Goal: Task Accomplishment & Management: Manage account settings

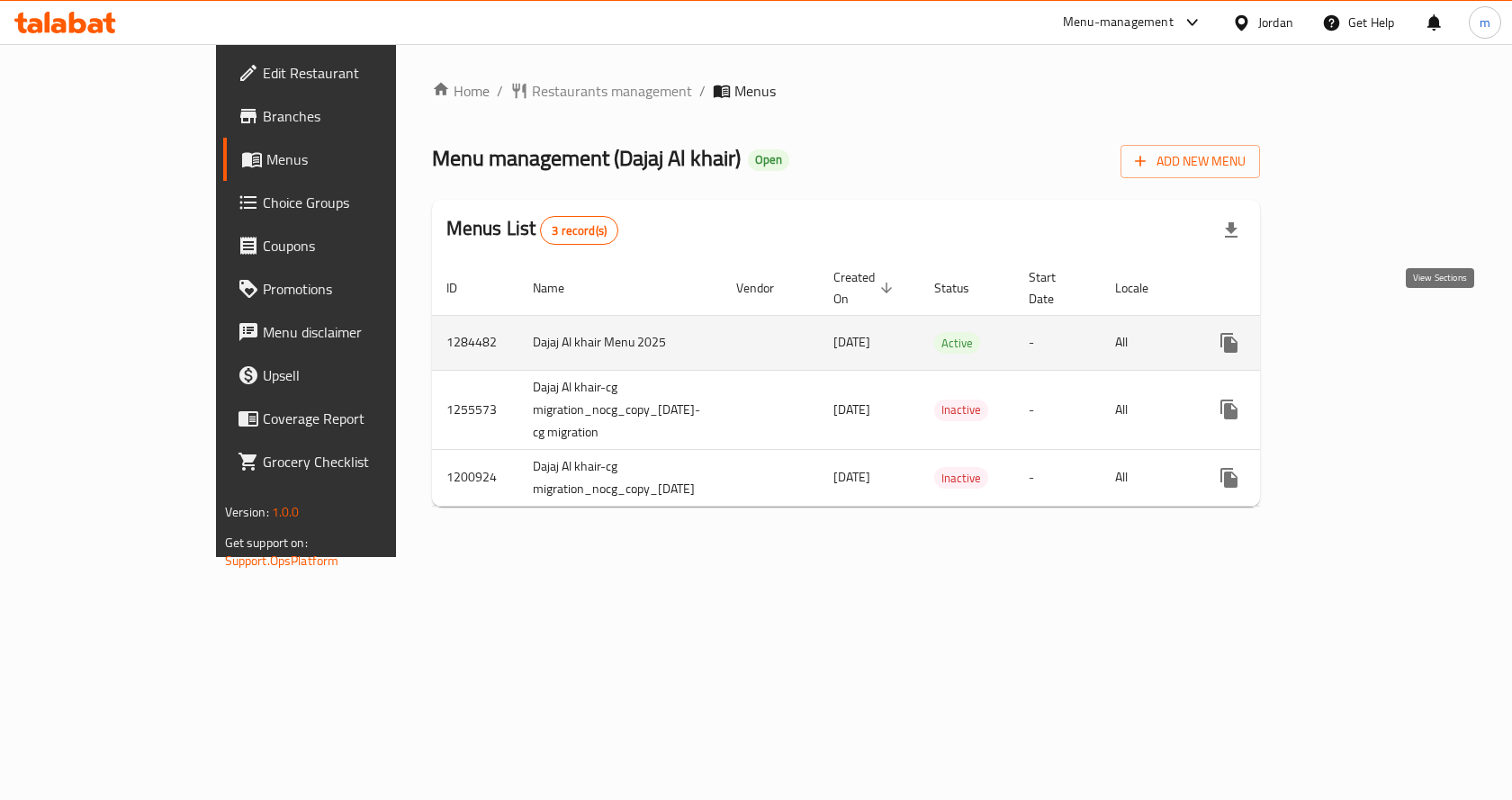
click at [1370, 332] on icon "enhanced table" at bounding box center [1359, 343] width 22 height 22
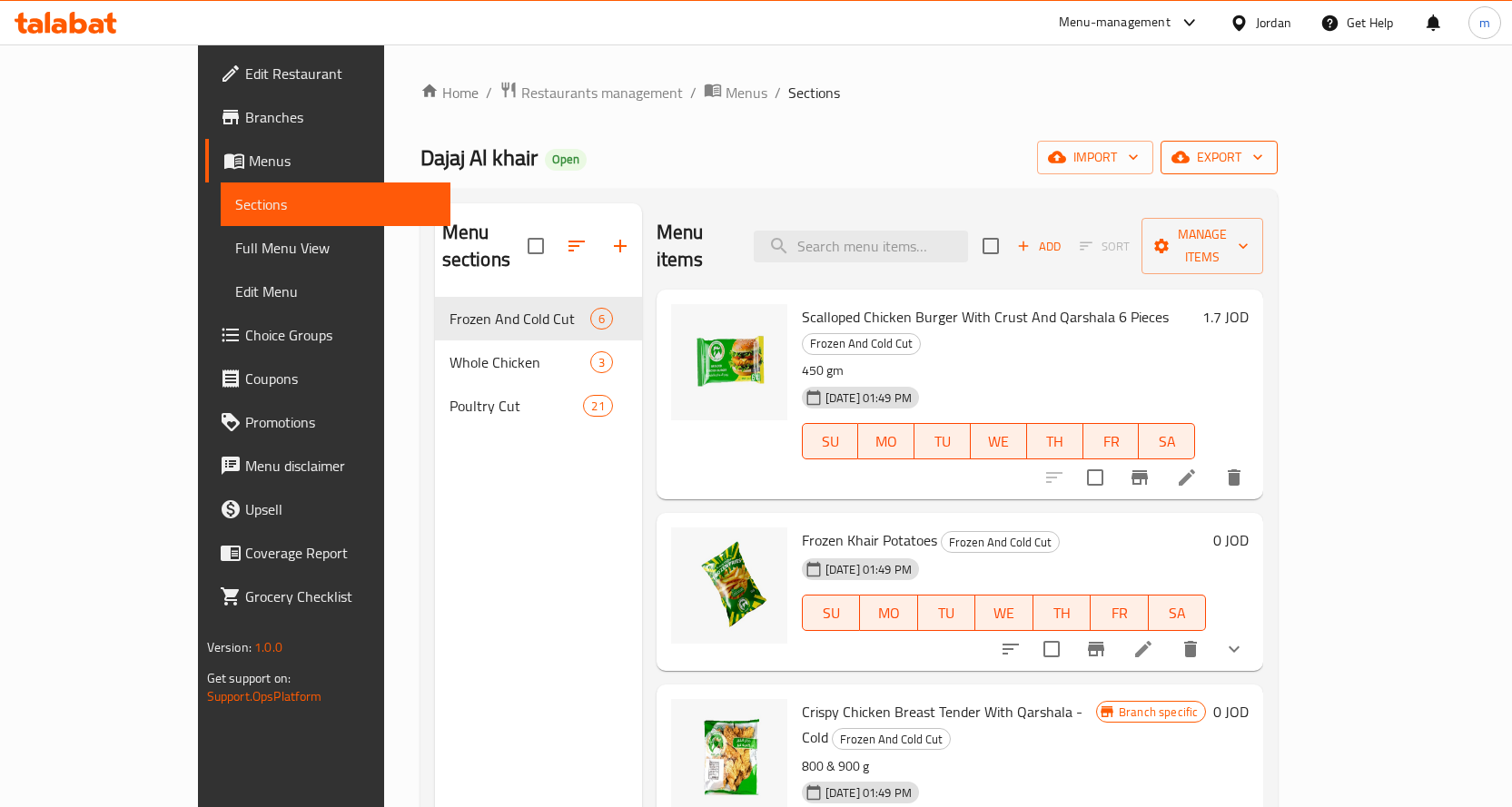
click at [1262, 148] on span "export" at bounding box center [1219, 158] width 88 height 23
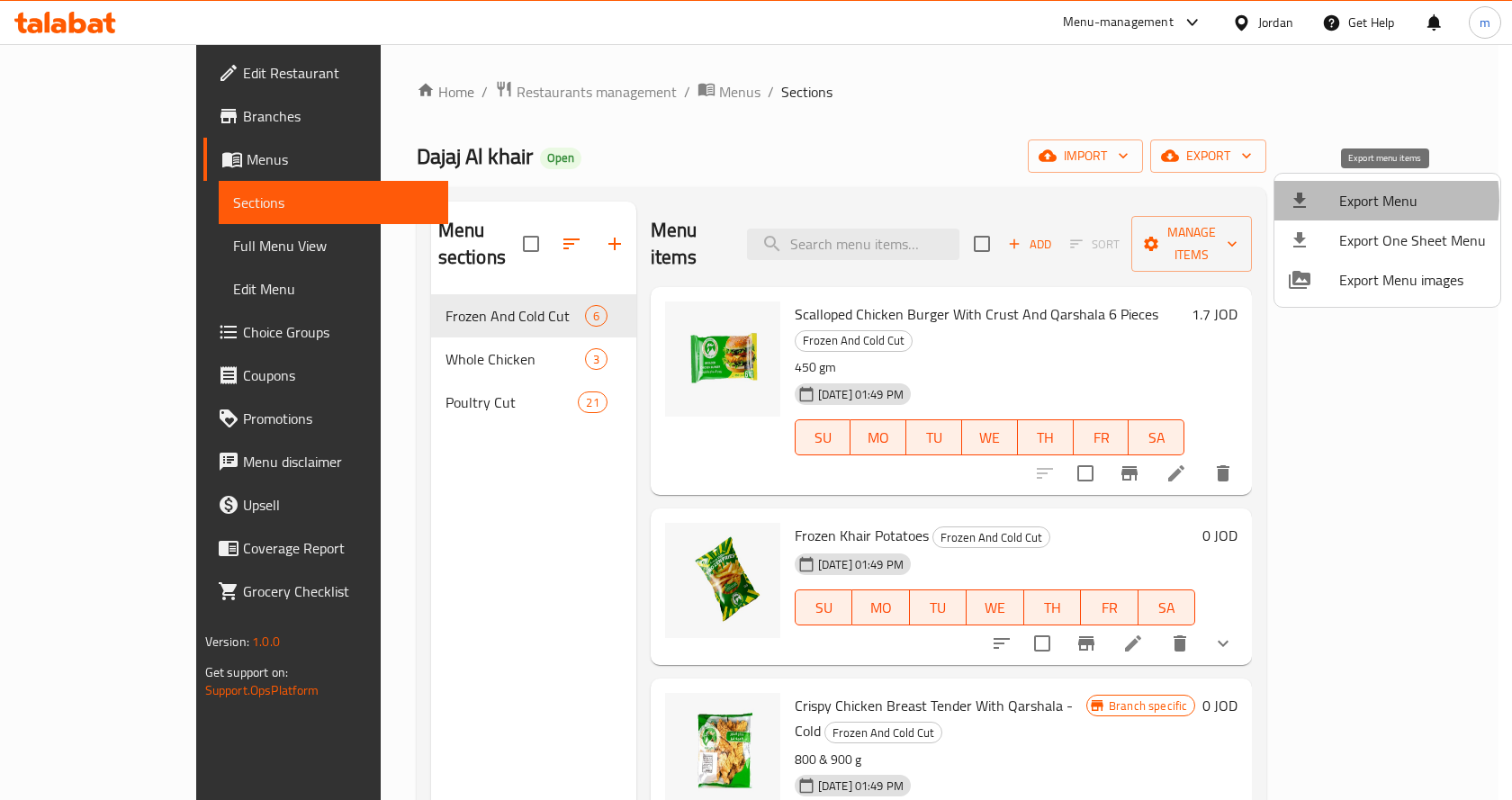
click at [1360, 200] on span "Export Menu" at bounding box center [1412, 200] width 147 height 22
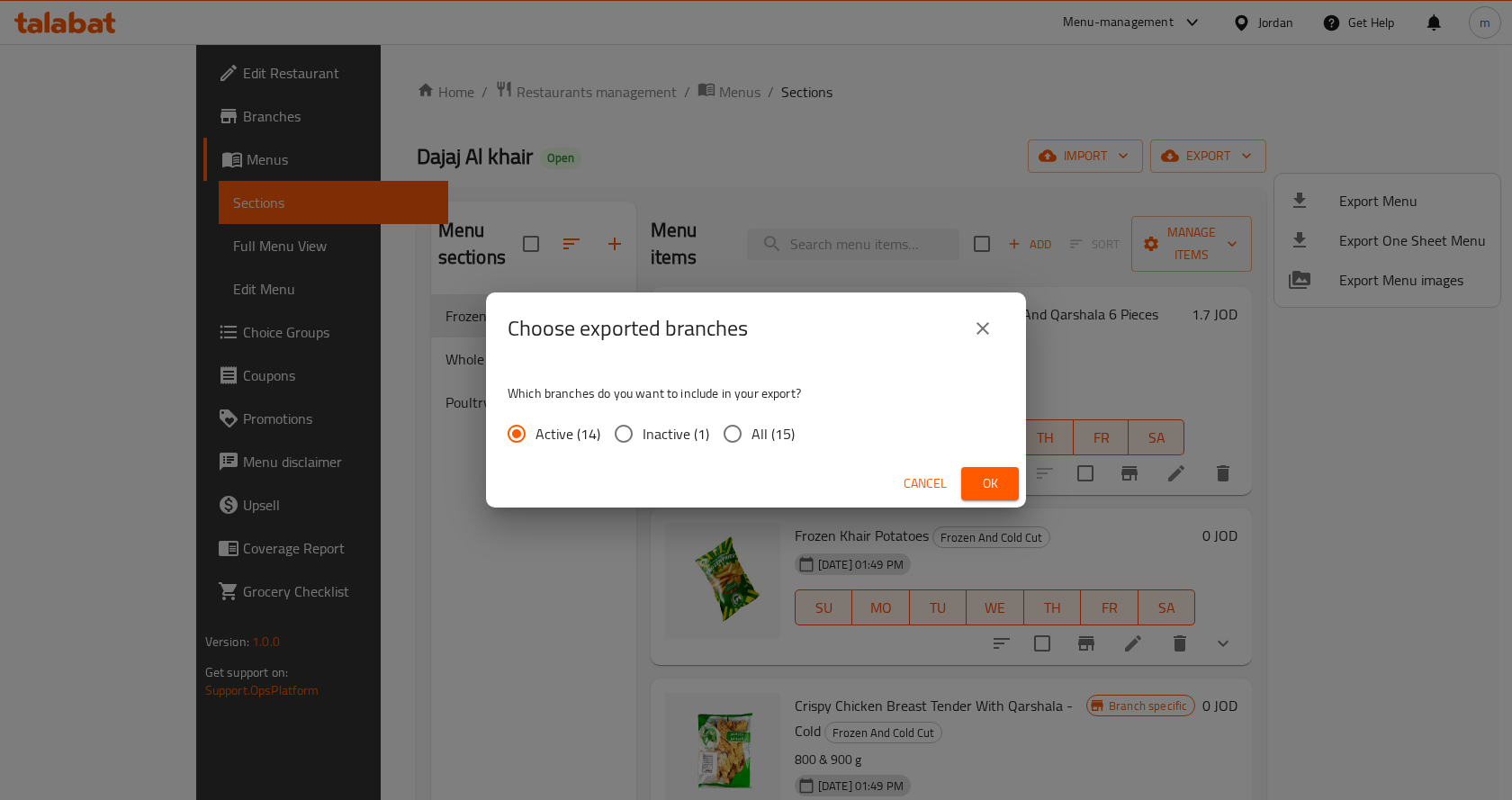
click at [739, 432] on input "All (15)" at bounding box center [732, 434] width 38 height 38
radio input "true"
click at [549, 428] on span "Active (14)" at bounding box center [567, 434] width 65 height 22
click at [535, 428] on input "Active (14)" at bounding box center [517, 434] width 38 height 38
radio input "true"
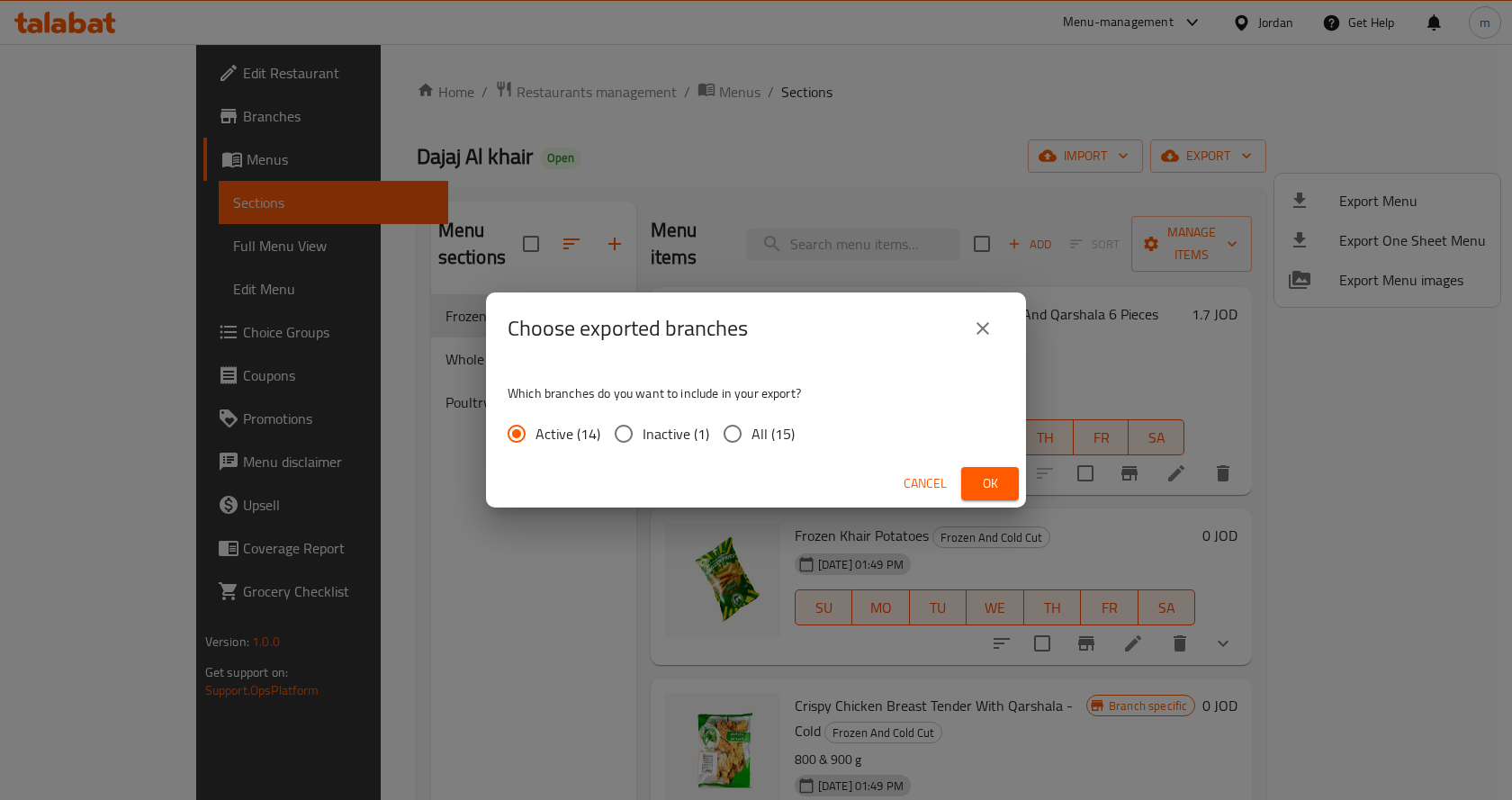
click at [735, 433] on input "All (15)" at bounding box center [732, 434] width 38 height 38
radio input "true"
click at [987, 482] on span "Ok" at bounding box center [990, 484] width 29 height 23
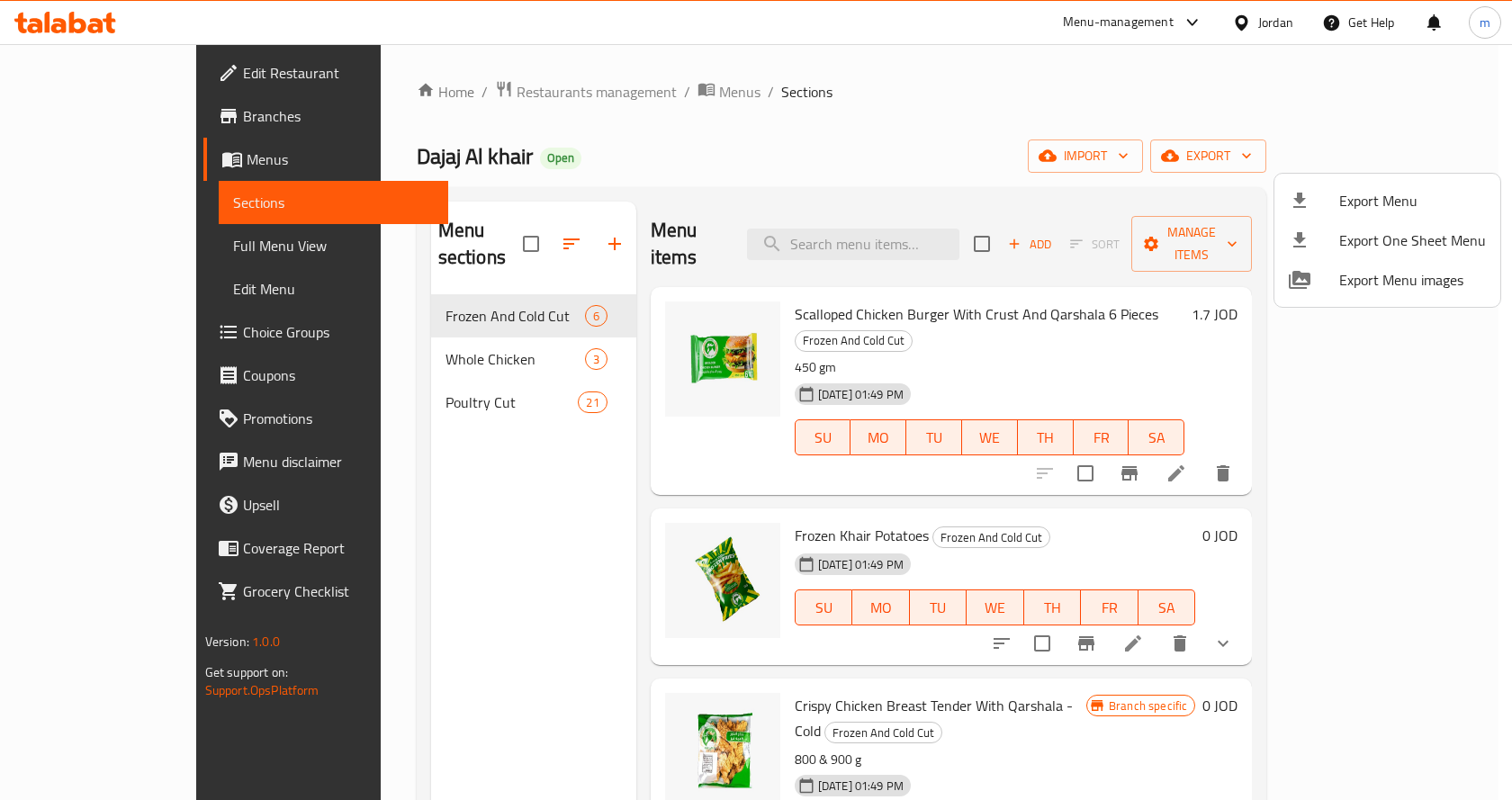
click at [116, 103] on div at bounding box center [756, 400] width 1512 height 800
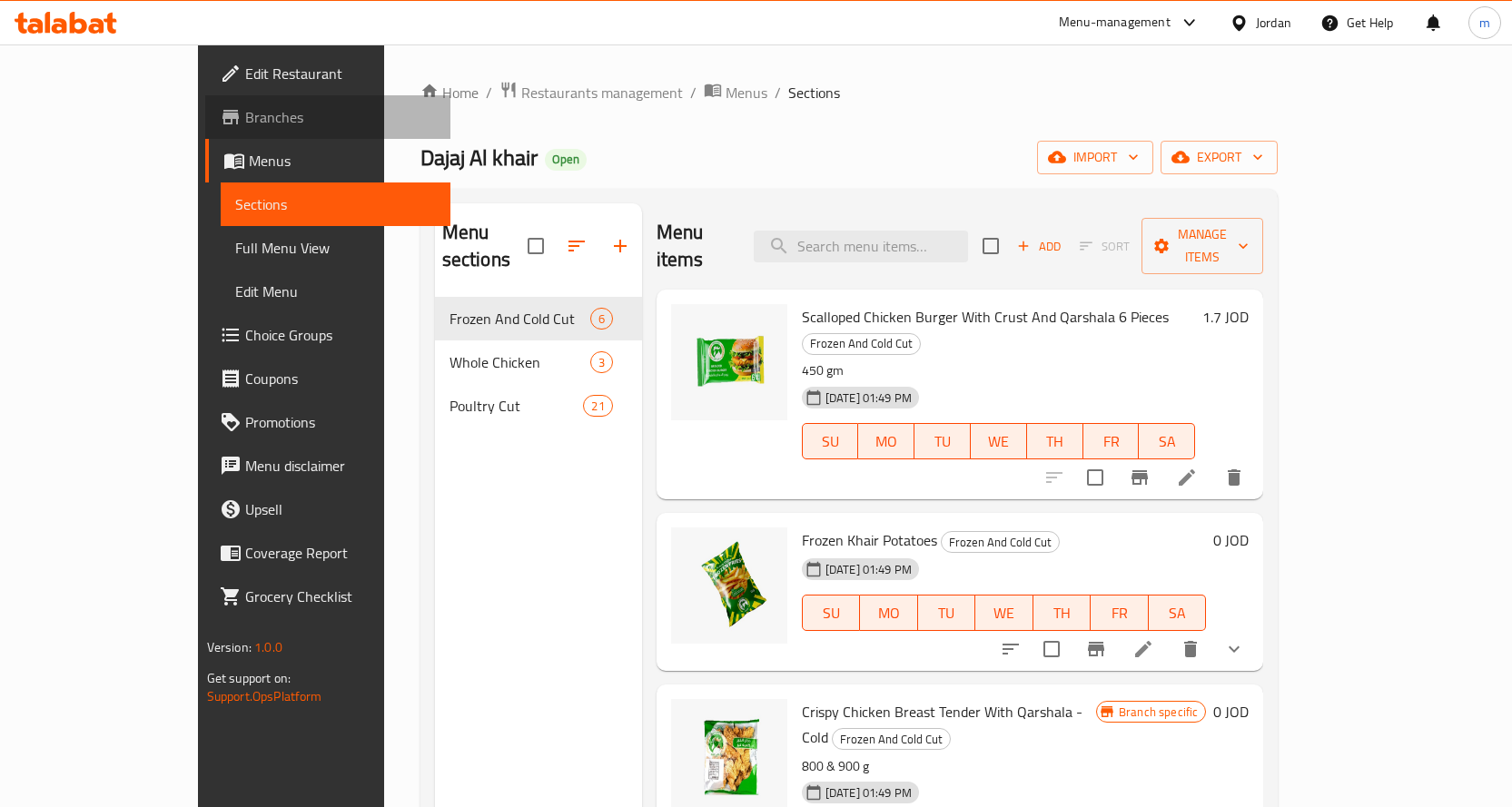
click at [205, 128] on link "Branches" at bounding box center [327, 117] width 245 height 44
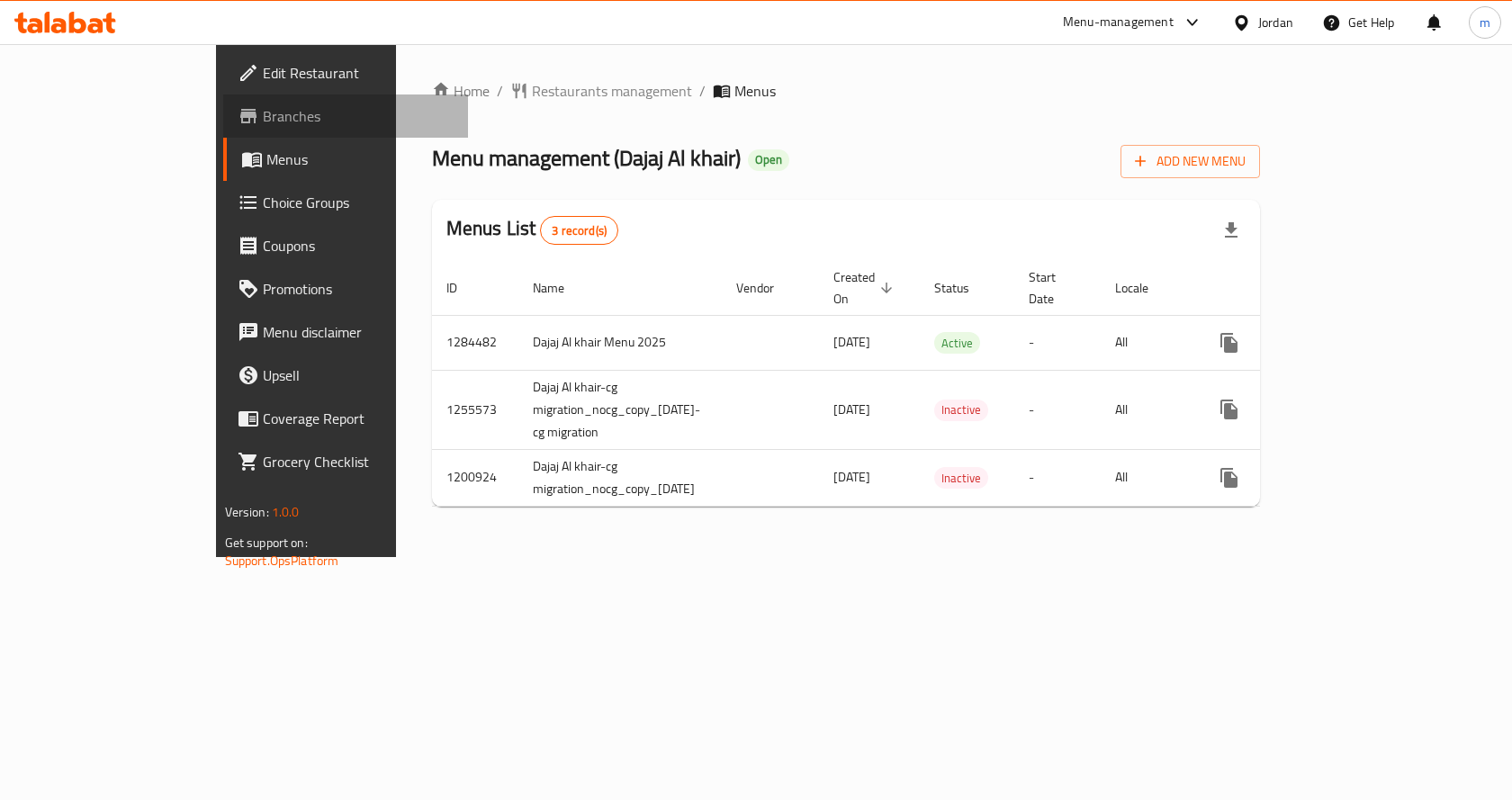
click at [263, 124] on span "Branches" at bounding box center [358, 116] width 192 height 22
click at [1260, 176] on button "Add New Menu" at bounding box center [1190, 161] width 139 height 33
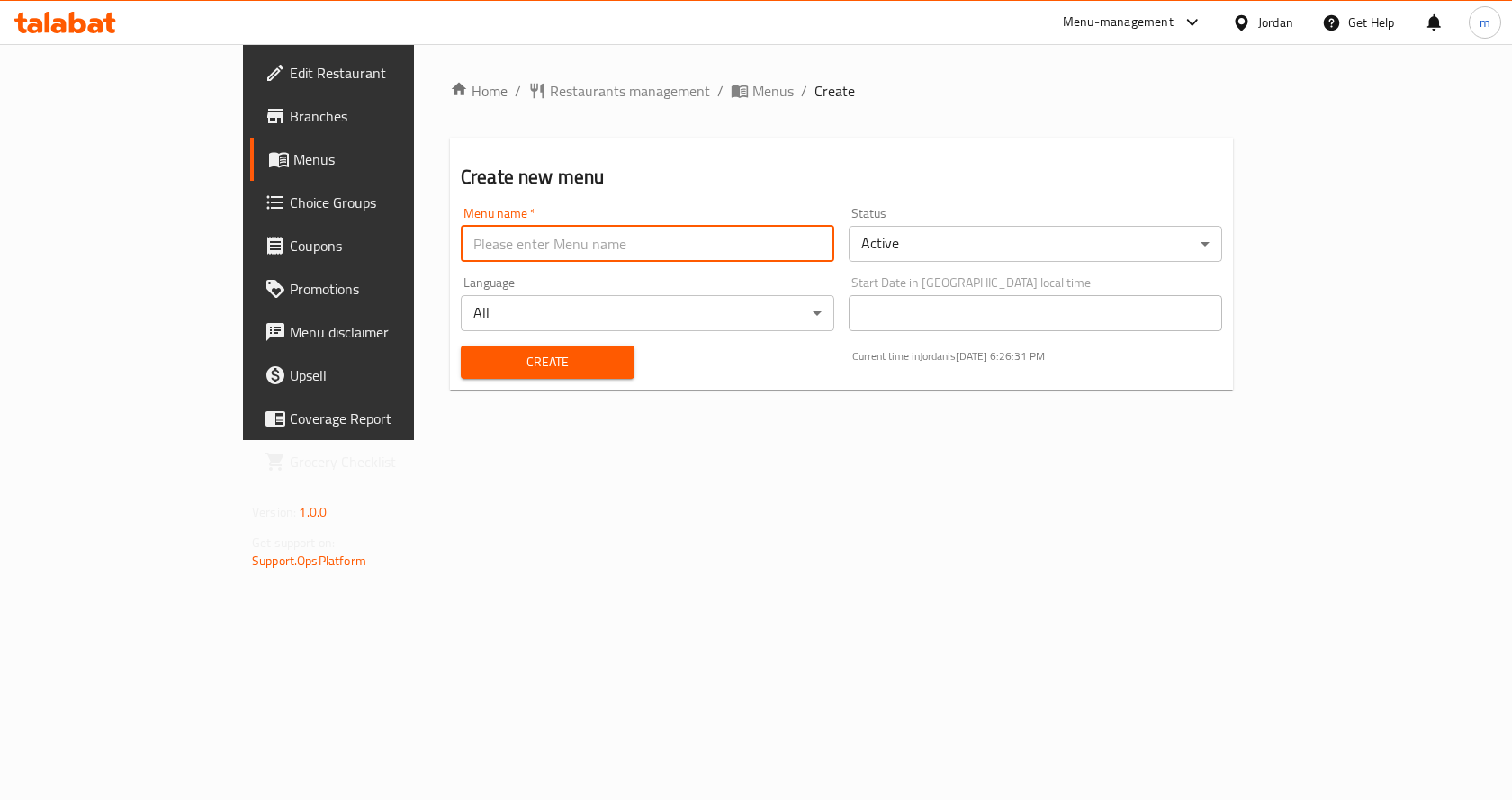
click at [631, 248] on input "text" at bounding box center [647, 244] width 374 height 36
click at [461, 240] on input "Menu 3 9-11-2025" at bounding box center [647, 244] width 374 height 36
type input "Menu [DATE]"
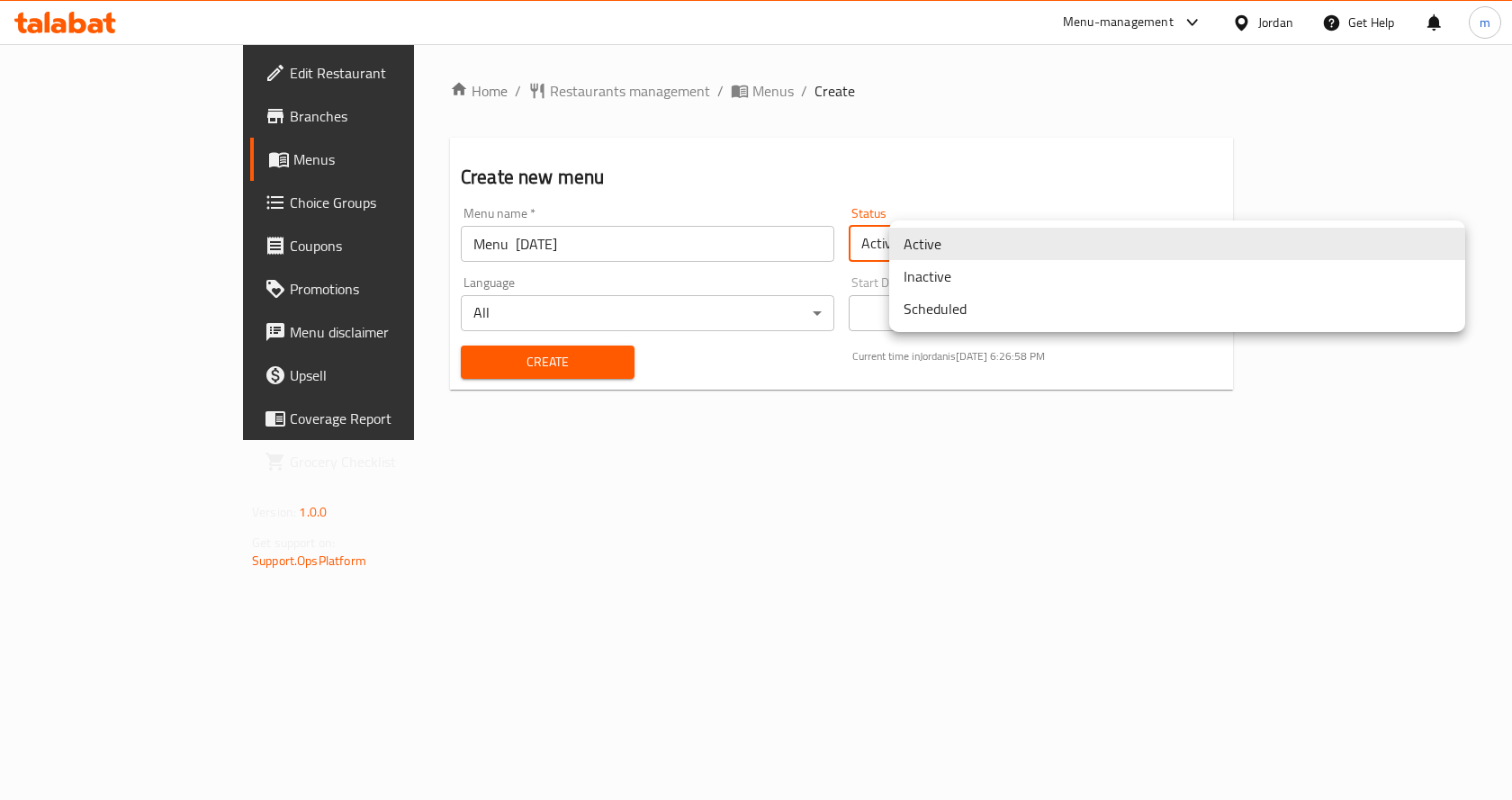
click at [1021, 241] on body "​ Menu-management Jordan Get Help m Edit Restaurant Branches Menus Choice Group…" at bounding box center [756, 422] width 1512 height 756
click at [1021, 241] on li "Active" at bounding box center [1177, 244] width 576 height 32
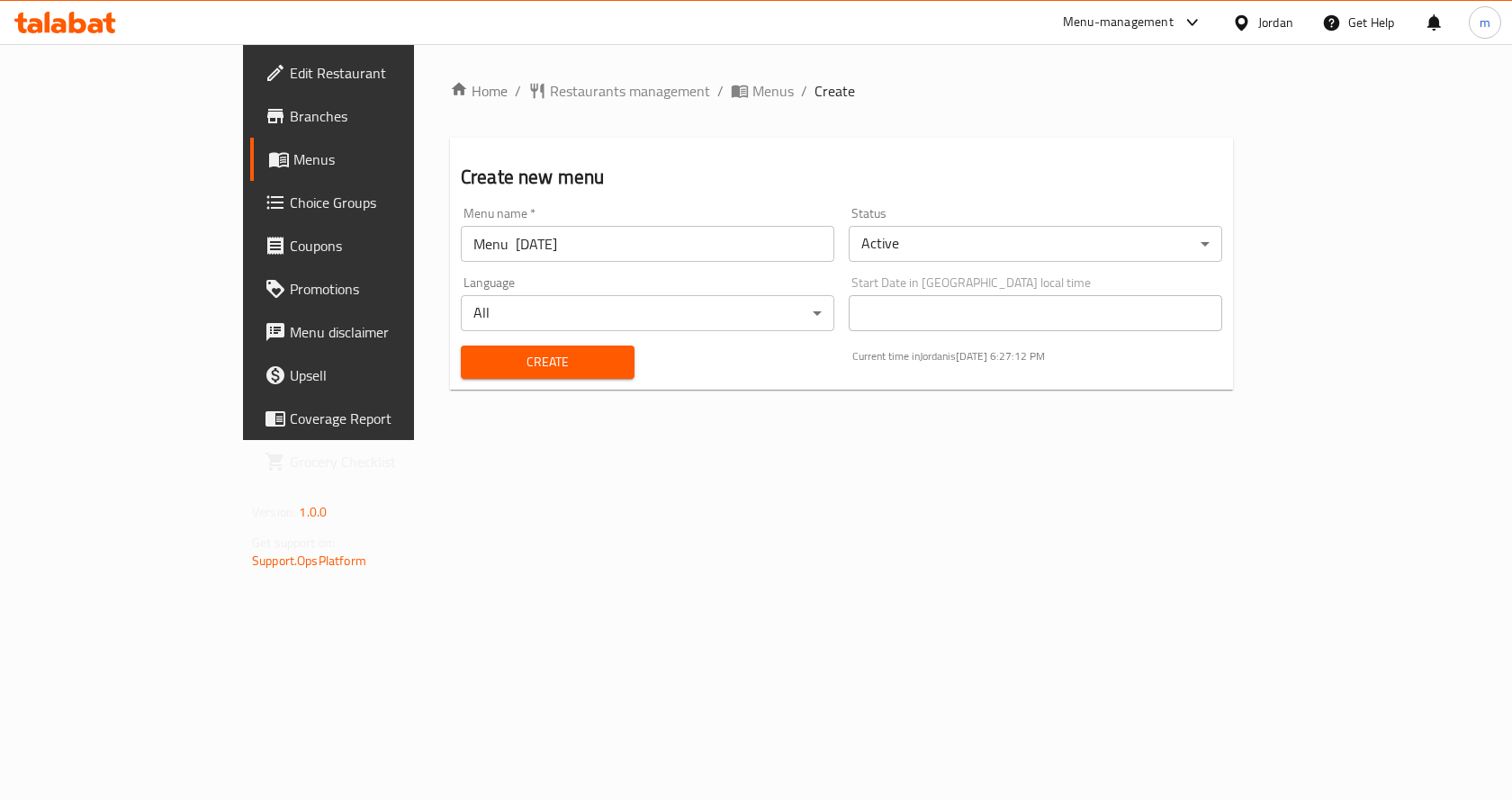
click at [928, 247] on body "​ Menu-management Jordan Get Help m Edit Restaurant Branches Menus Choice Group…" at bounding box center [756, 422] width 1512 height 756
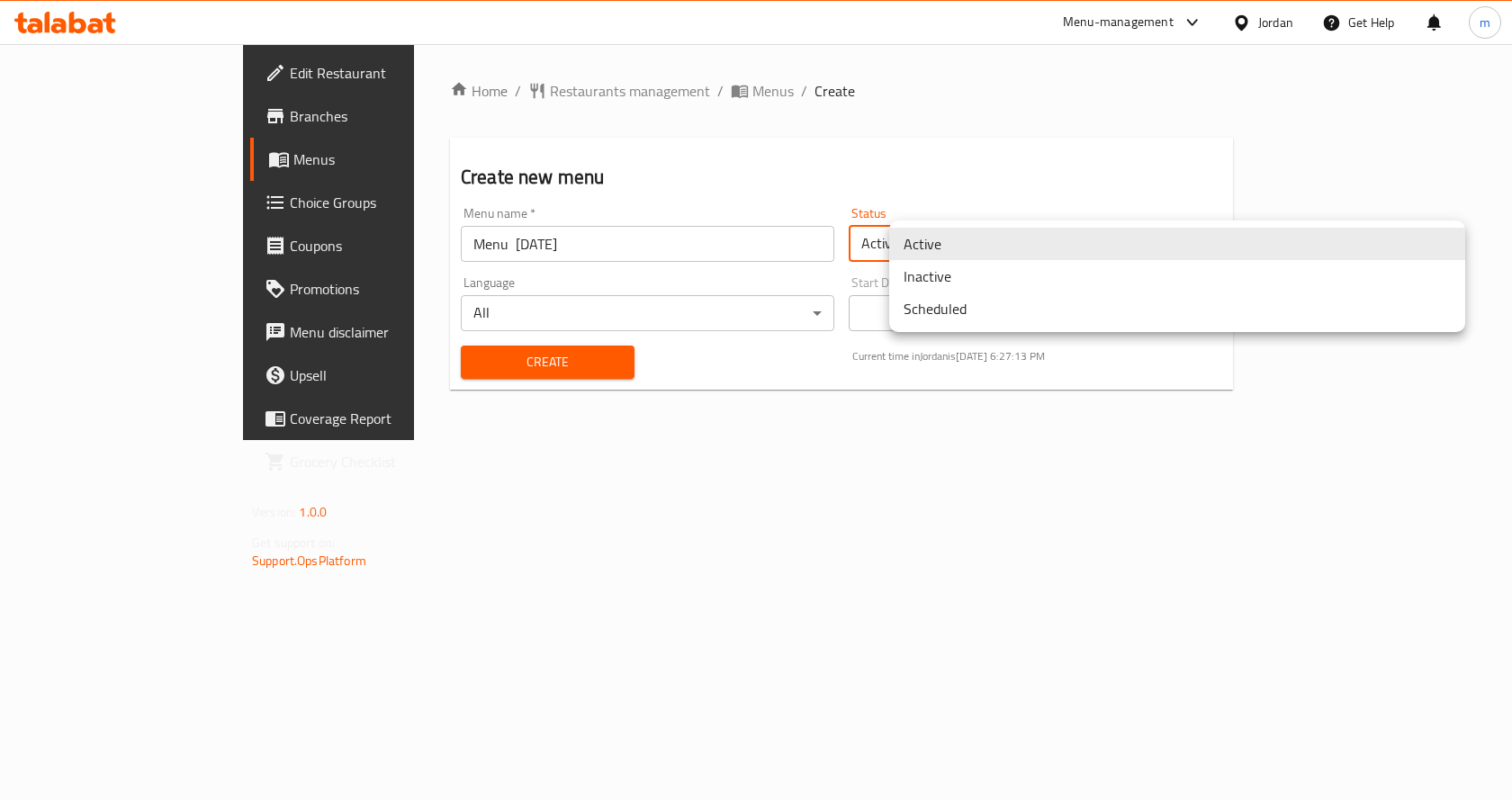
click at [965, 285] on li "Inactive" at bounding box center [1177, 276] width 576 height 32
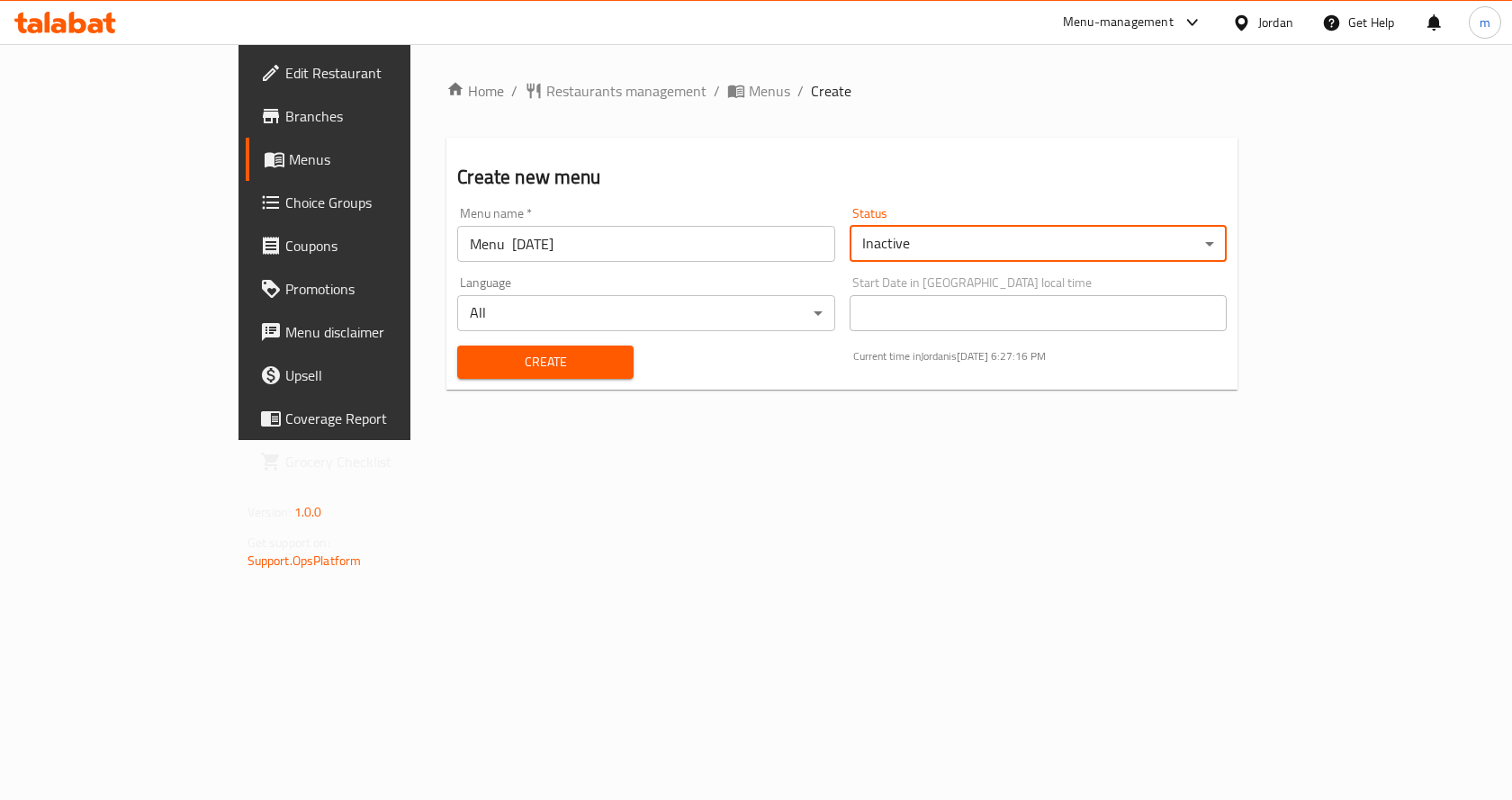
click at [549, 360] on span "Create" at bounding box center [545, 362] width 148 height 23
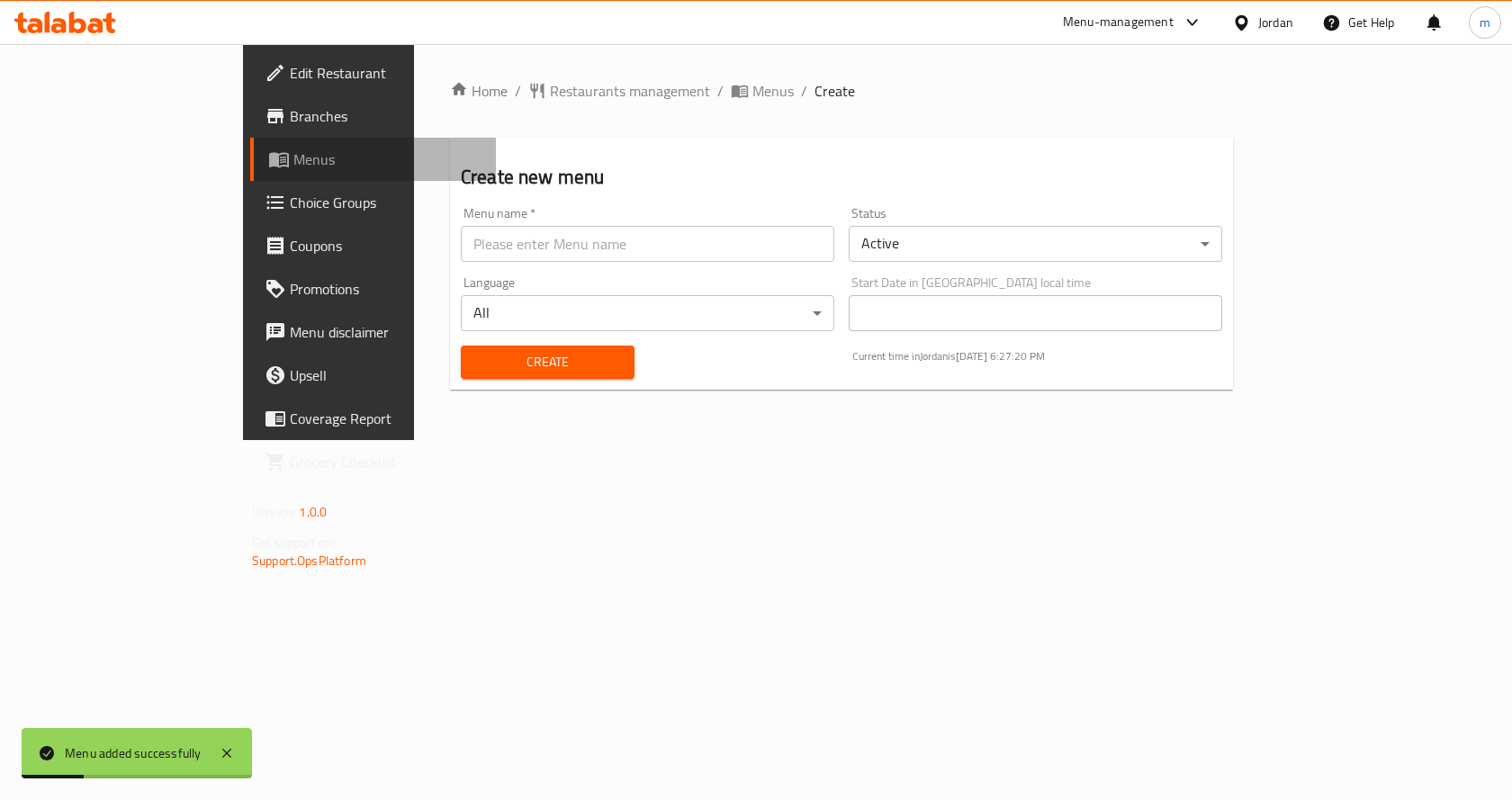
click at [294, 165] on span "Menus" at bounding box center [388, 159] width 188 height 22
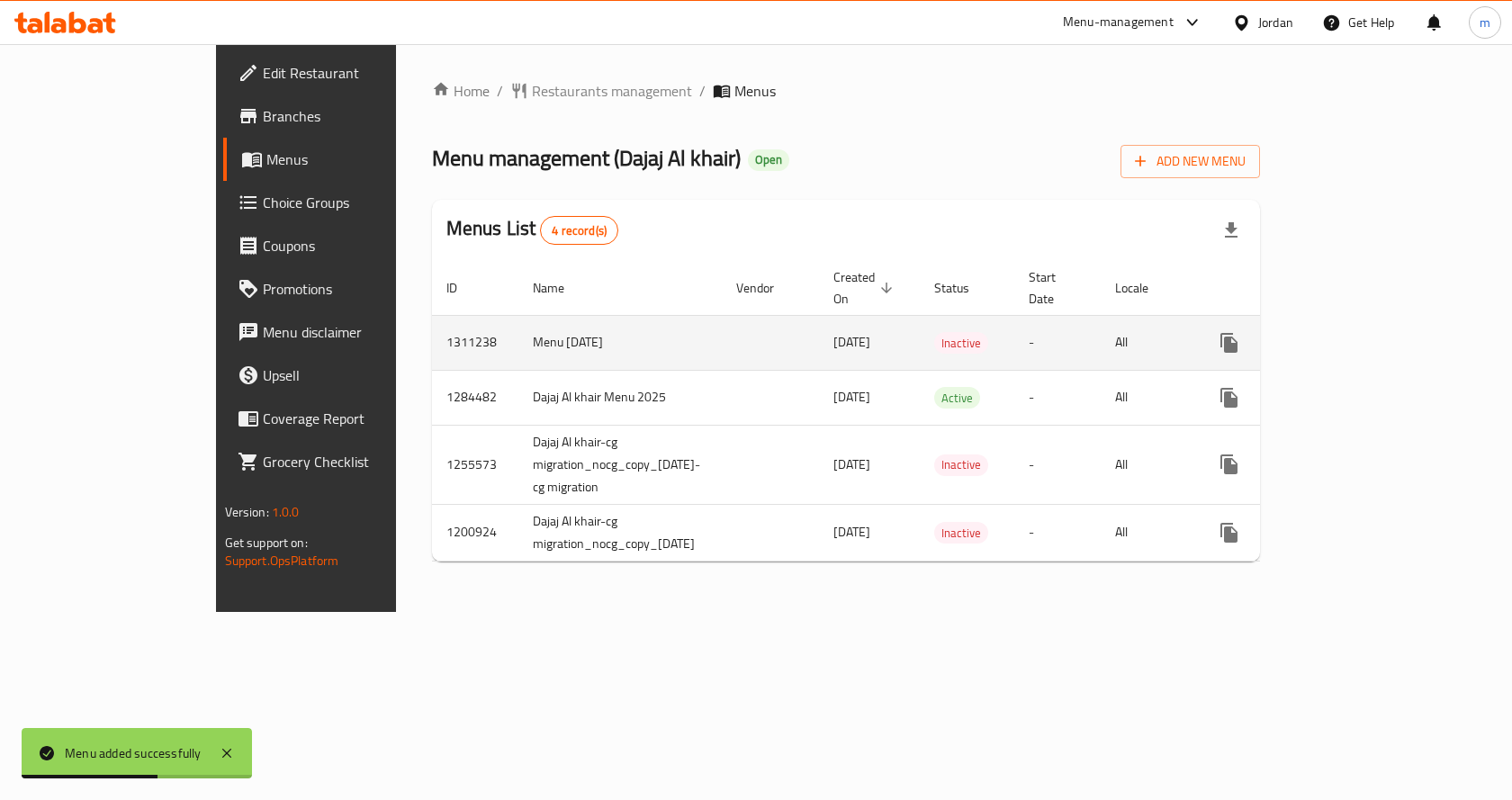
click at [579, 322] on td "Menu [DATE]" at bounding box center [620, 343] width 203 height 55
click at [1380, 326] on link "enhanced table" at bounding box center [1359, 343] width 43 height 43
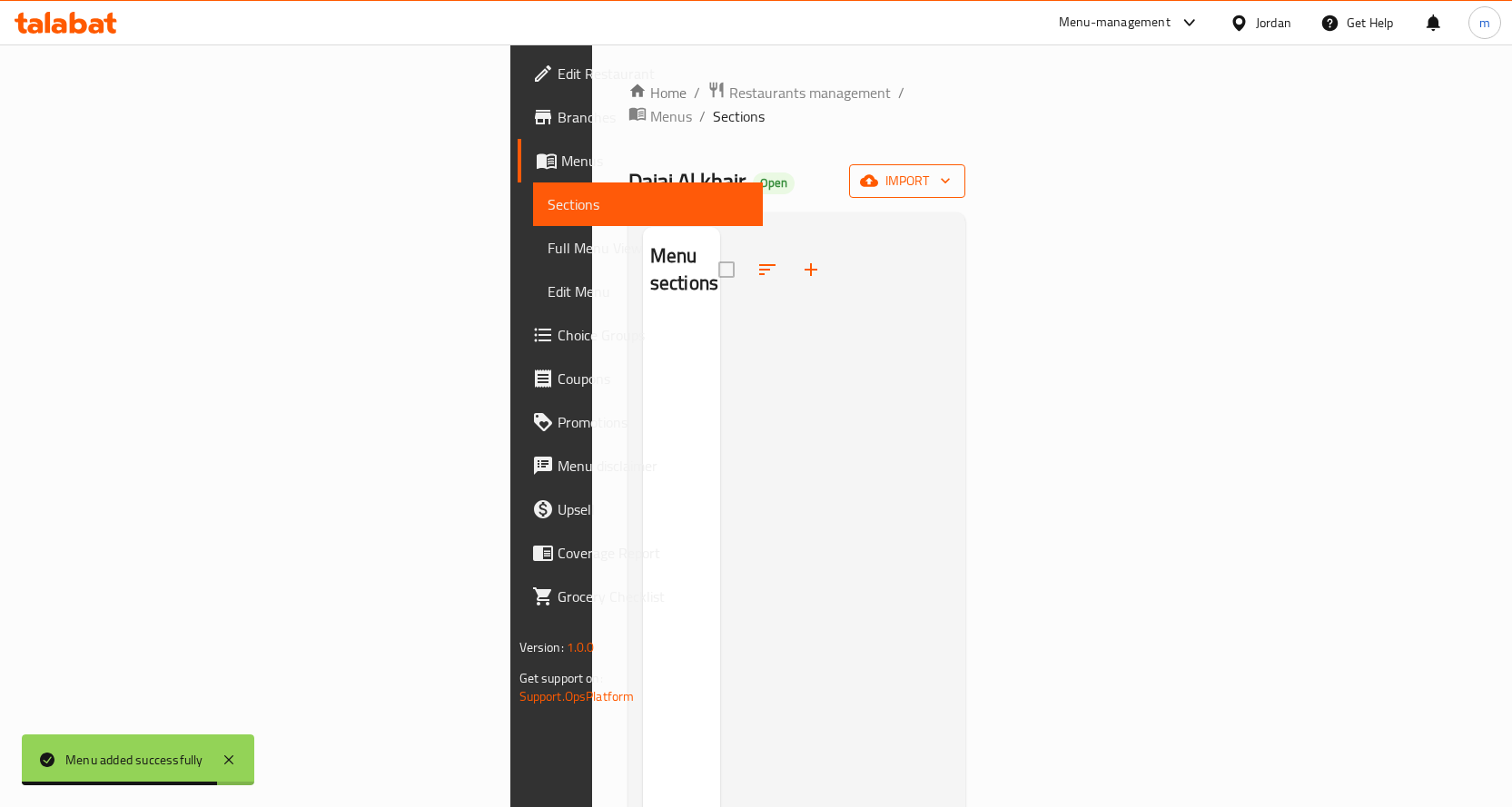
click at [878, 172] on icon "button" at bounding box center [868, 180] width 18 height 18
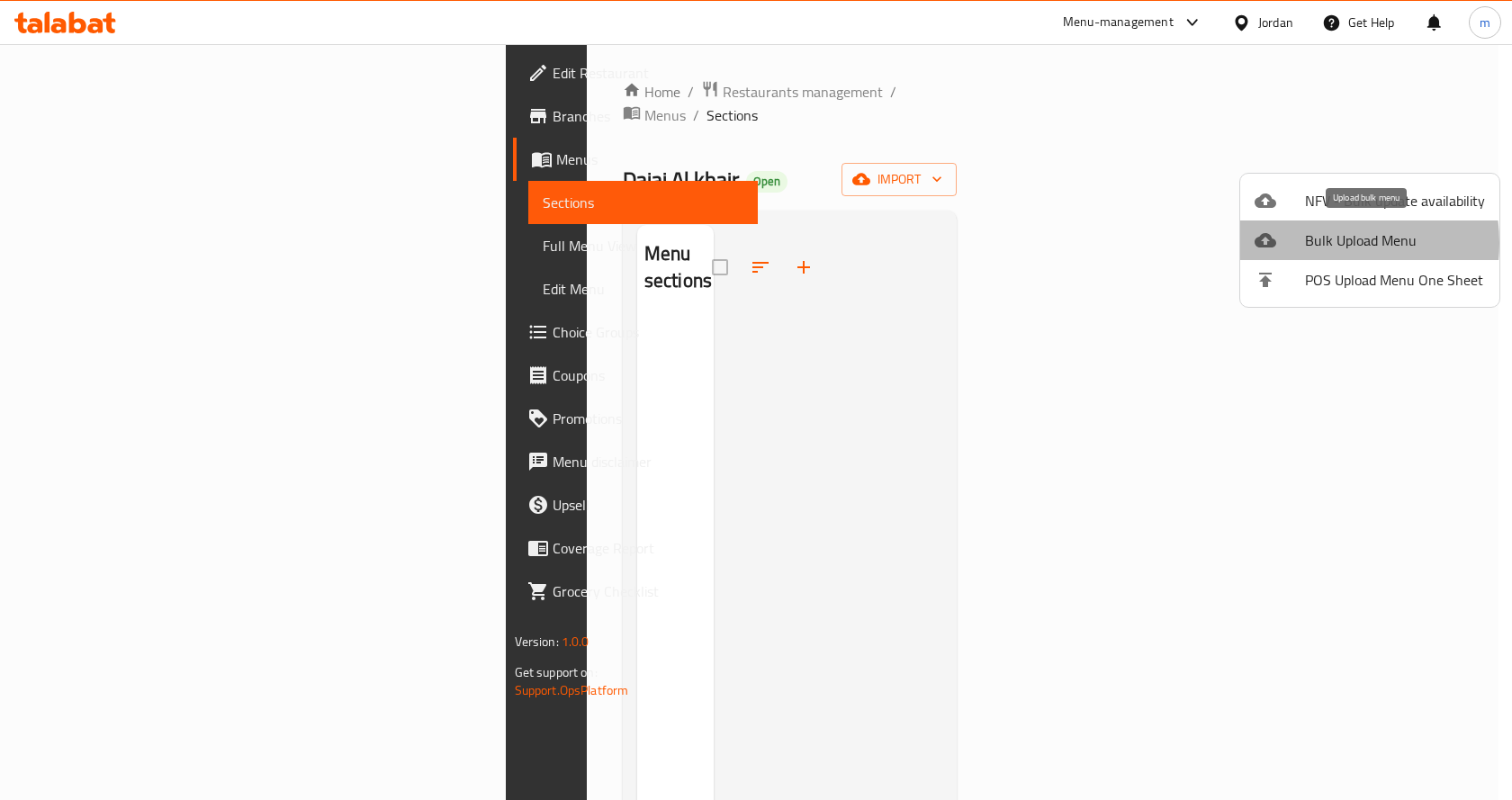
click at [1318, 243] on span "Bulk Upload Menu" at bounding box center [1394, 240] width 180 height 22
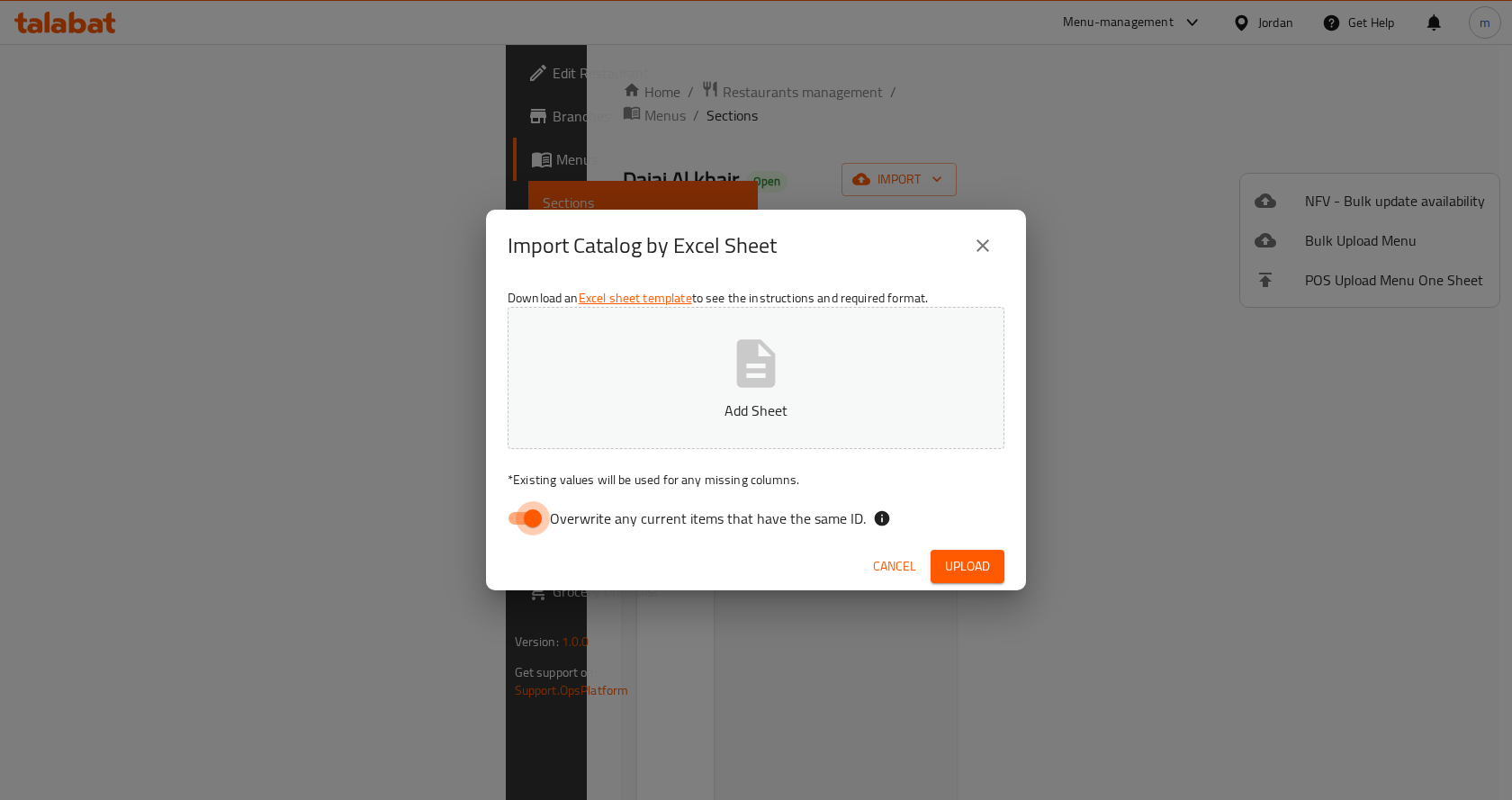
click at [544, 507] on input "Overwrite any current items that have the same ID." at bounding box center [533, 519] width 103 height 34
checkbox input "false"
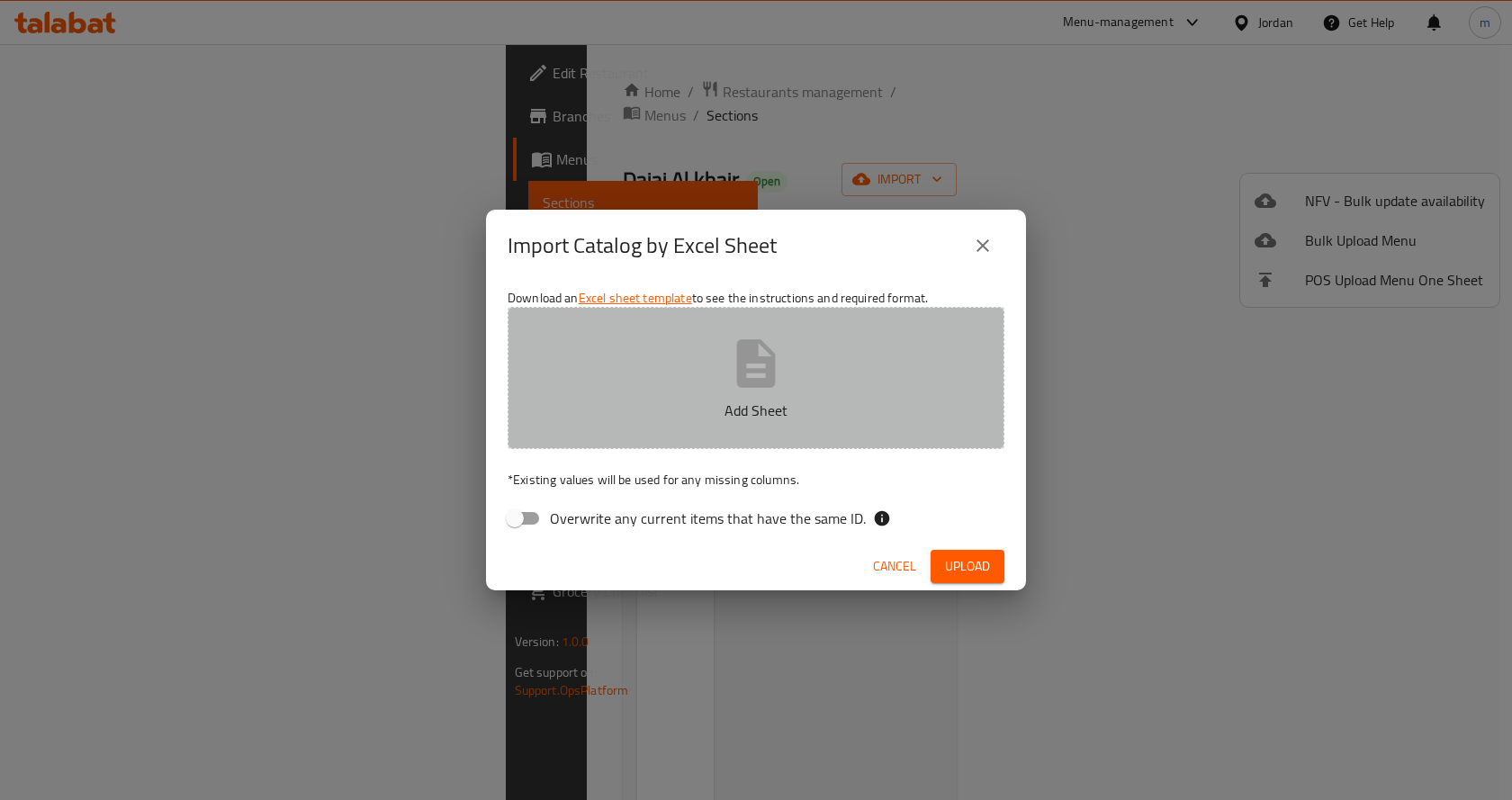
click at [715, 409] on p "Add Sheet" at bounding box center [756, 410] width 441 height 22
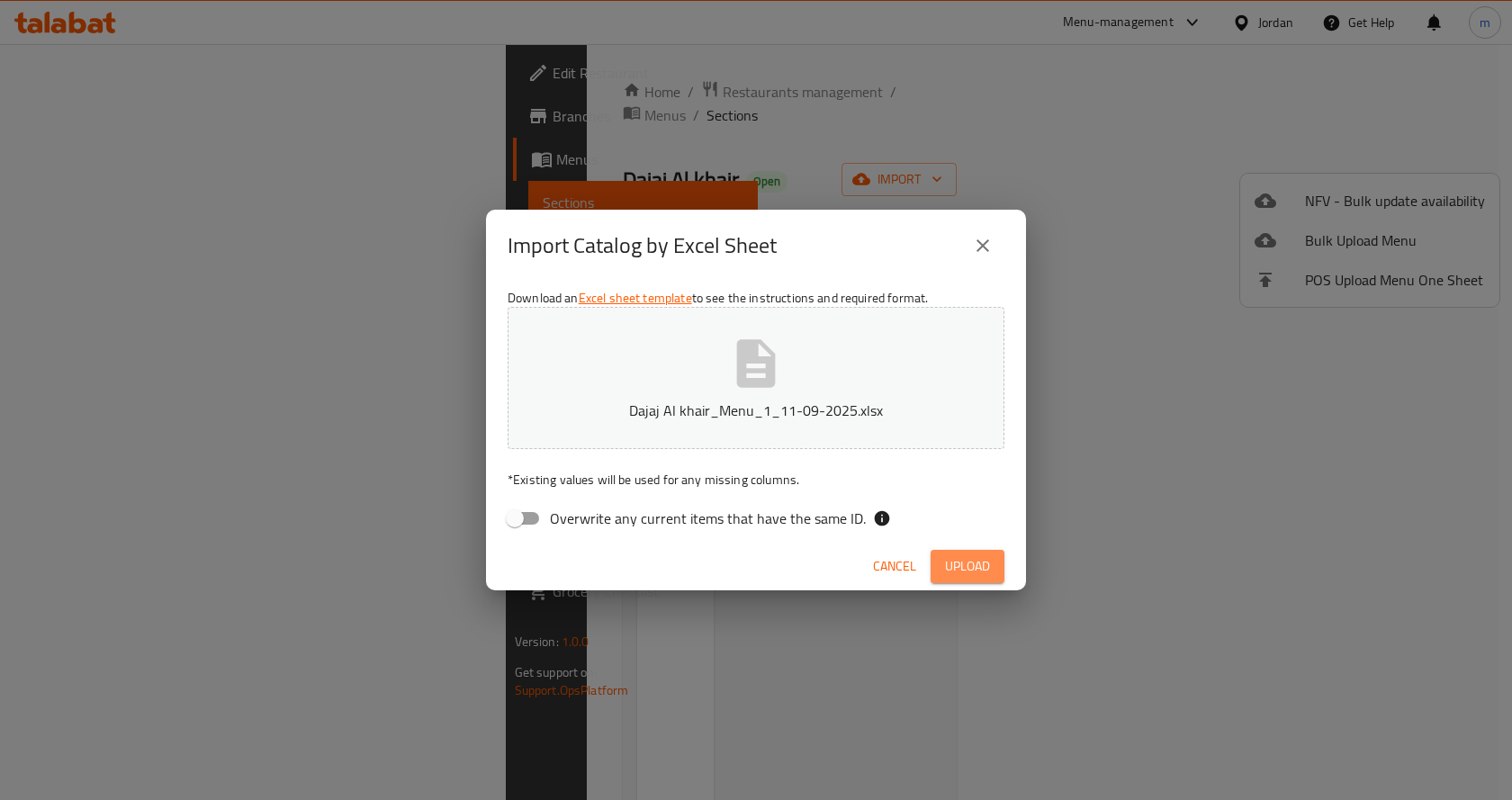
click at [957, 565] on span "Upload" at bounding box center [967, 567] width 45 height 23
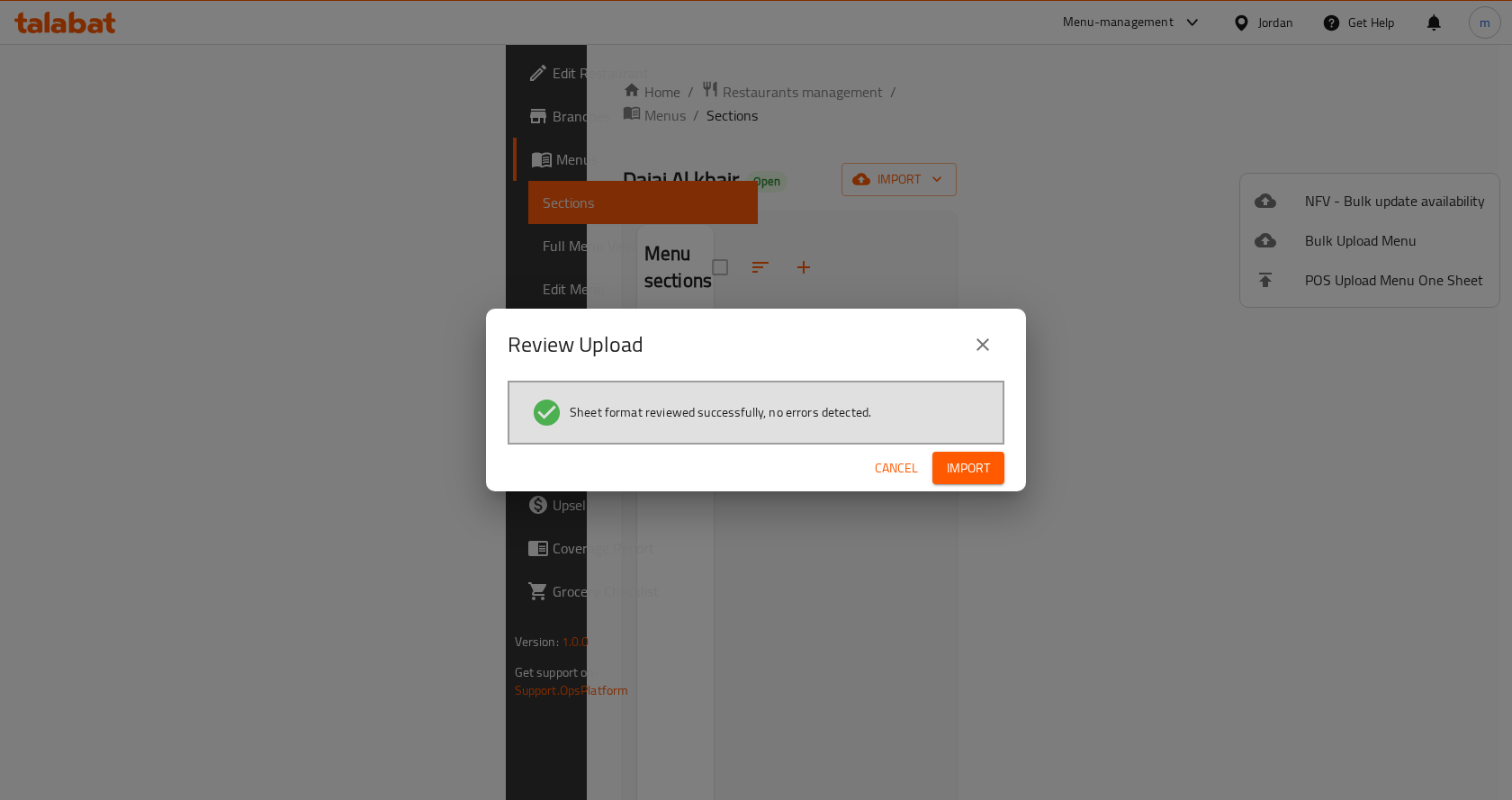
click at [988, 461] on span "Import" at bounding box center [968, 469] width 43 height 23
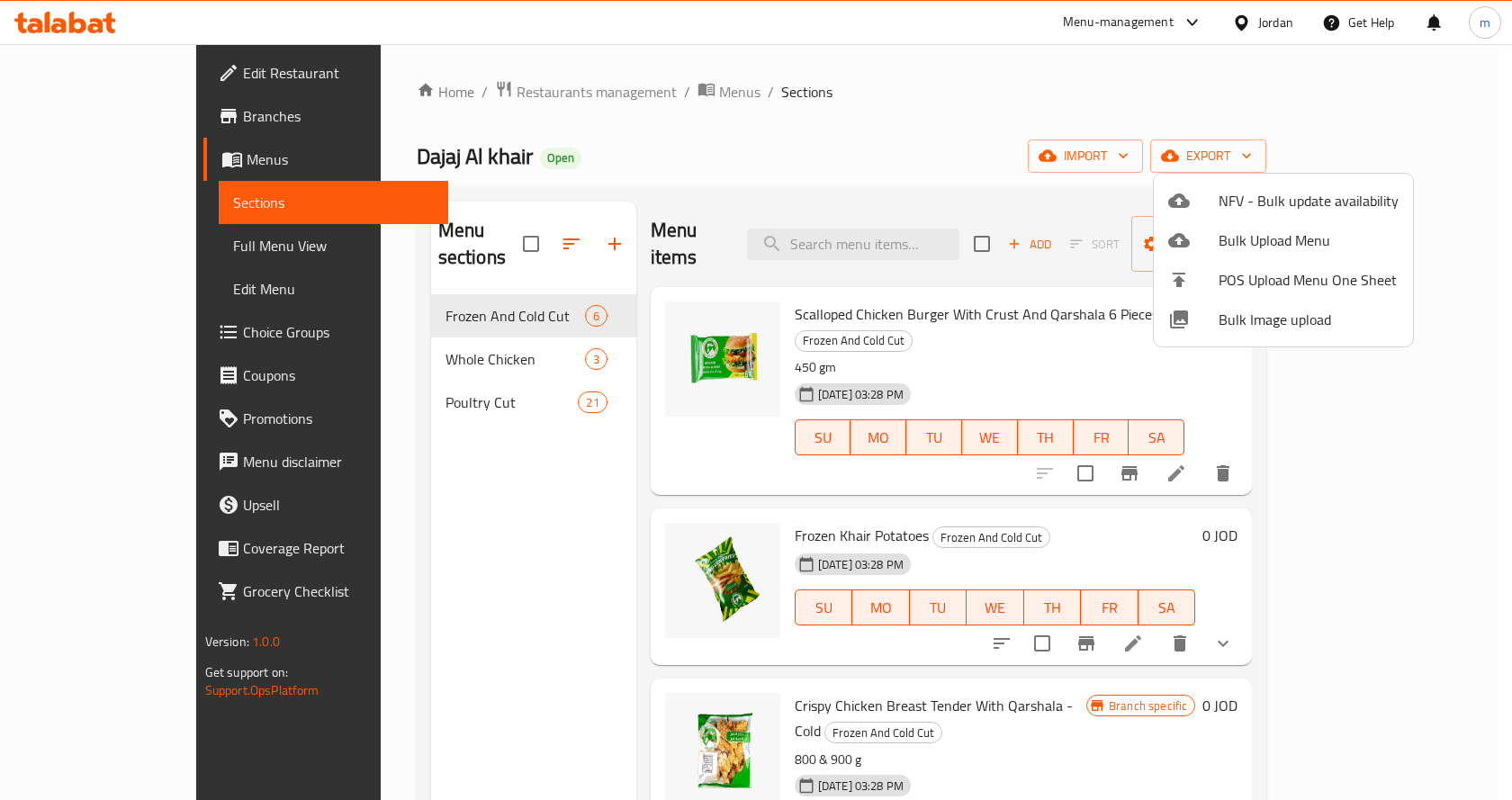
click at [111, 244] on div at bounding box center [756, 400] width 1512 height 800
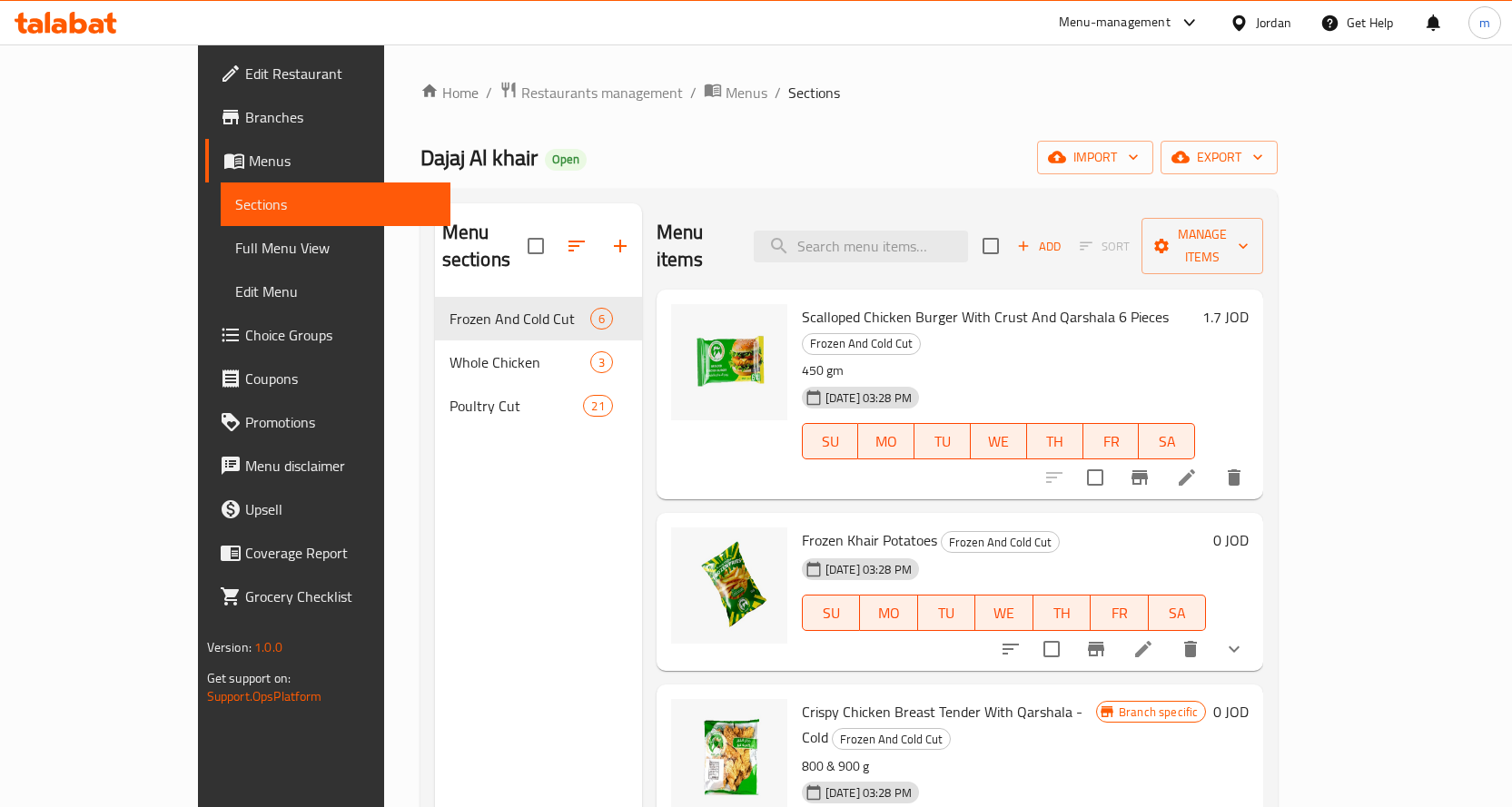
click at [235, 252] on span "Full Menu View" at bounding box center [335, 248] width 200 height 22
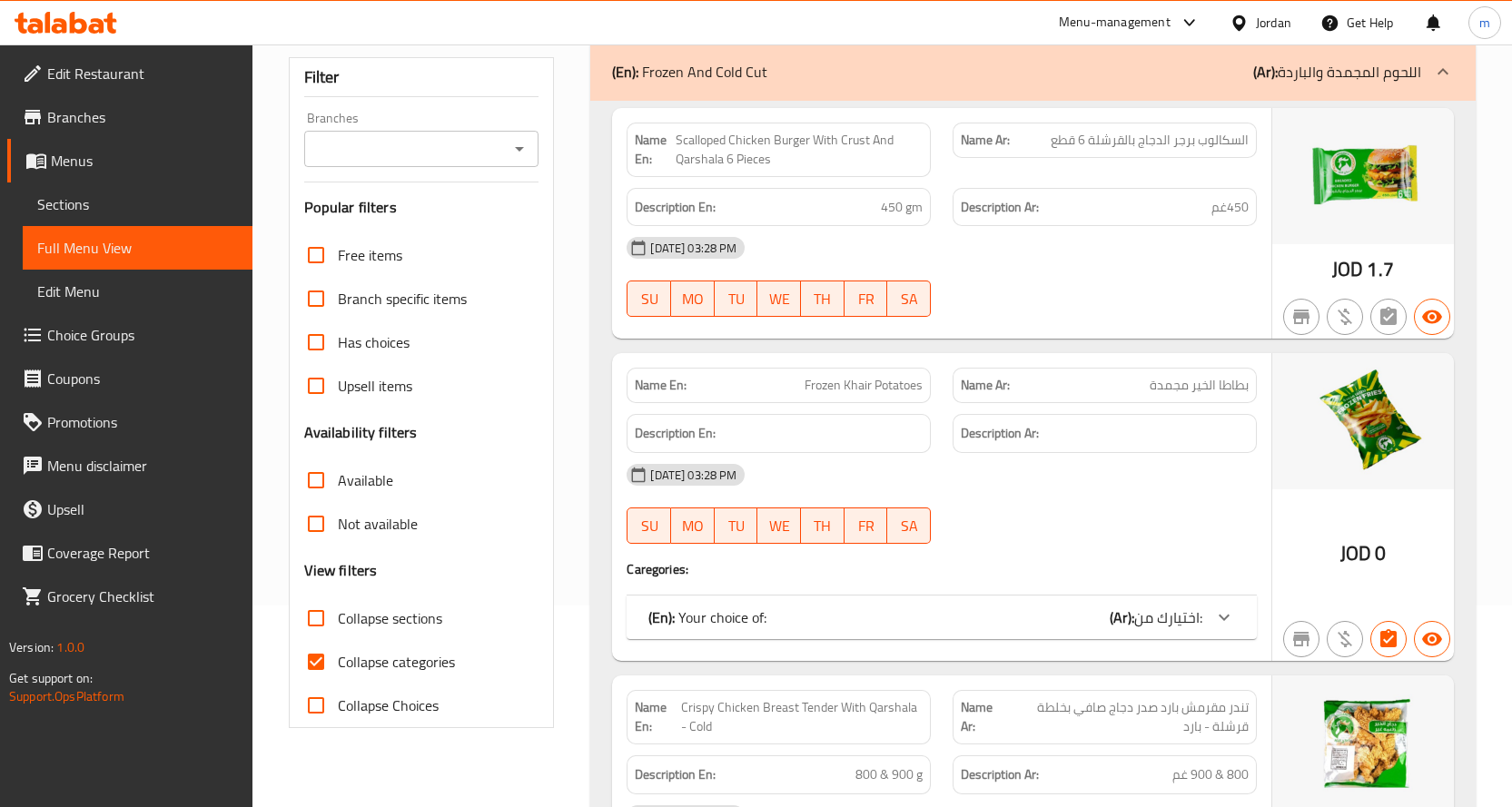
scroll to position [272, 0]
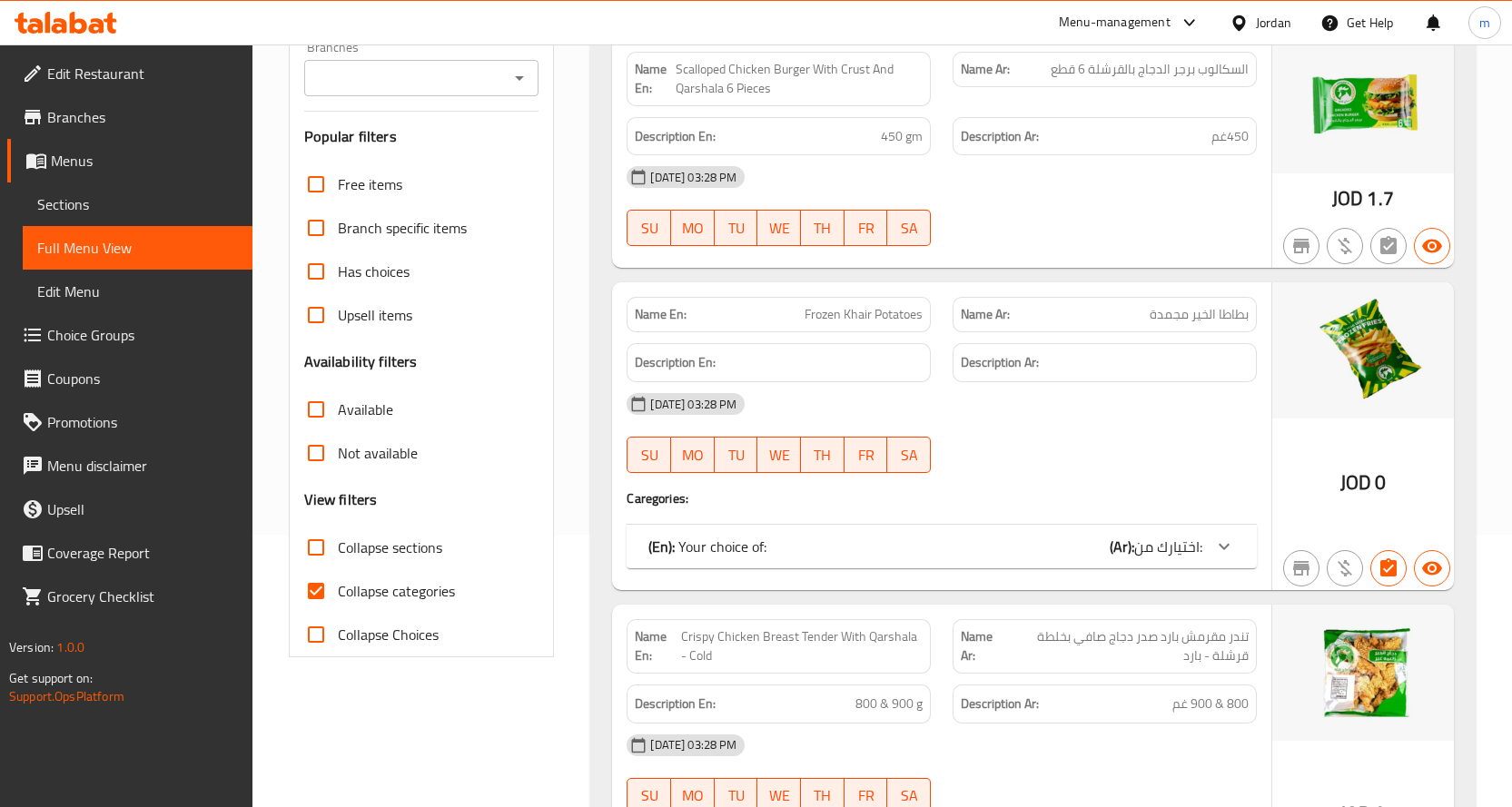
drag, startPoint x: 362, startPoint y: 629, endPoint x: 679, endPoint y: 450, distance: 364.0
click at [363, 629] on span "Collapse Choices" at bounding box center [388, 634] width 101 height 22
click at [338, 629] on input "Collapse Choices" at bounding box center [316, 635] width 44 height 44
checkbox input "true"
click at [384, 588] on span "Collapse categories" at bounding box center [396, 591] width 117 height 22
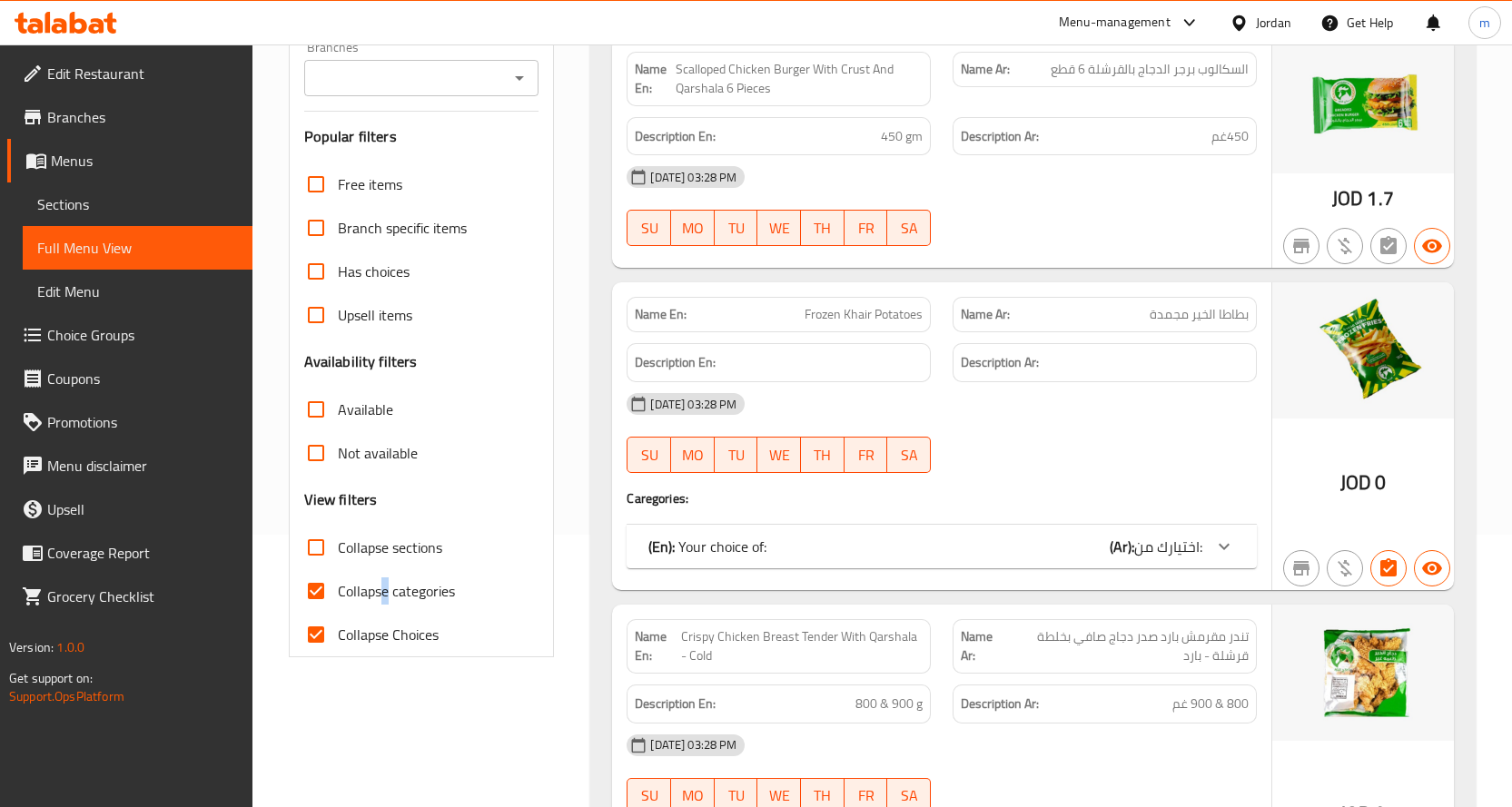
click at [316, 585] on input "Collapse categories" at bounding box center [316, 591] width 44 height 44
checkbox input "false"
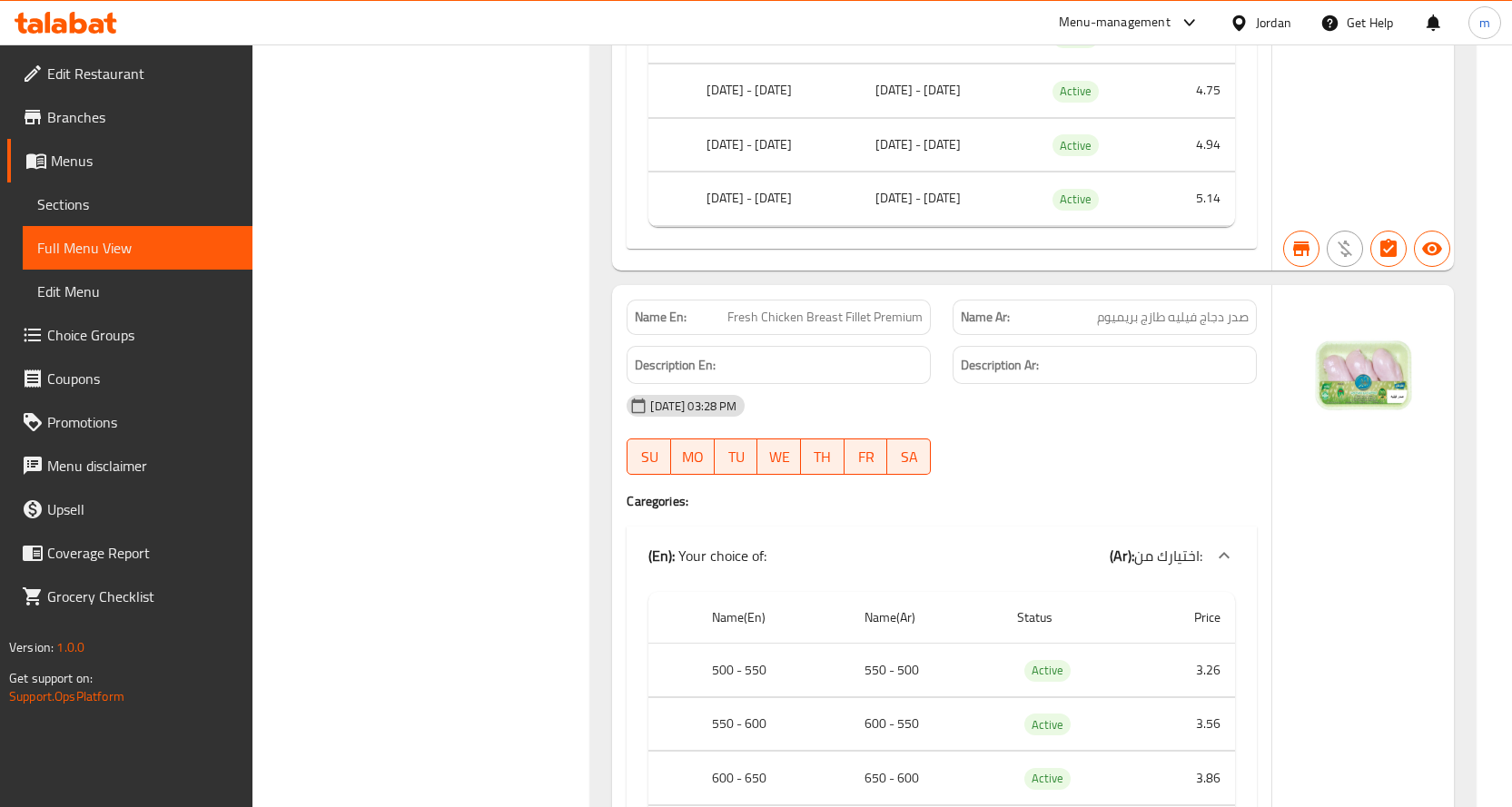
scroll to position [18675, 0]
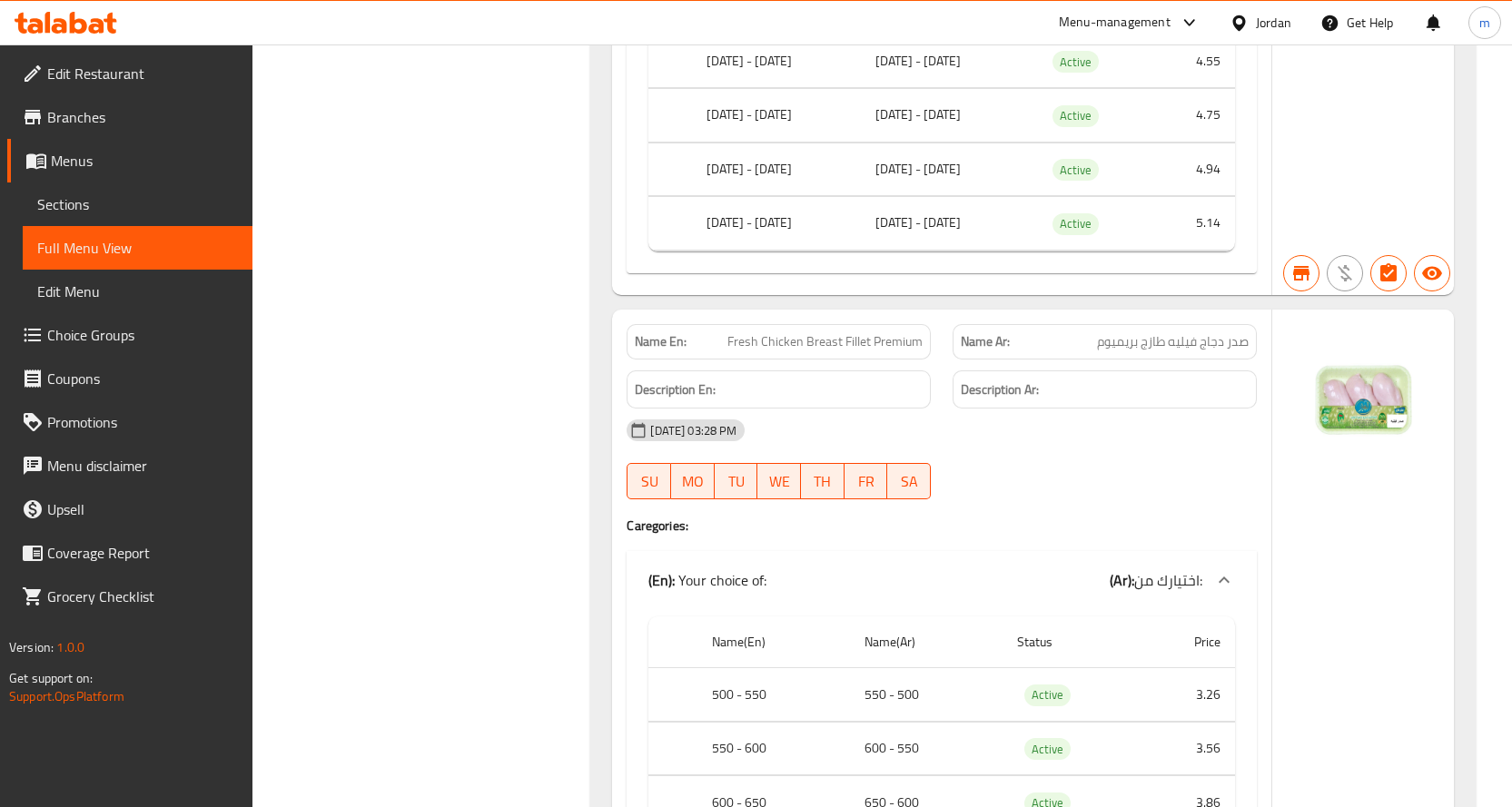
click at [60, 125] on span "Branches" at bounding box center [142, 117] width 191 height 22
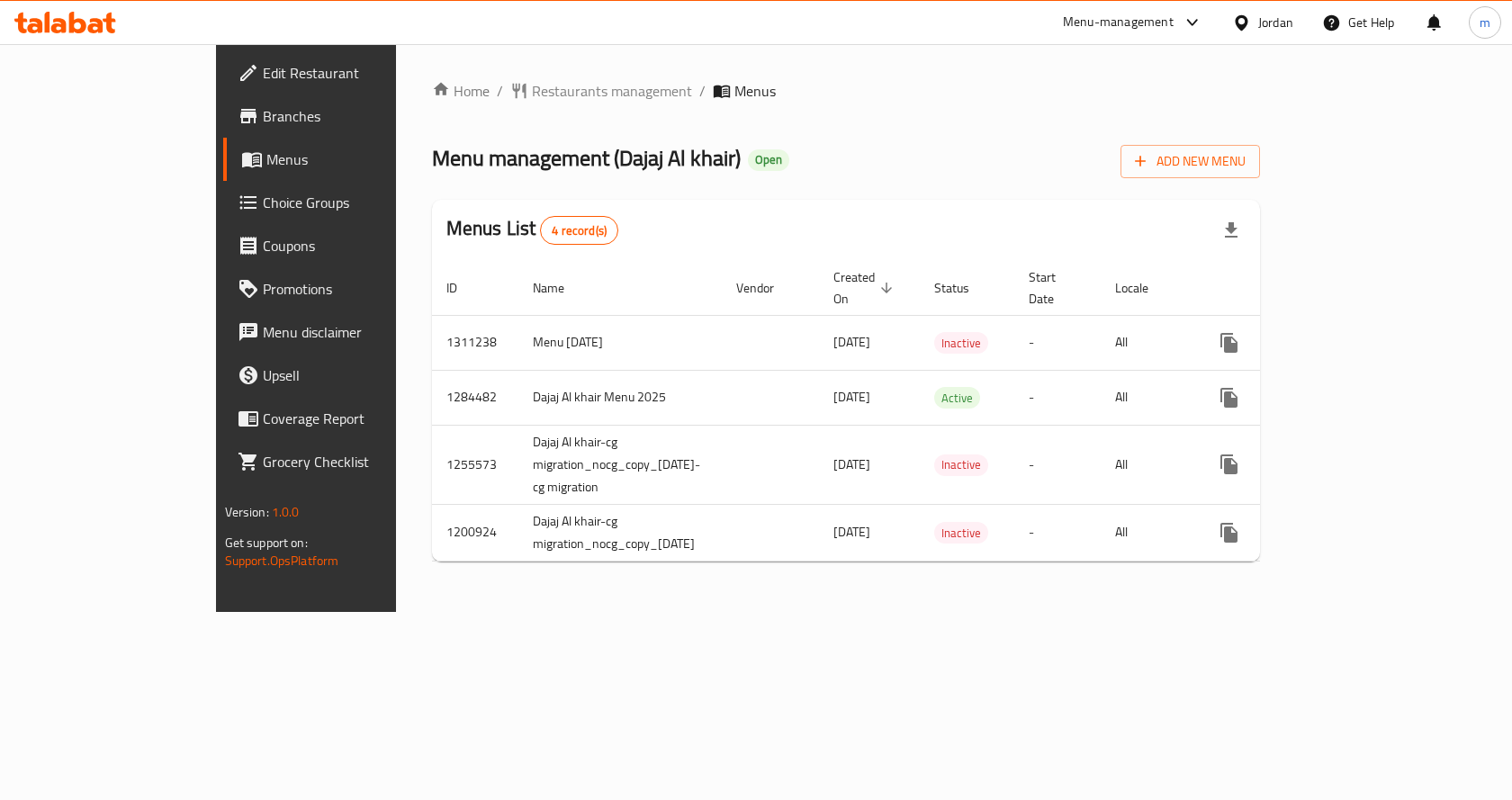
click at [263, 112] on span "Branches" at bounding box center [358, 116] width 192 height 22
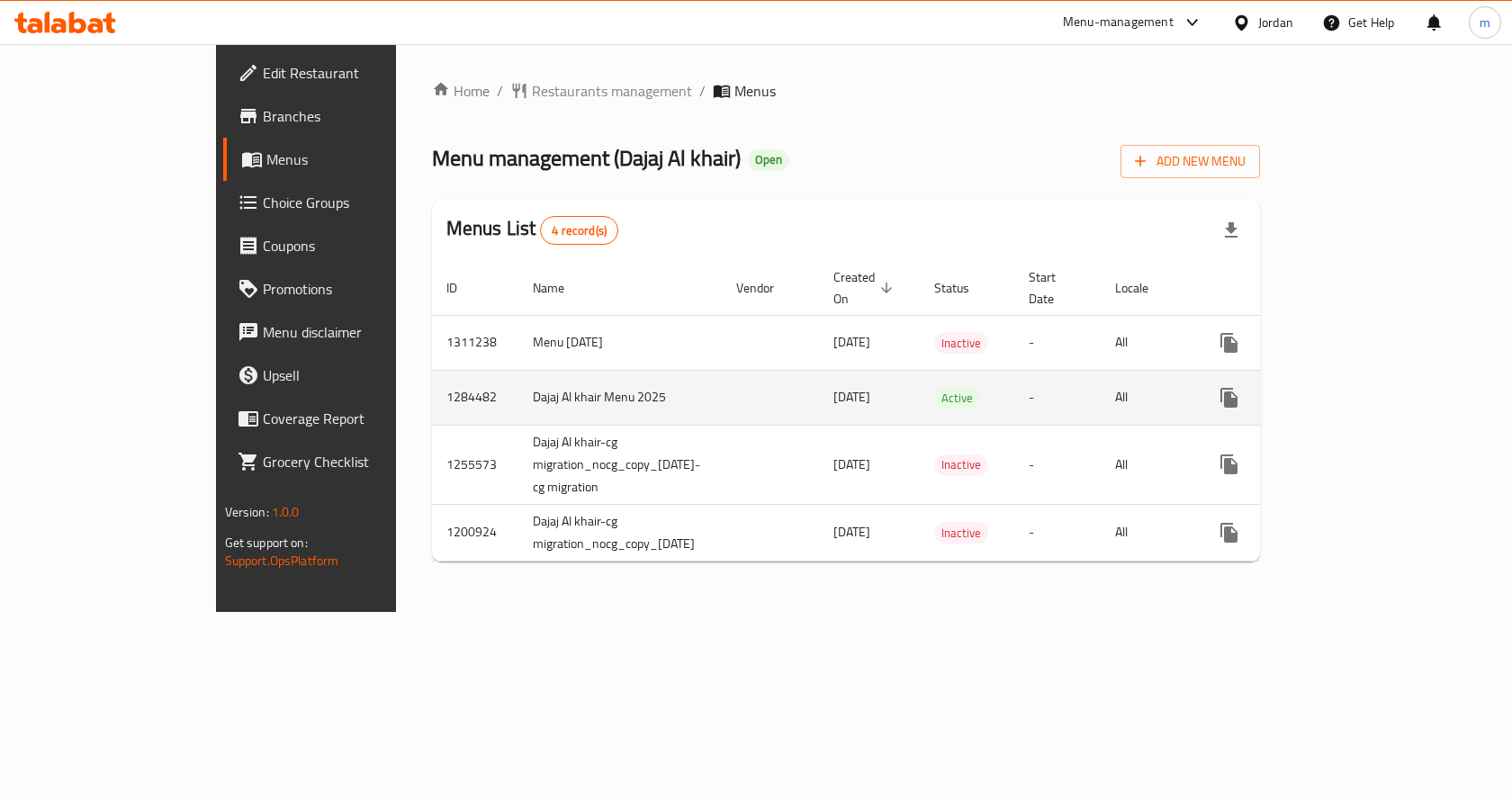
click at [1367, 390] on icon "enhanced table" at bounding box center [1359, 397] width 16 height 16
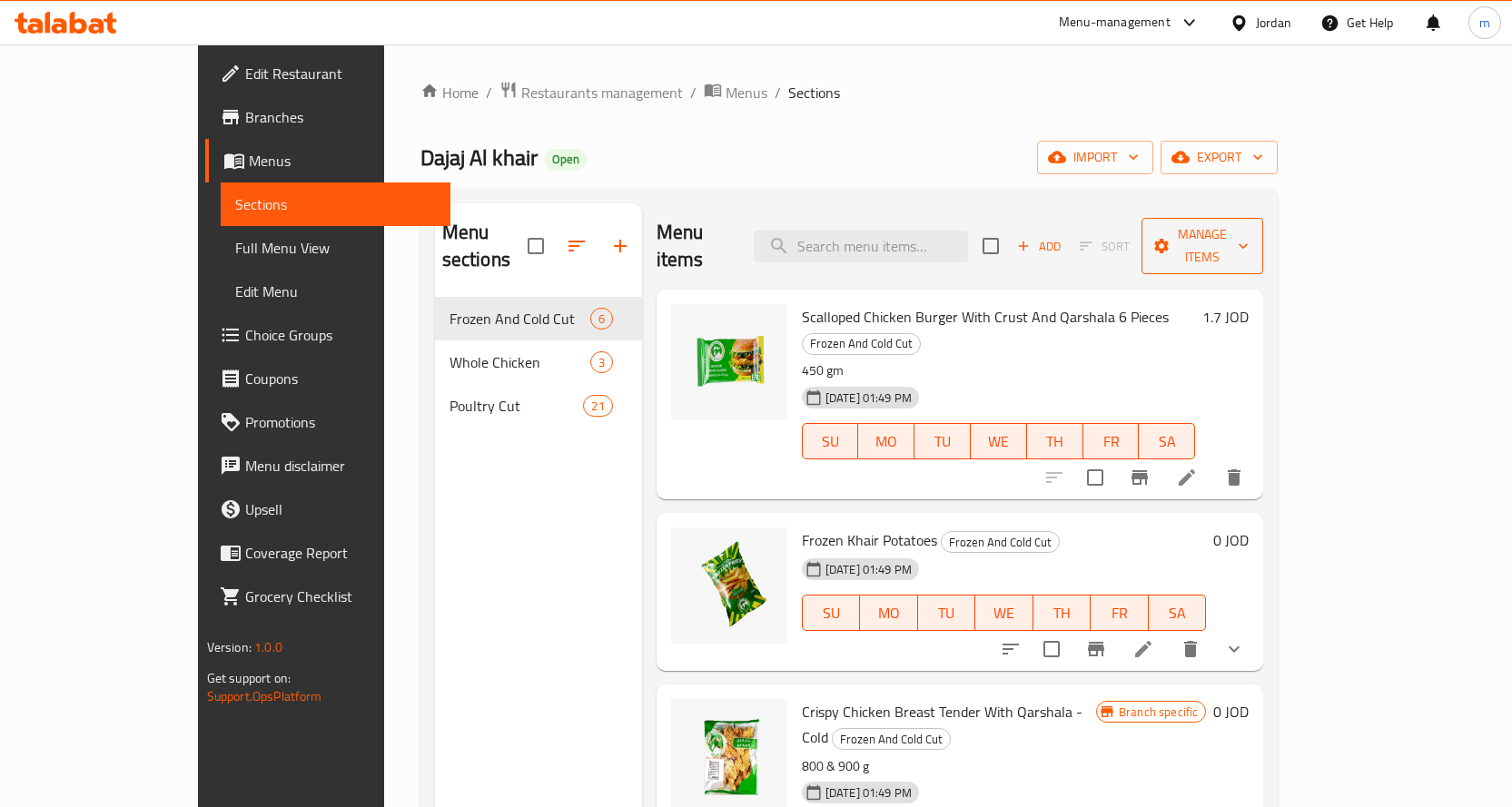
click at [1248, 230] on span "Manage items" at bounding box center [1203, 246] width 93 height 46
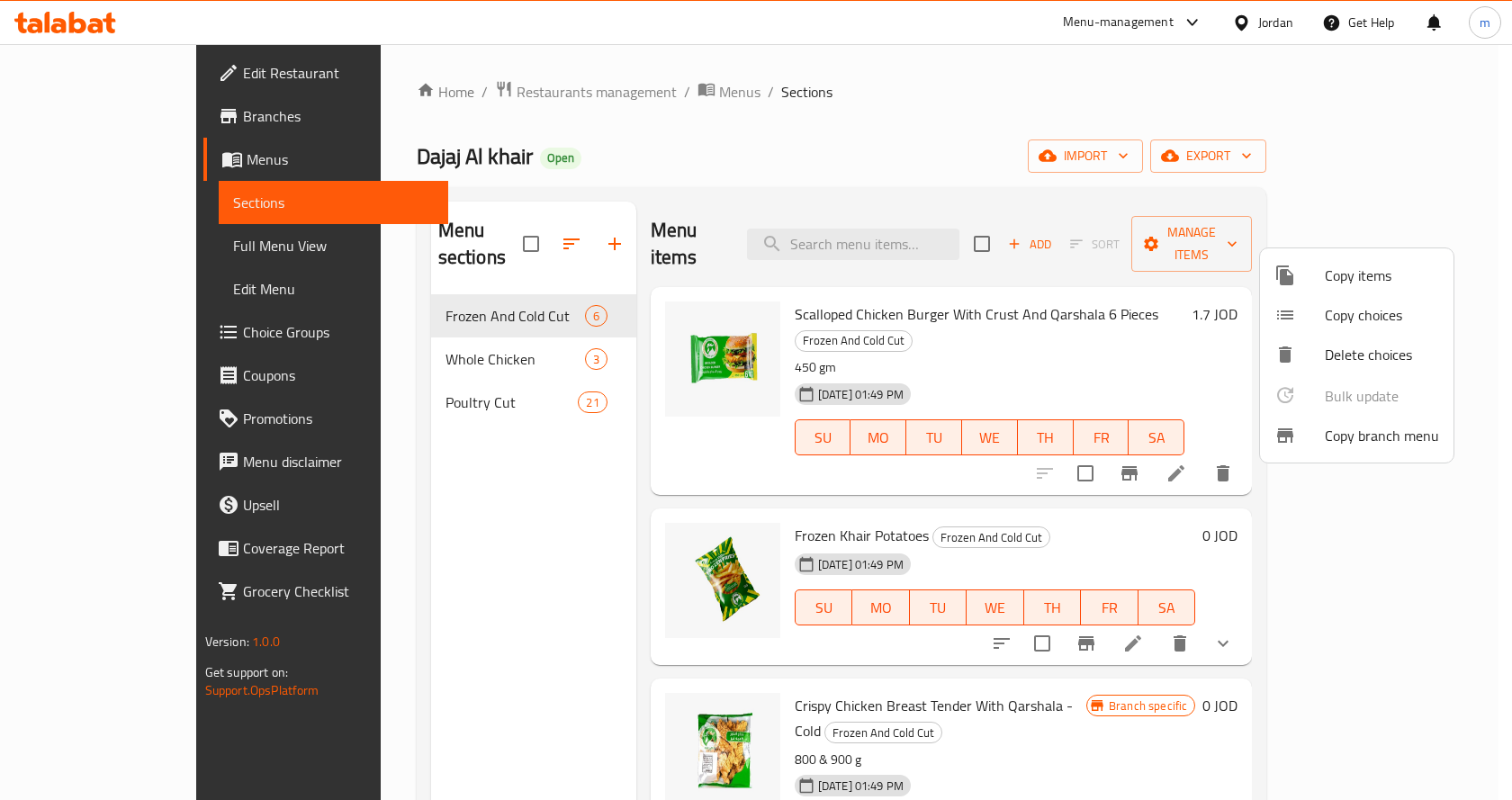
click at [72, 152] on div at bounding box center [756, 400] width 1512 height 800
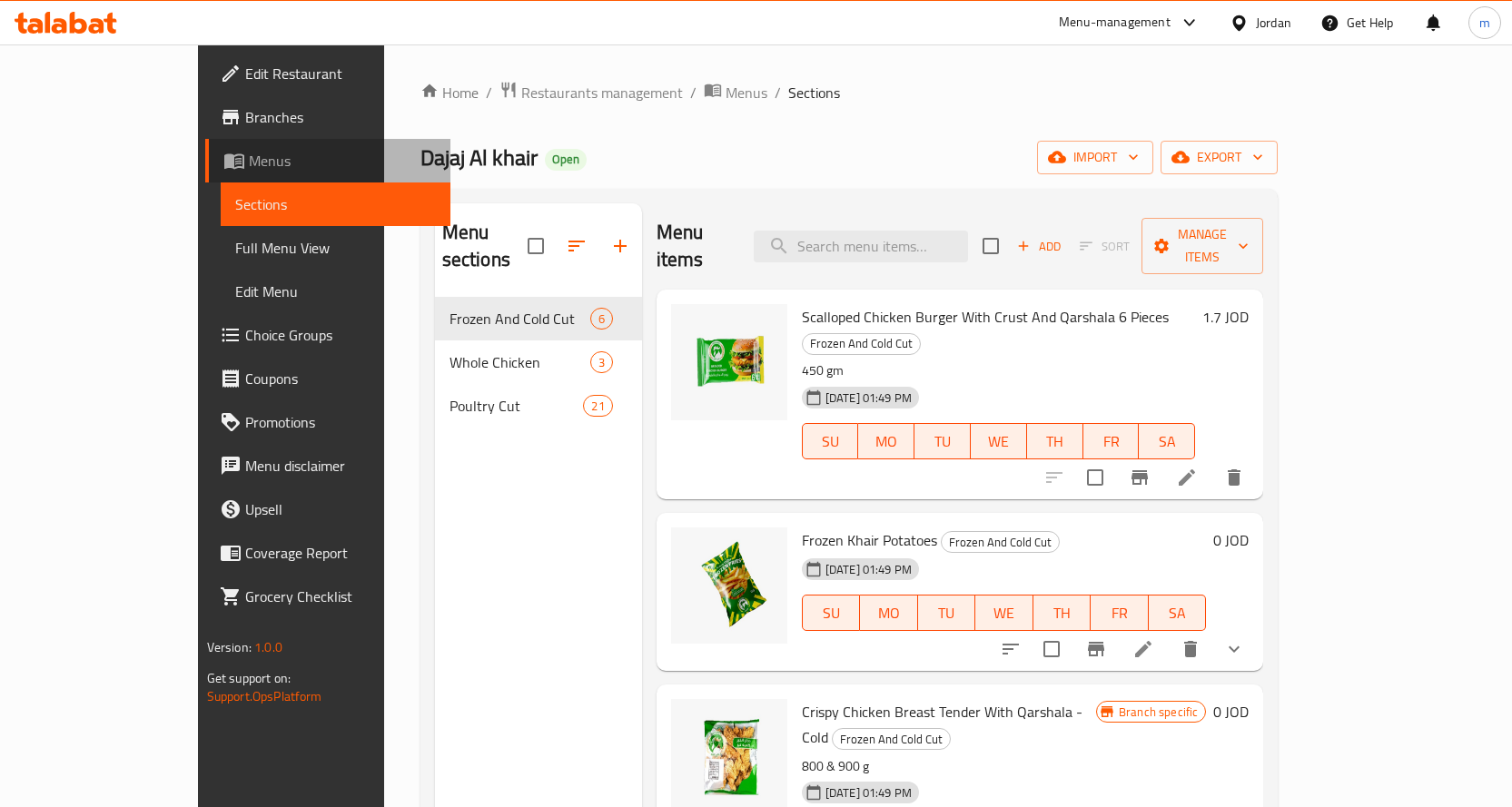
click at [249, 164] on span "Menus" at bounding box center [342, 160] width 187 height 22
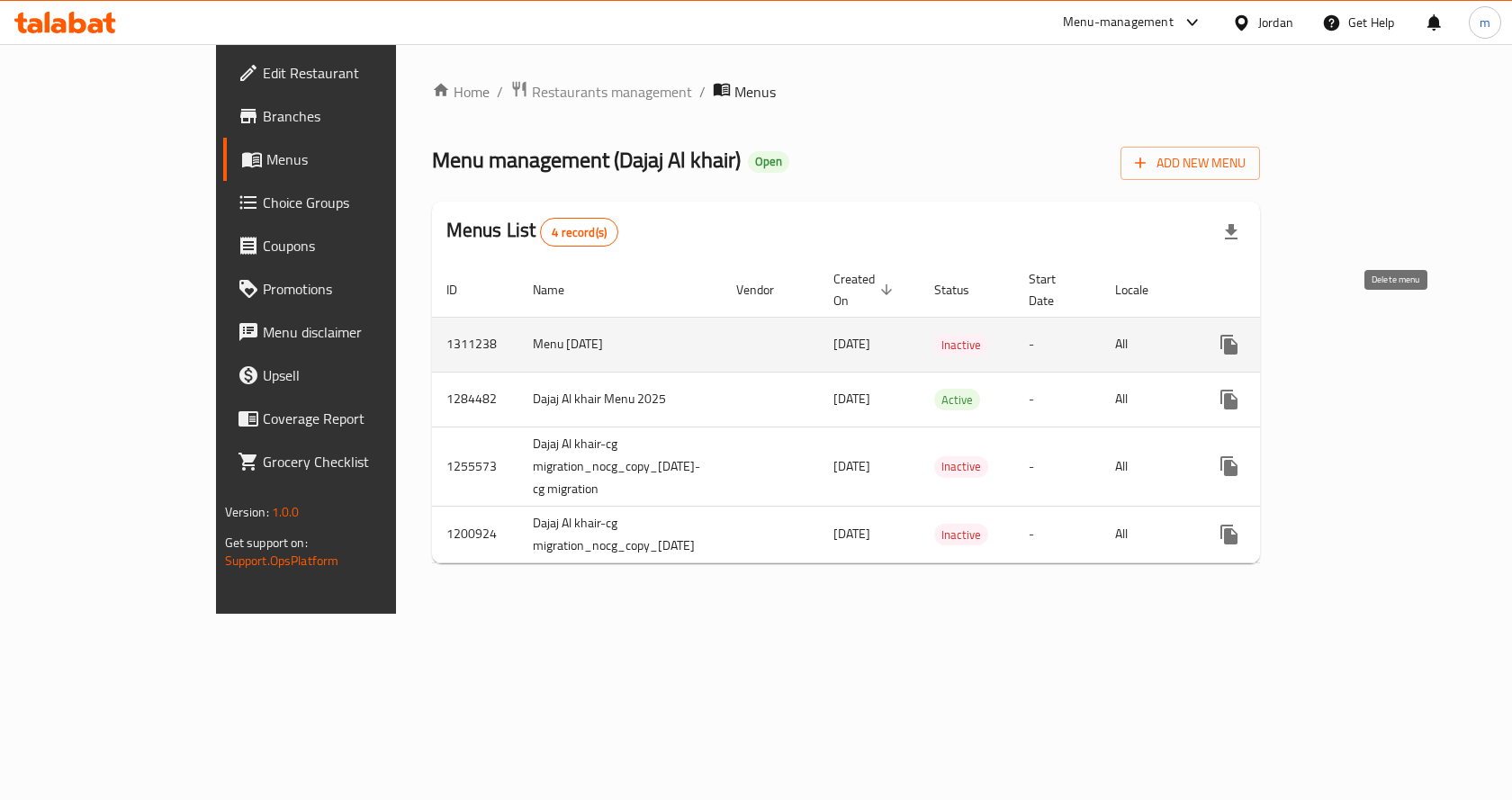
click at [1322, 337] on icon "enhanced table" at bounding box center [1315, 344] width 12 height 16
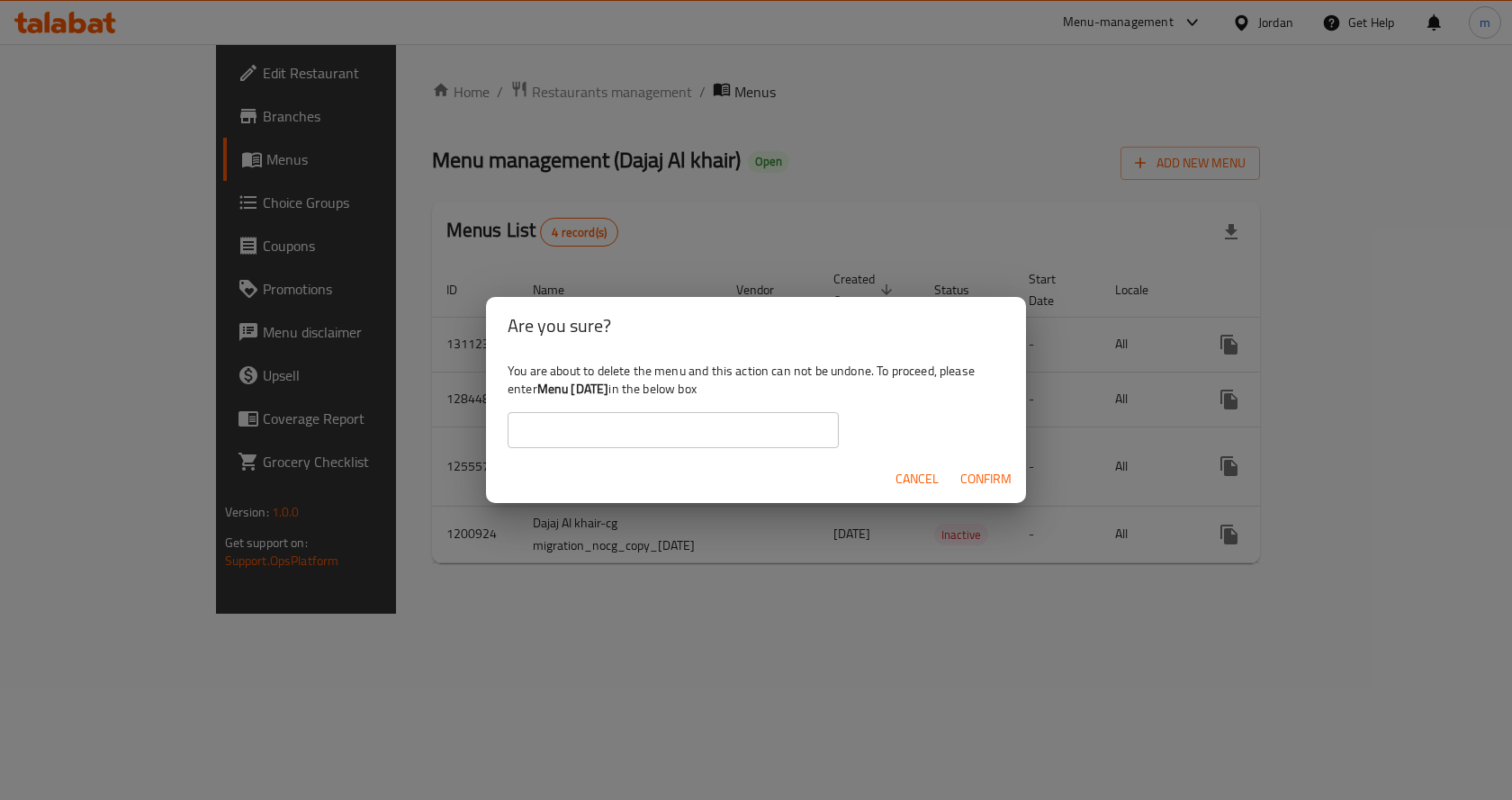
click at [970, 487] on span "Confirm" at bounding box center [986, 479] width 52 height 23
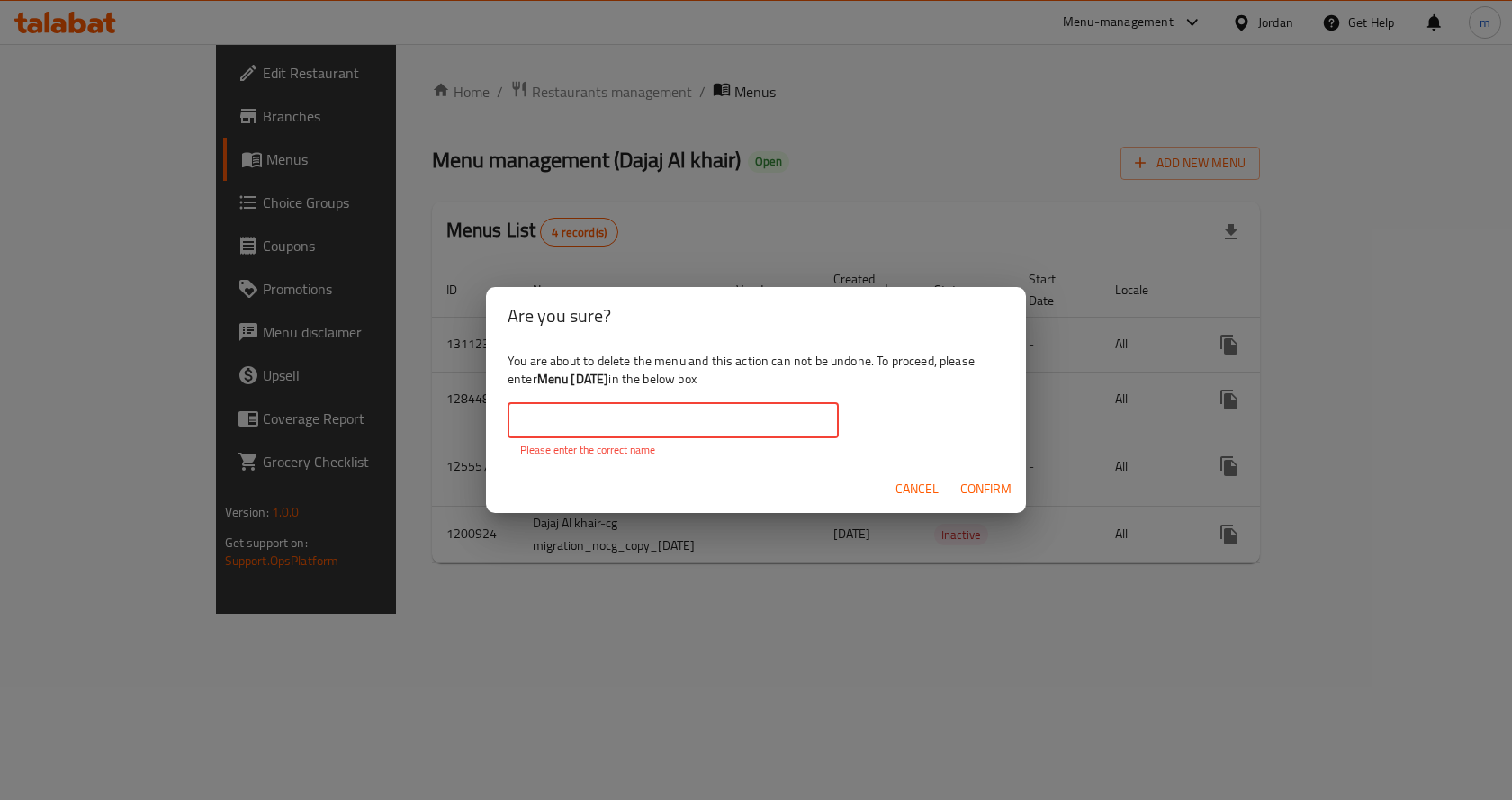
click at [690, 421] on input "text" at bounding box center [673, 421] width 331 height 36
click at [897, 363] on div "You are about to delete the menu and this action can not be undone. To proceed,…" at bounding box center [756, 405] width 540 height 120
click at [655, 428] on input "text" at bounding box center [673, 421] width 331 height 36
drag, startPoint x: 542, startPoint y: 383, endPoint x: 631, endPoint y: 384, distance: 89.0
click at [610, 384] on b "Menu [DATE]" at bounding box center [573, 378] width 72 height 24
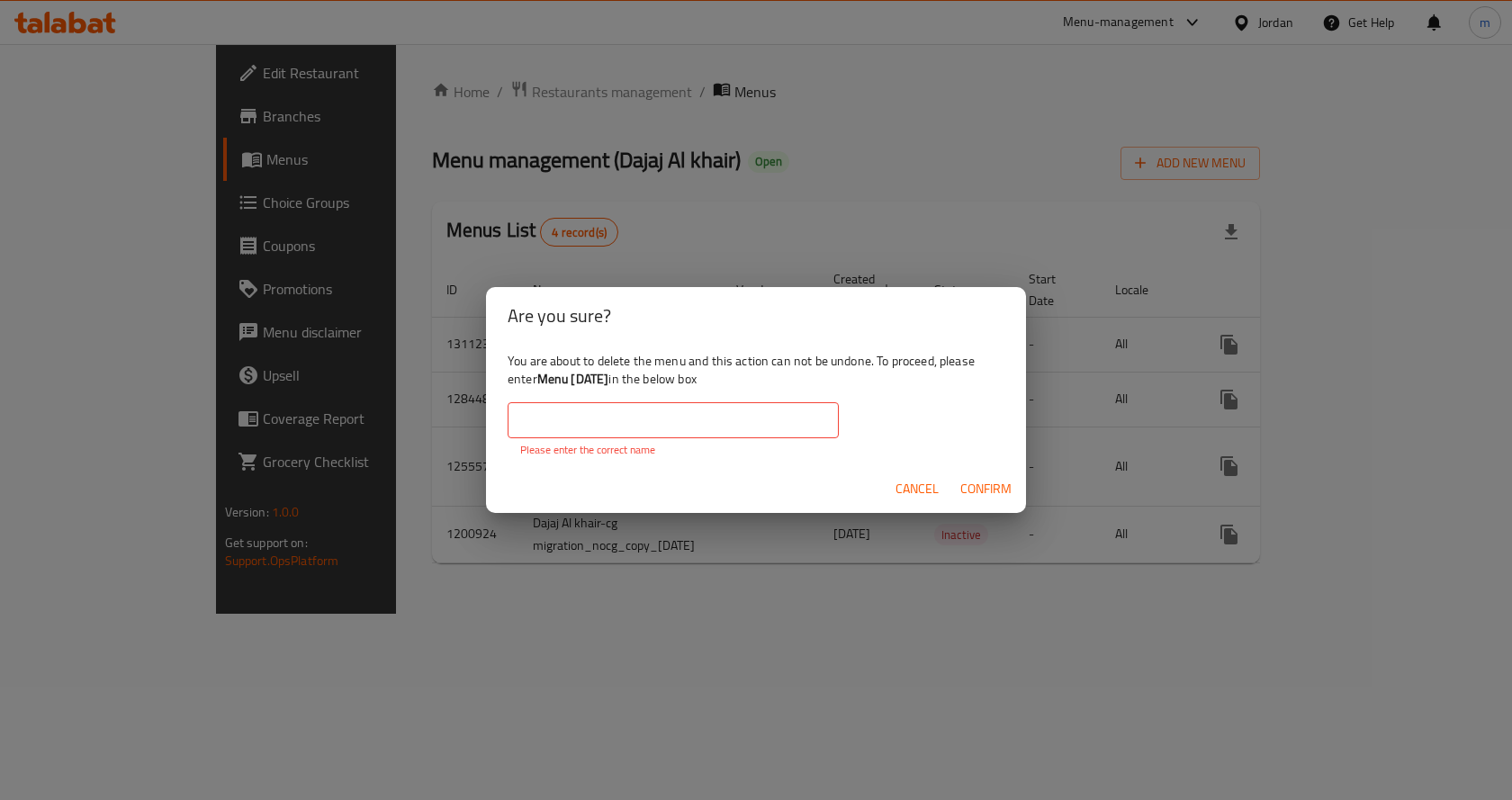
copy b "Menu [DATE]"
paste input "Menu [DATE]"
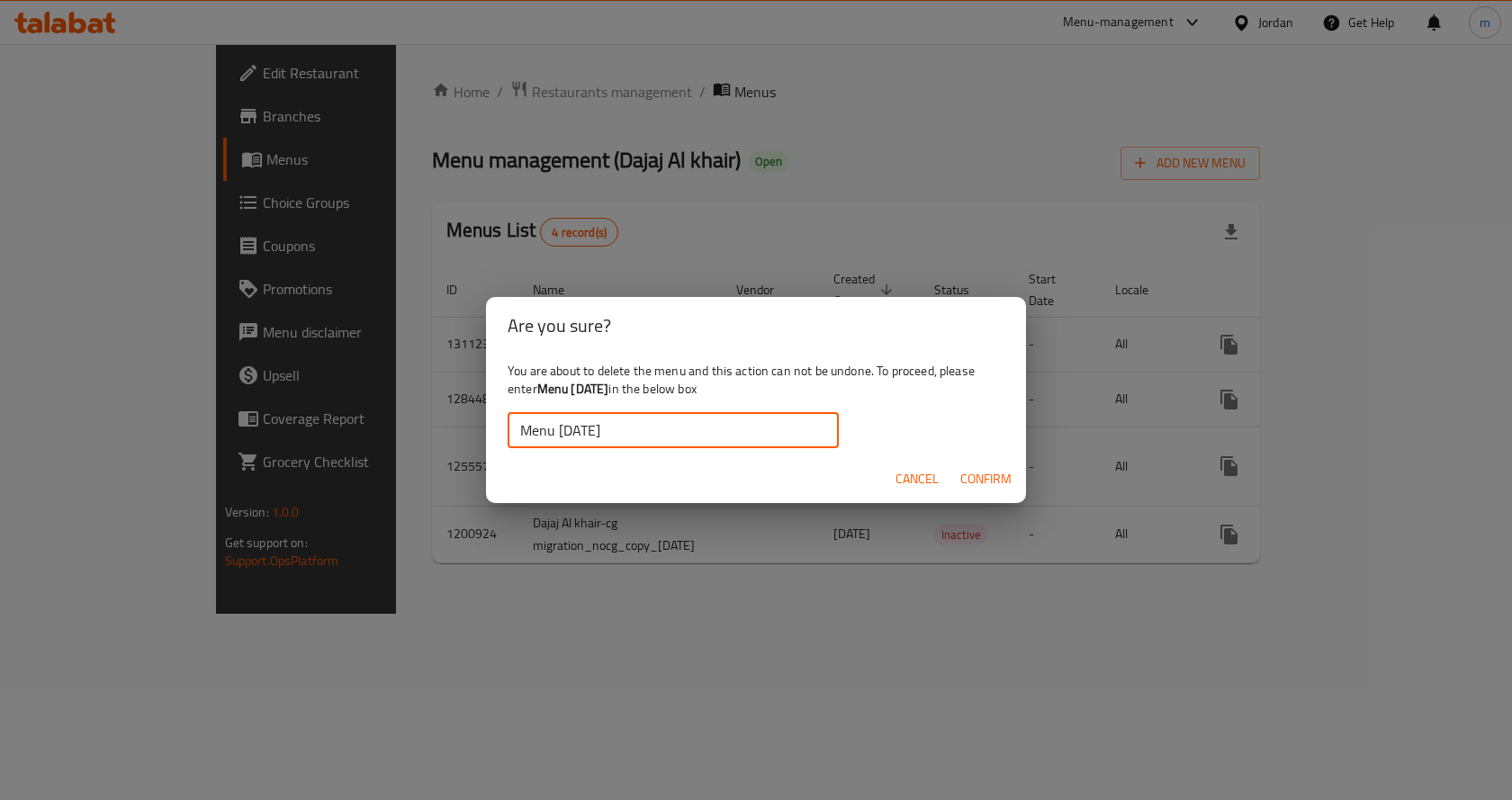
type input "Menu [DATE]"
drag, startPoint x: 993, startPoint y: 474, endPoint x: 911, endPoint y: 533, distance: 101.0
click at [985, 479] on span "Confirm" at bounding box center [986, 479] width 52 height 23
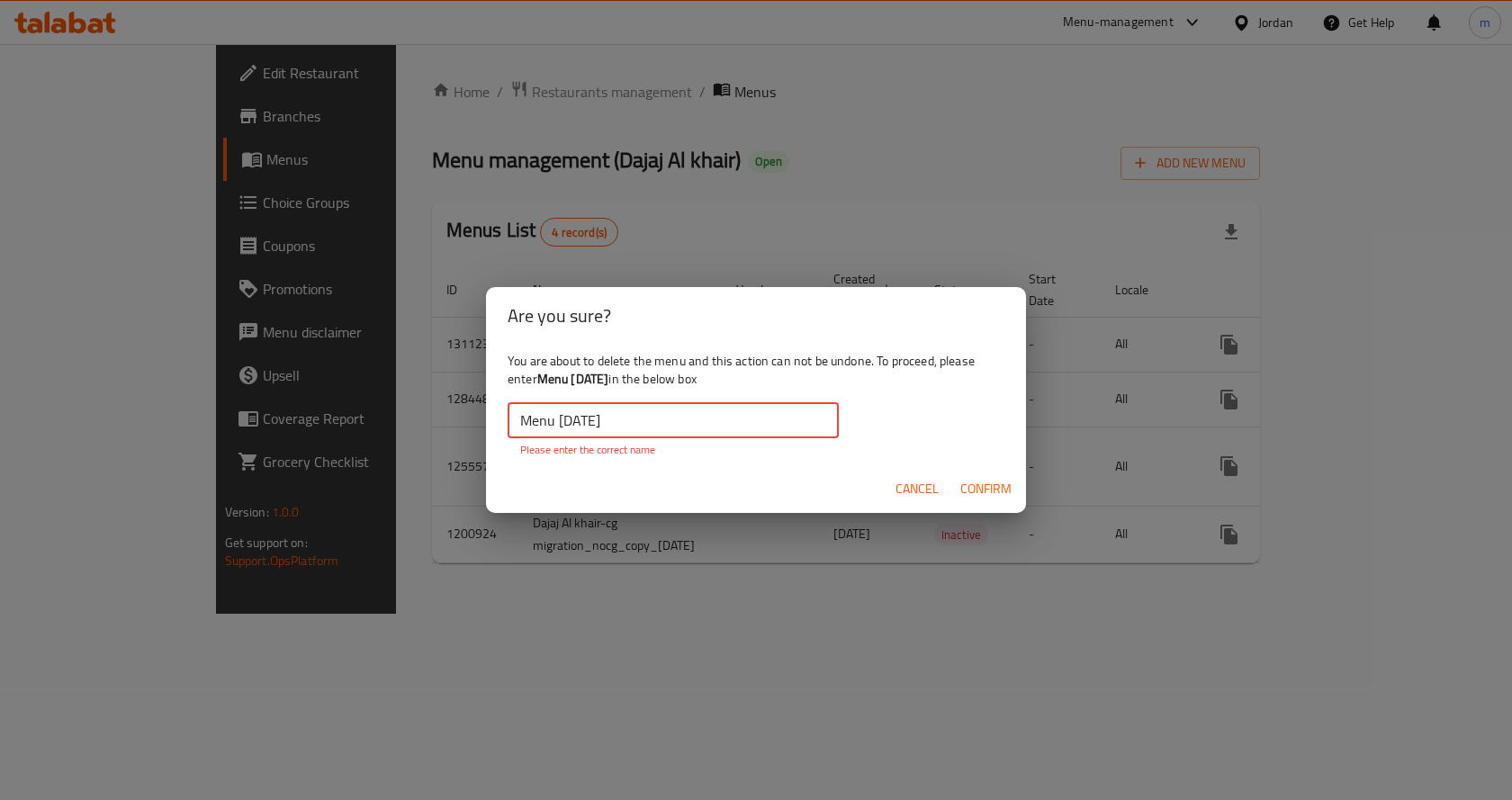
click at [666, 421] on input "Menu [DATE]" at bounding box center [673, 421] width 331 height 36
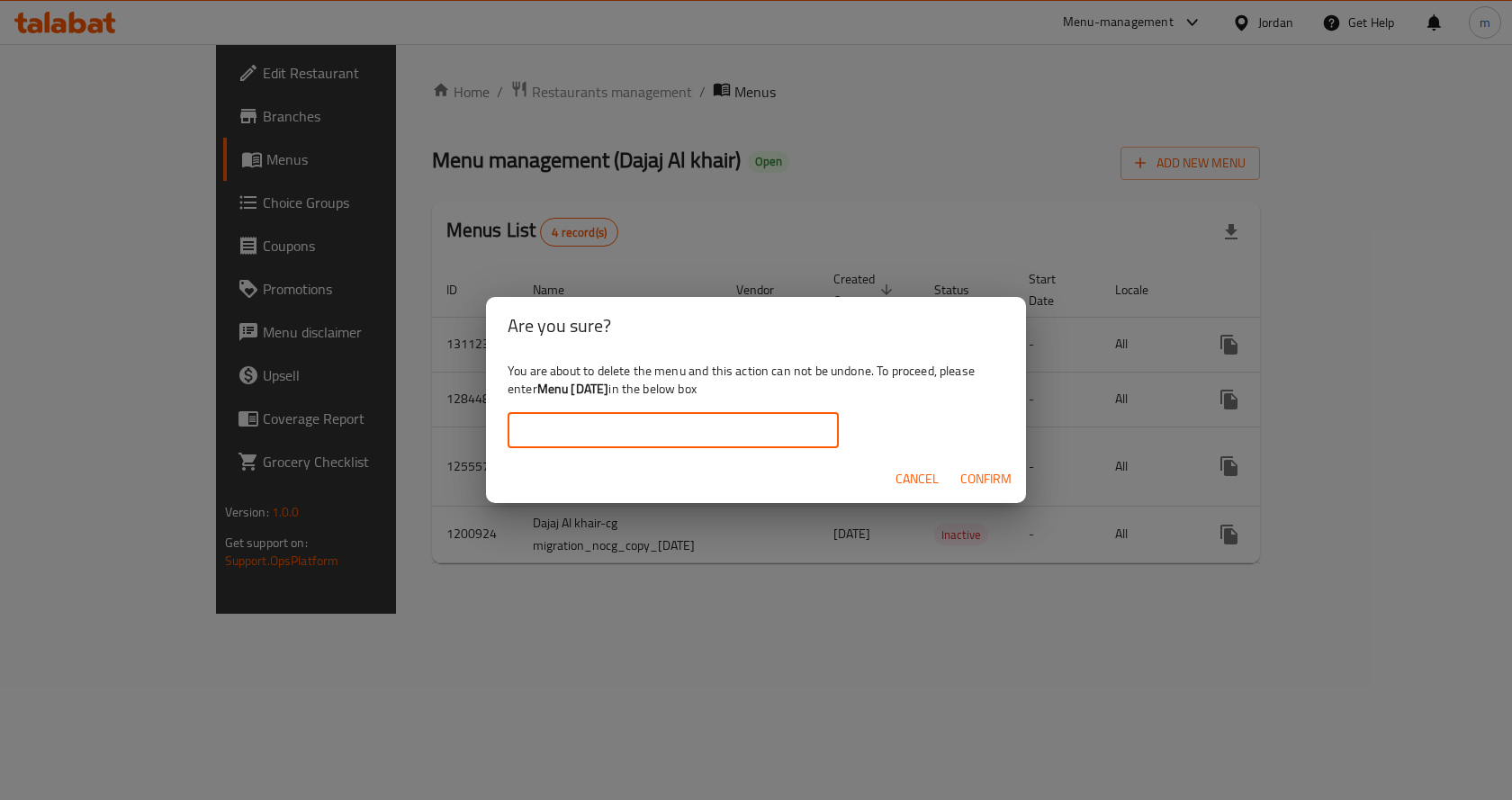
paste input "Menu [DATE]"
click at [970, 487] on span "Confirm" at bounding box center [986, 479] width 52 height 23
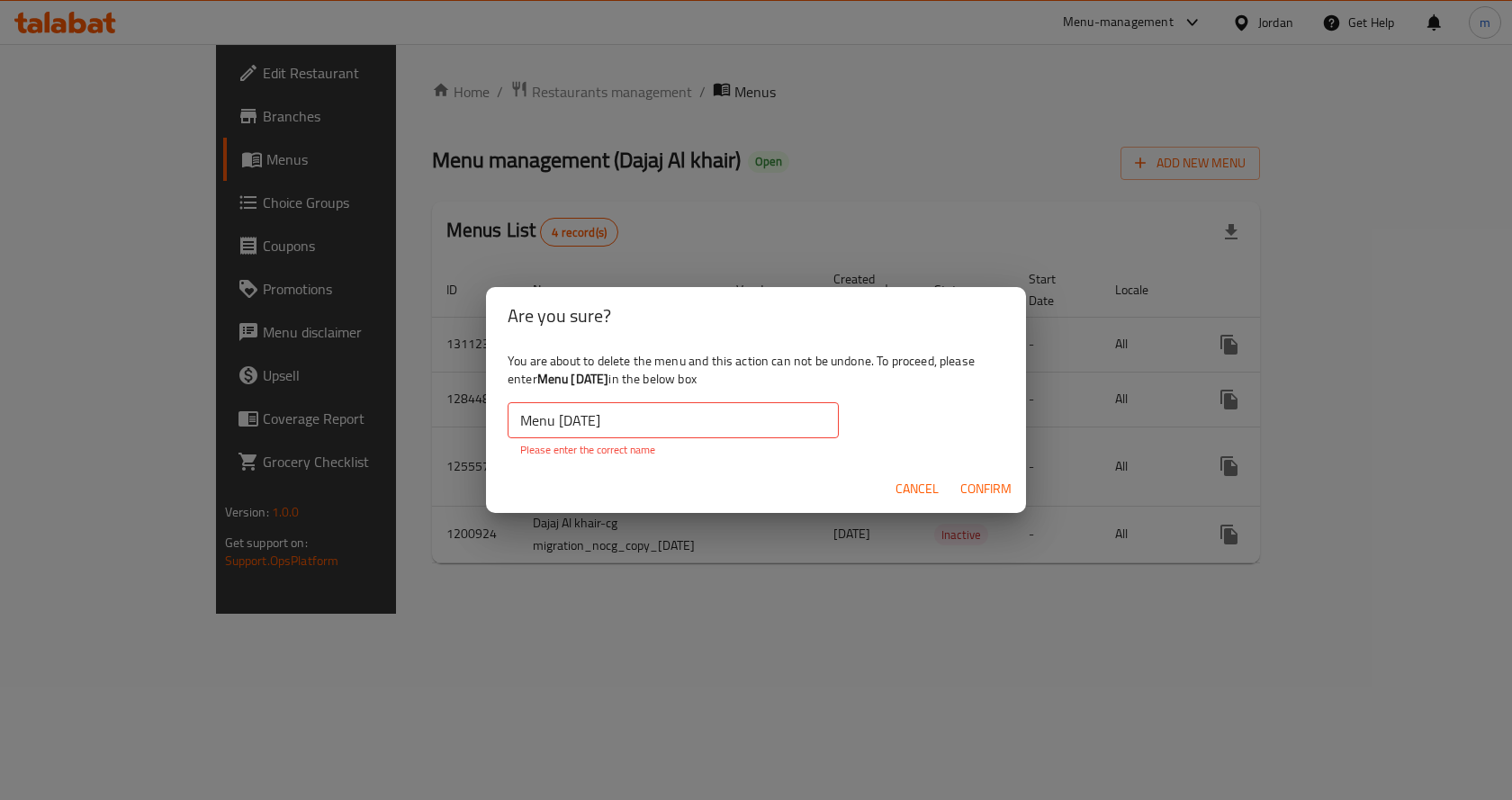
click at [649, 426] on input "Menu [DATE]" at bounding box center [673, 421] width 331 height 36
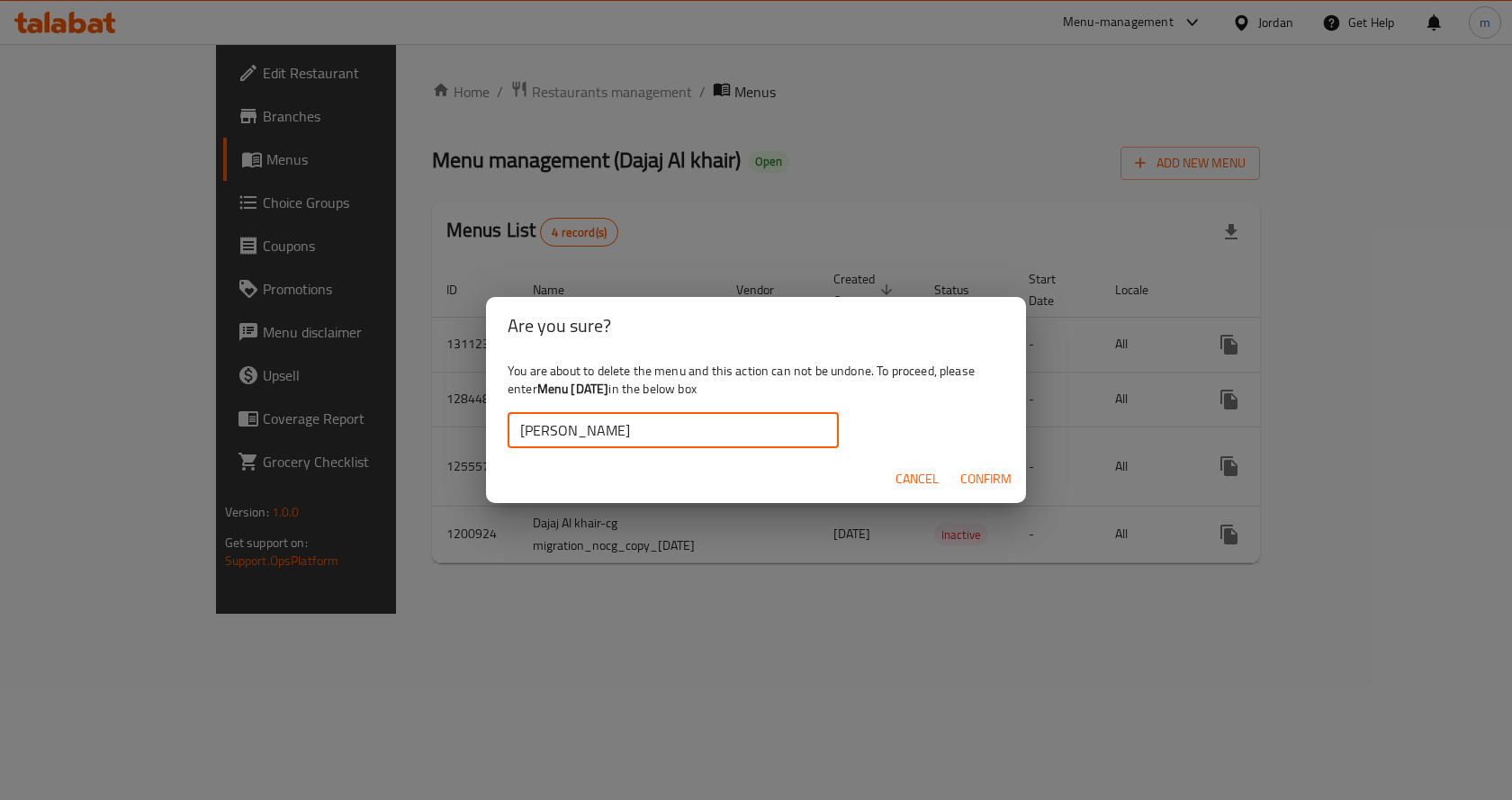
type input "magda"
click at [981, 479] on span "Confirm" at bounding box center [986, 479] width 52 height 23
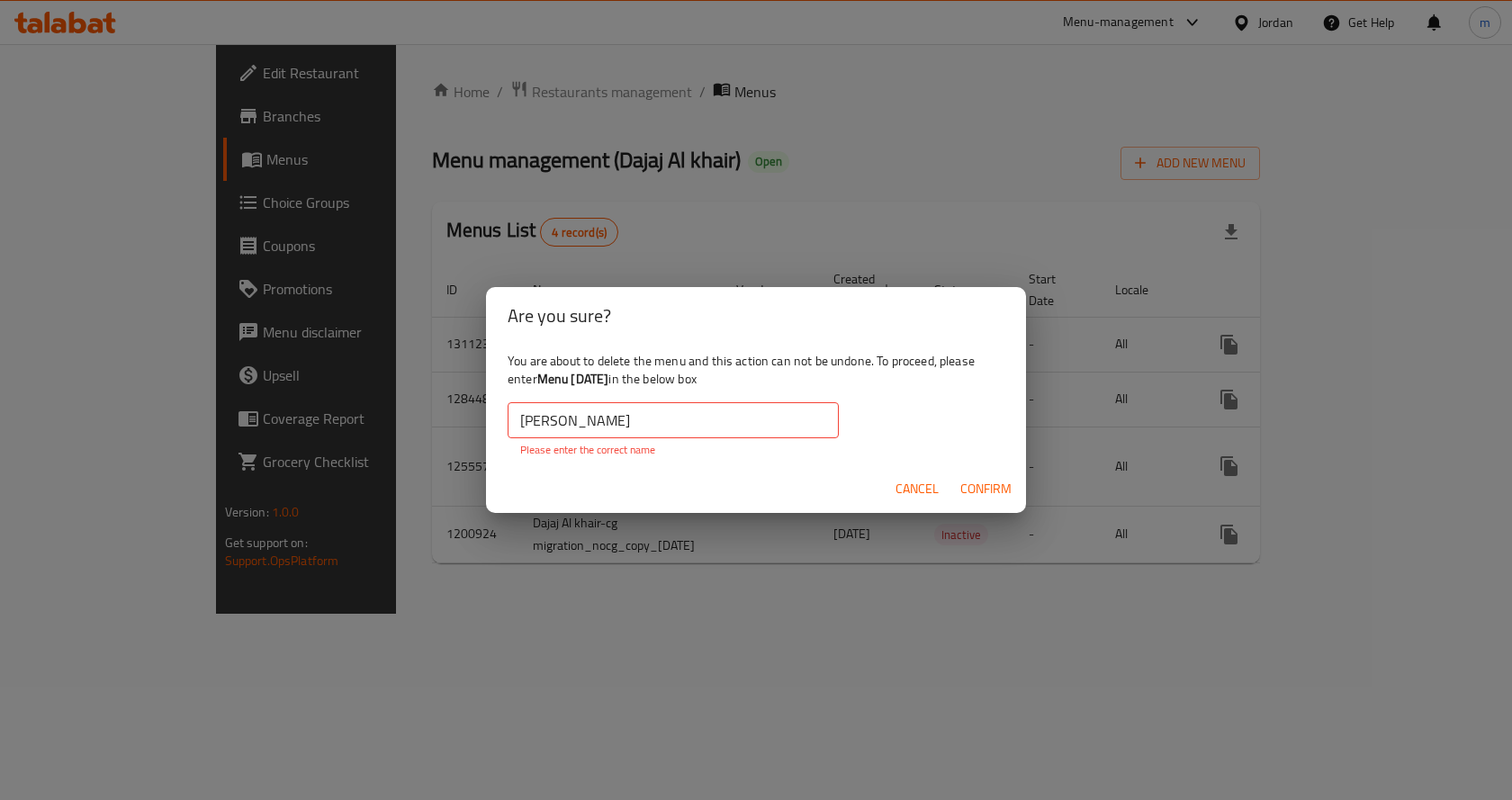
click at [920, 482] on span "Cancel" at bounding box center [917, 489] width 43 height 23
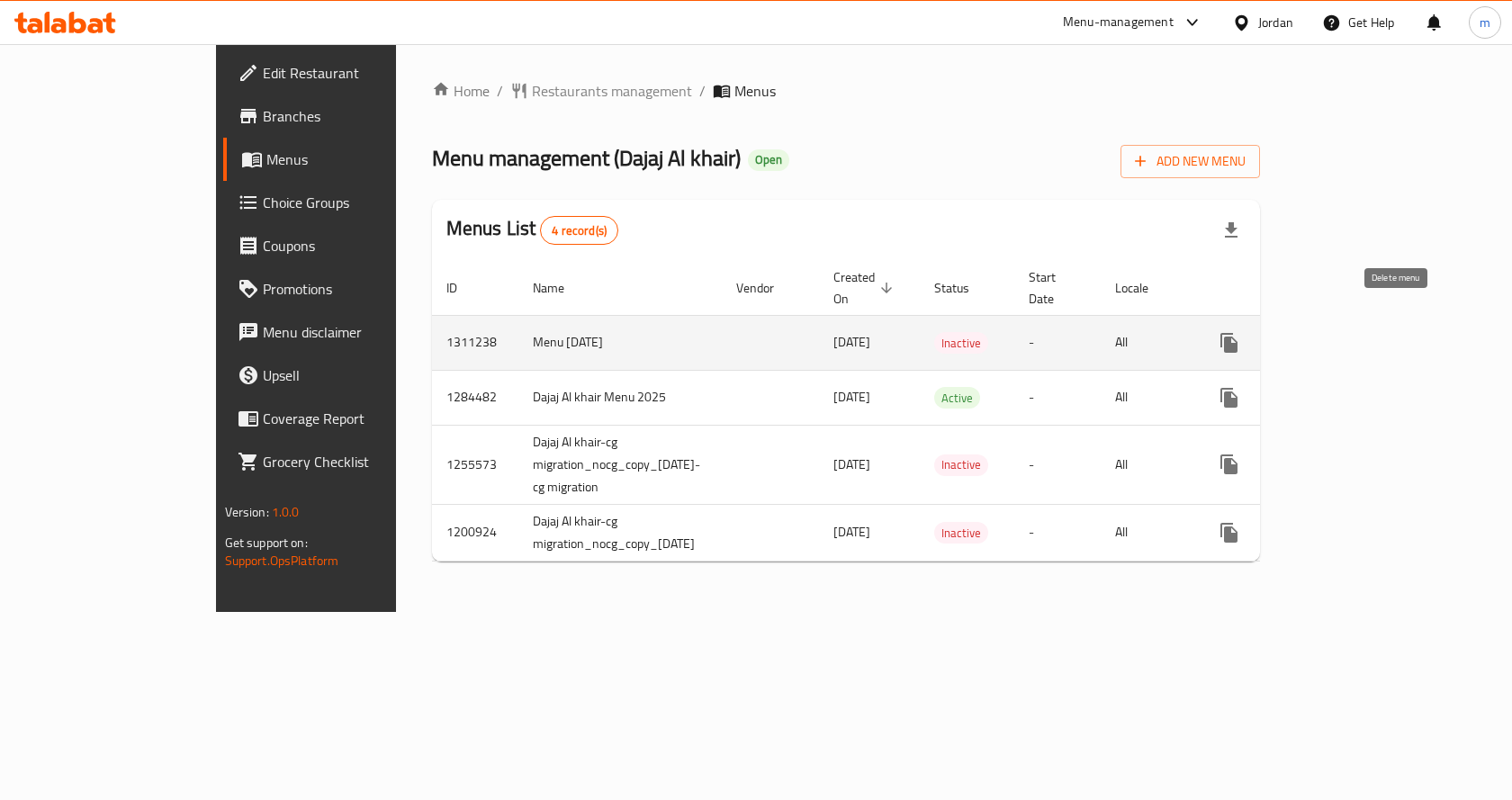
click at [1327, 332] on icon "enhanced table" at bounding box center [1315, 343] width 22 height 22
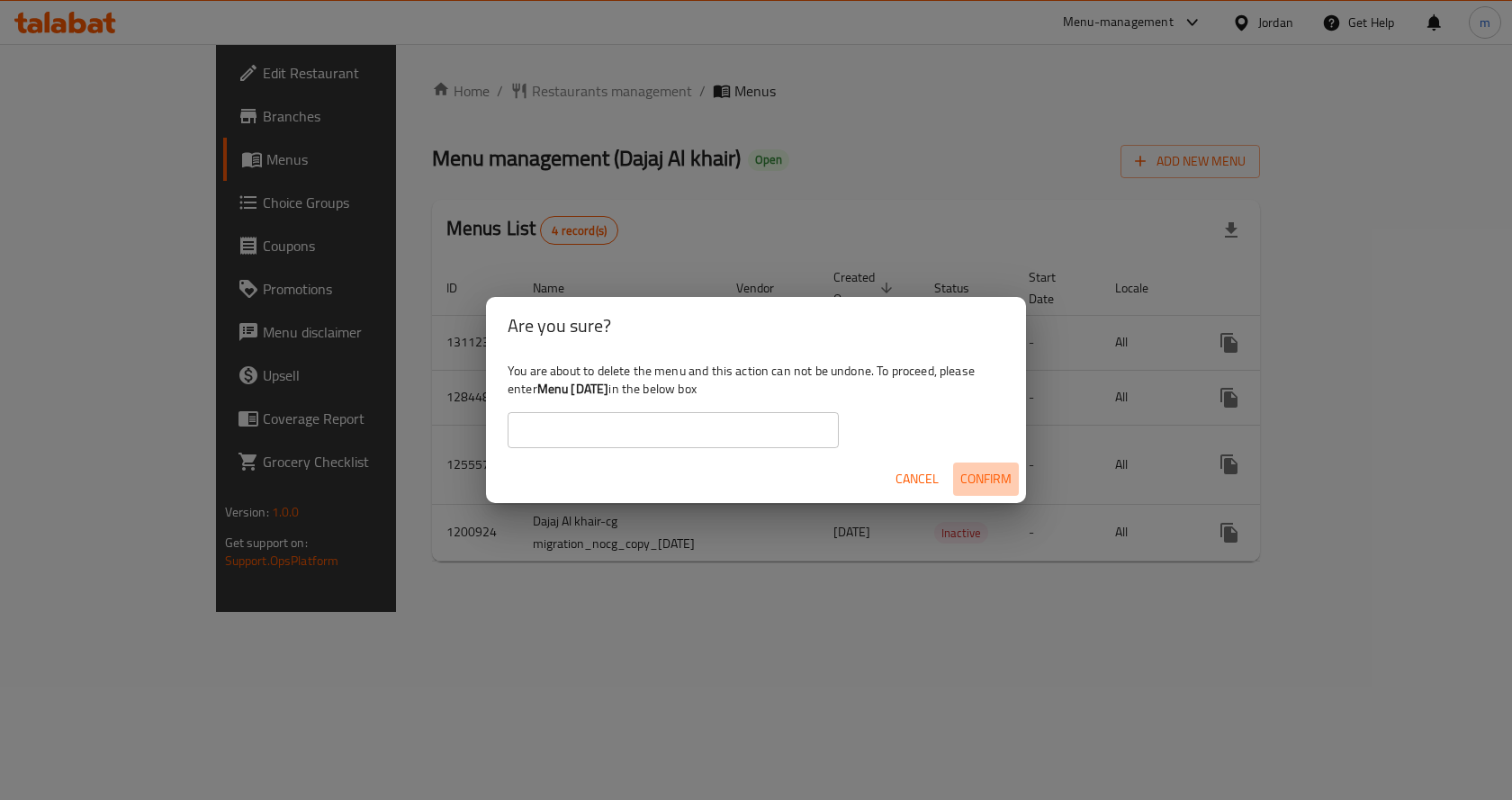
click at [980, 478] on span "Confirm" at bounding box center [986, 479] width 52 height 23
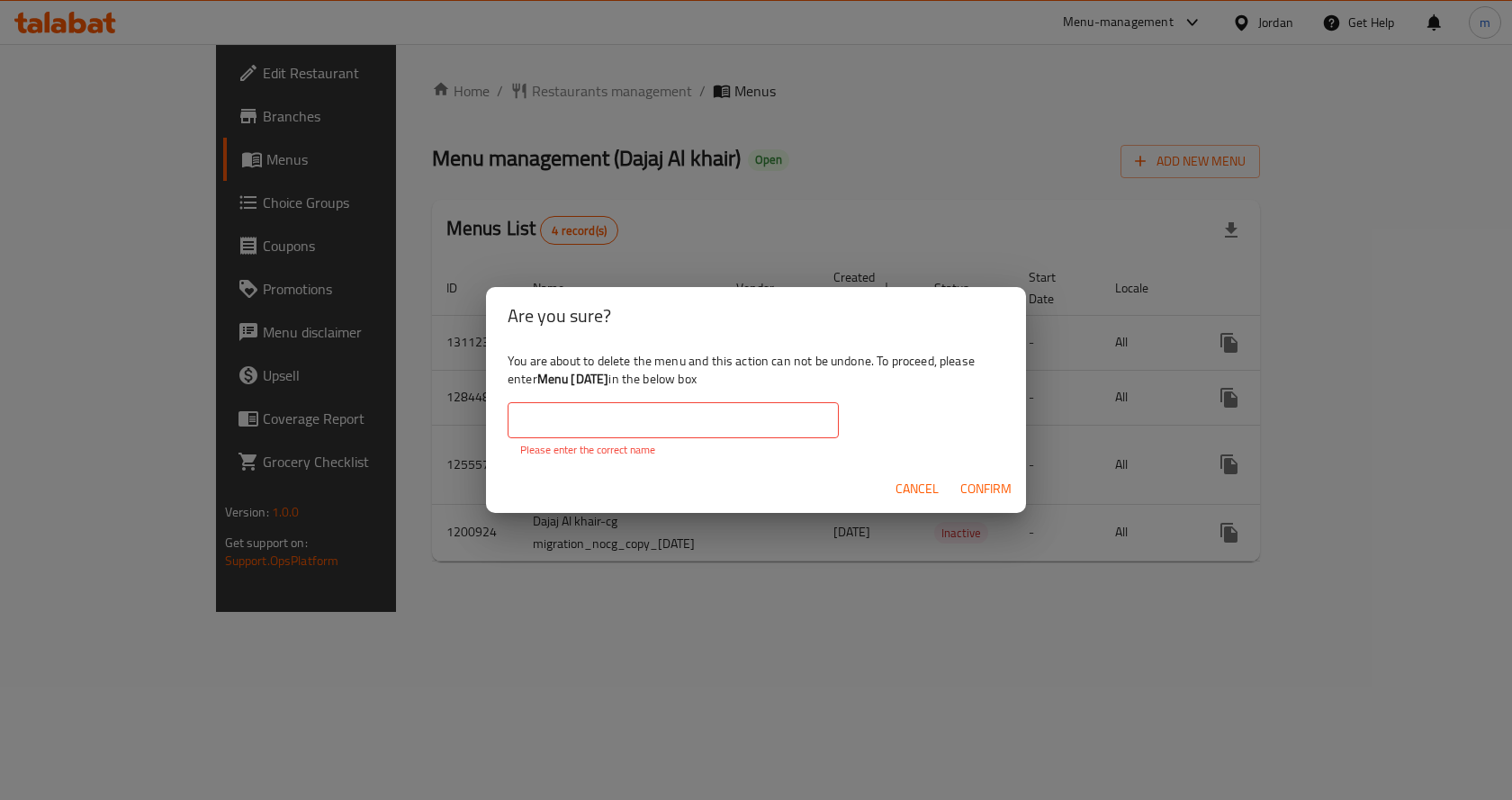
drag, startPoint x: 541, startPoint y: 381, endPoint x: 633, endPoint y: 377, distance: 92.1
click at [610, 377] on b "Menu [DATE]" at bounding box center [573, 378] width 72 height 24
copy b "Menu [DATE]"
paste input "Menu [DATE]"
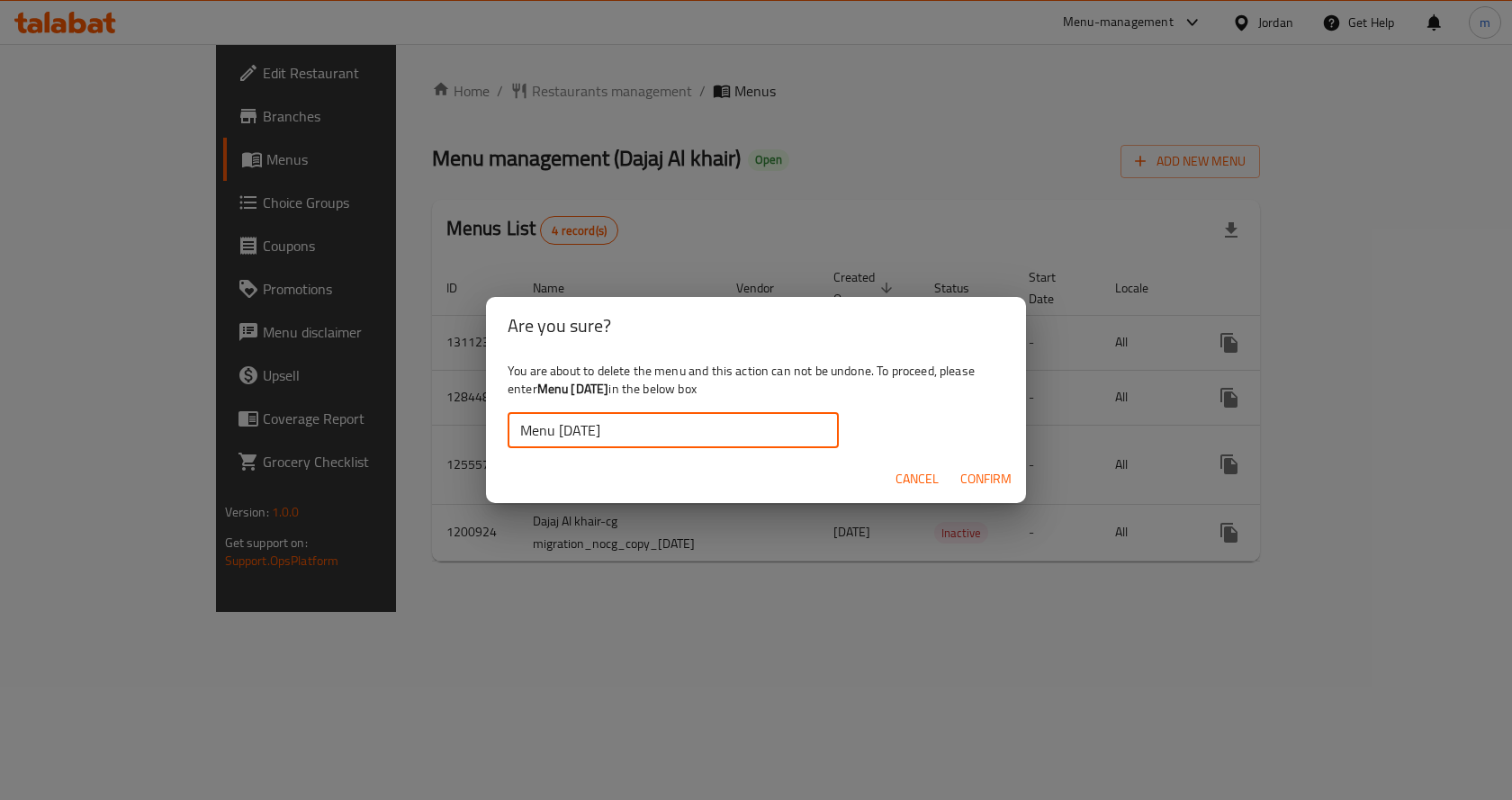
drag, startPoint x: 972, startPoint y: 472, endPoint x: 942, endPoint y: 531, distance: 66.2
click at [972, 474] on span "Confirm" at bounding box center [986, 479] width 52 height 23
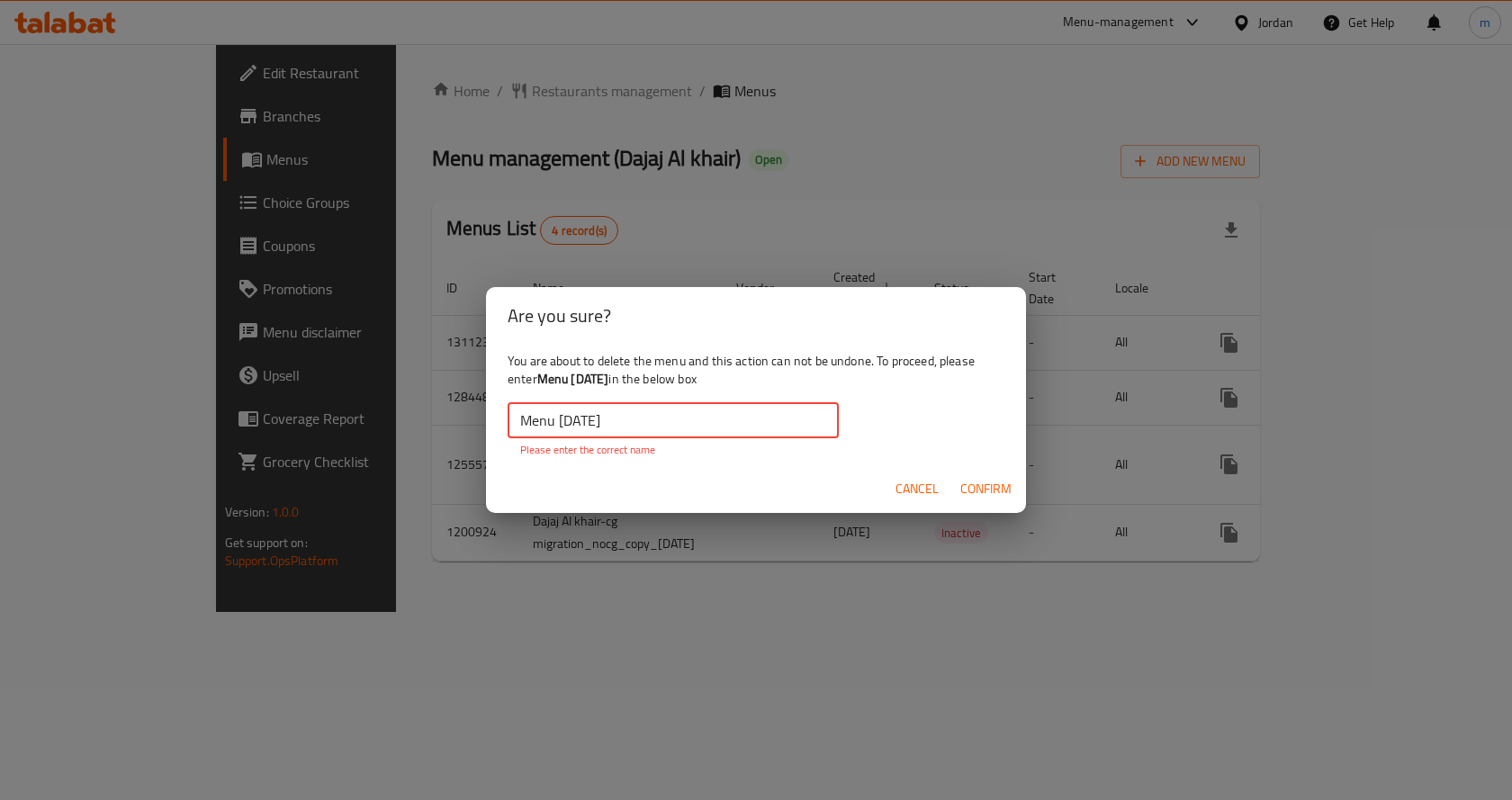
click at [634, 411] on input "Menu [DATE]" at bounding box center [673, 421] width 331 height 36
click at [520, 415] on input "Menu [DATE]" at bounding box center [673, 421] width 331 height 36
drag, startPoint x: 658, startPoint y: 418, endPoint x: 678, endPoint y: 439, distance: 29.0
click at [662, 424] on input "Menu [DATE]" at bounding box center [673, 421] width 331 height 36
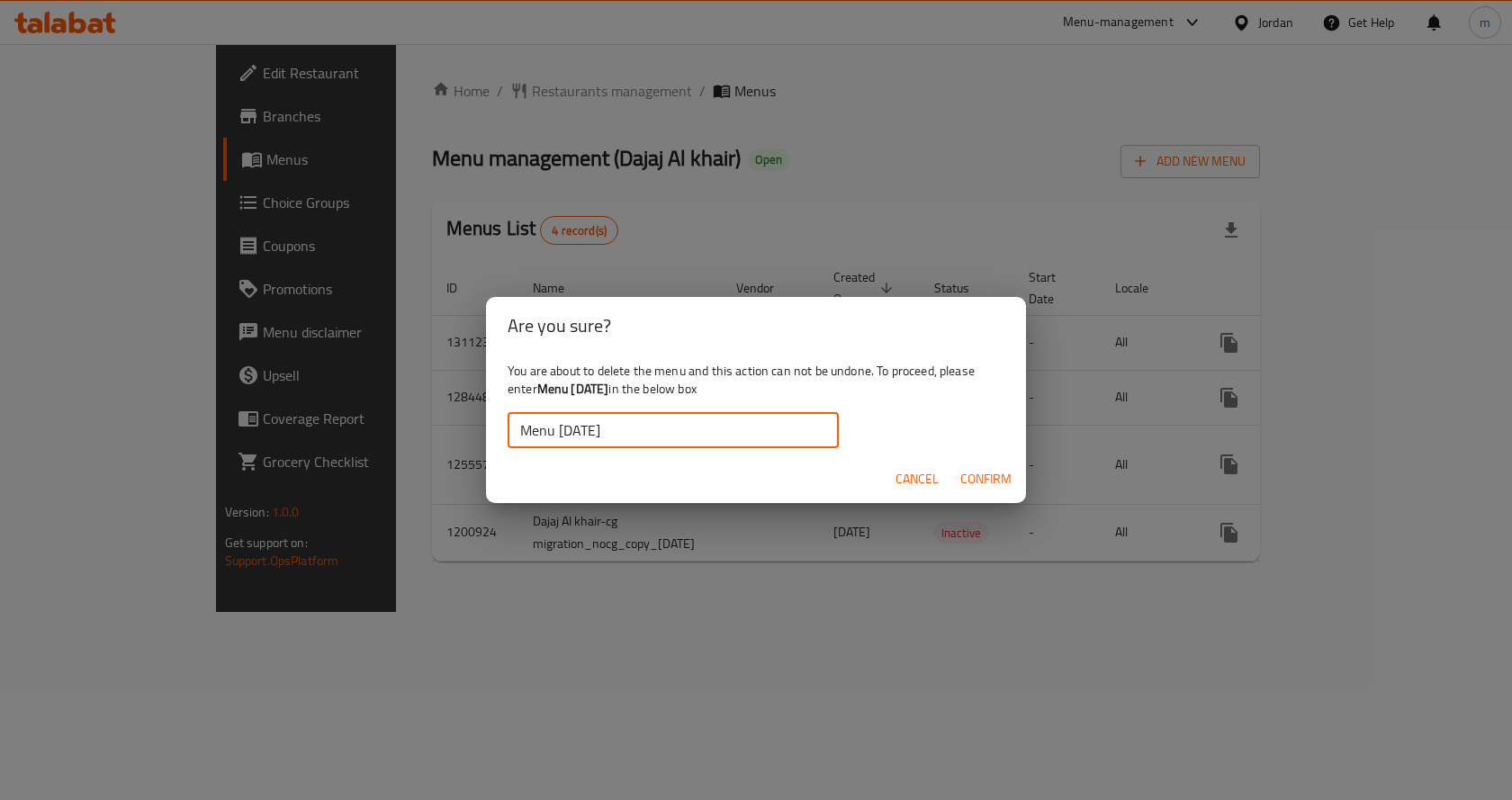
type input "Menu [DATE]"
click at [986, 474] on span "Confirm" at bounding box center [986, 479] width 52 height 23
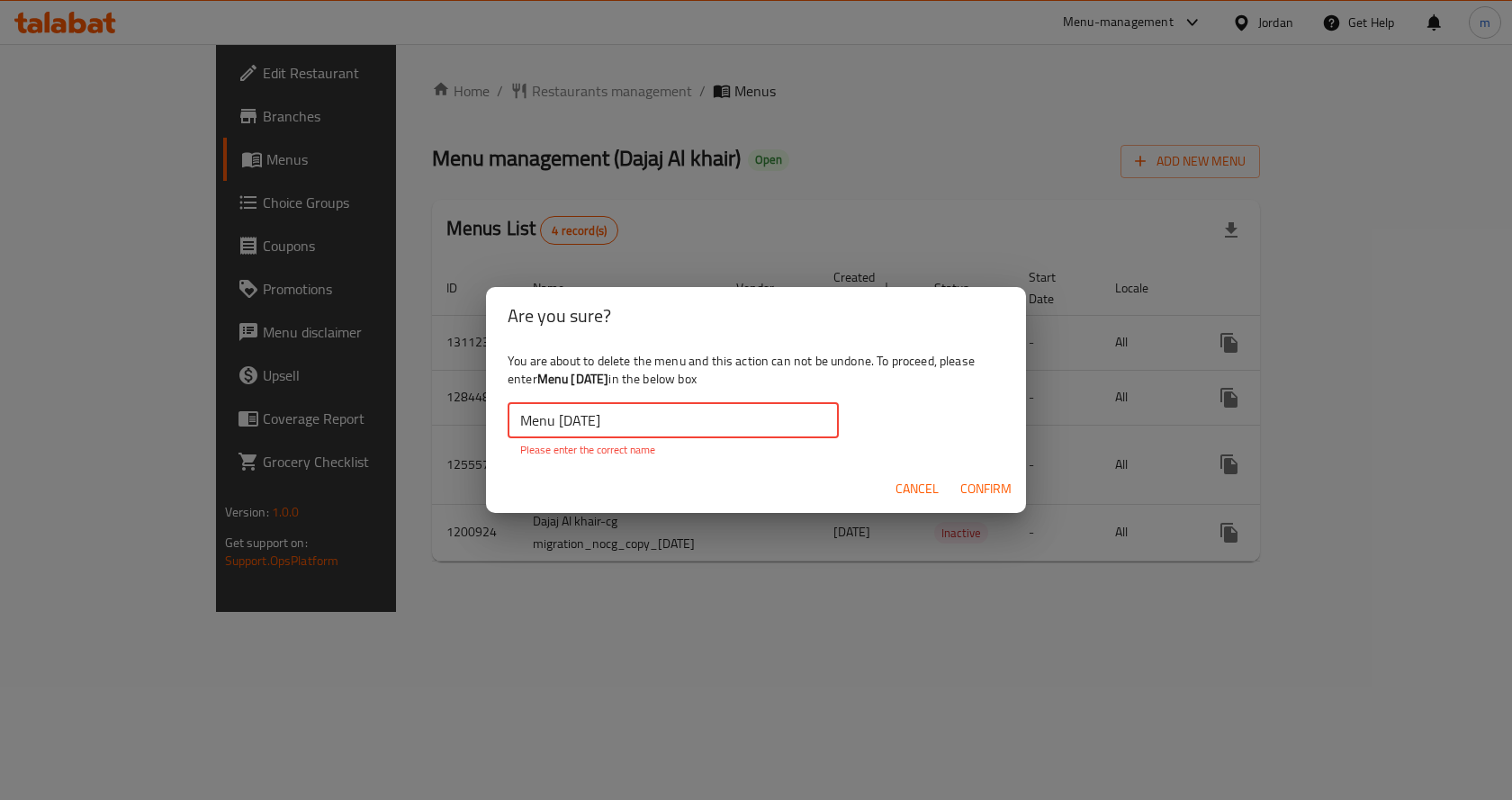
drag, startPoint x: 523, startPoint y: 419, endPoint x: 491, endPoint y: 402, distance: 36.2
click at [491, 402] on div "You are about to delete the menu and this action can not be undone. To proceed,…" at bounding box center [756, 405] width 540 height 120
drag, startPoint x: 920, startPoint y: 494, endPoint x: 885, endPoint y: 568, distance: 81.9
click at [918, 503] on button "Cancel" at bounding box center [916, 488] width 57 height 33
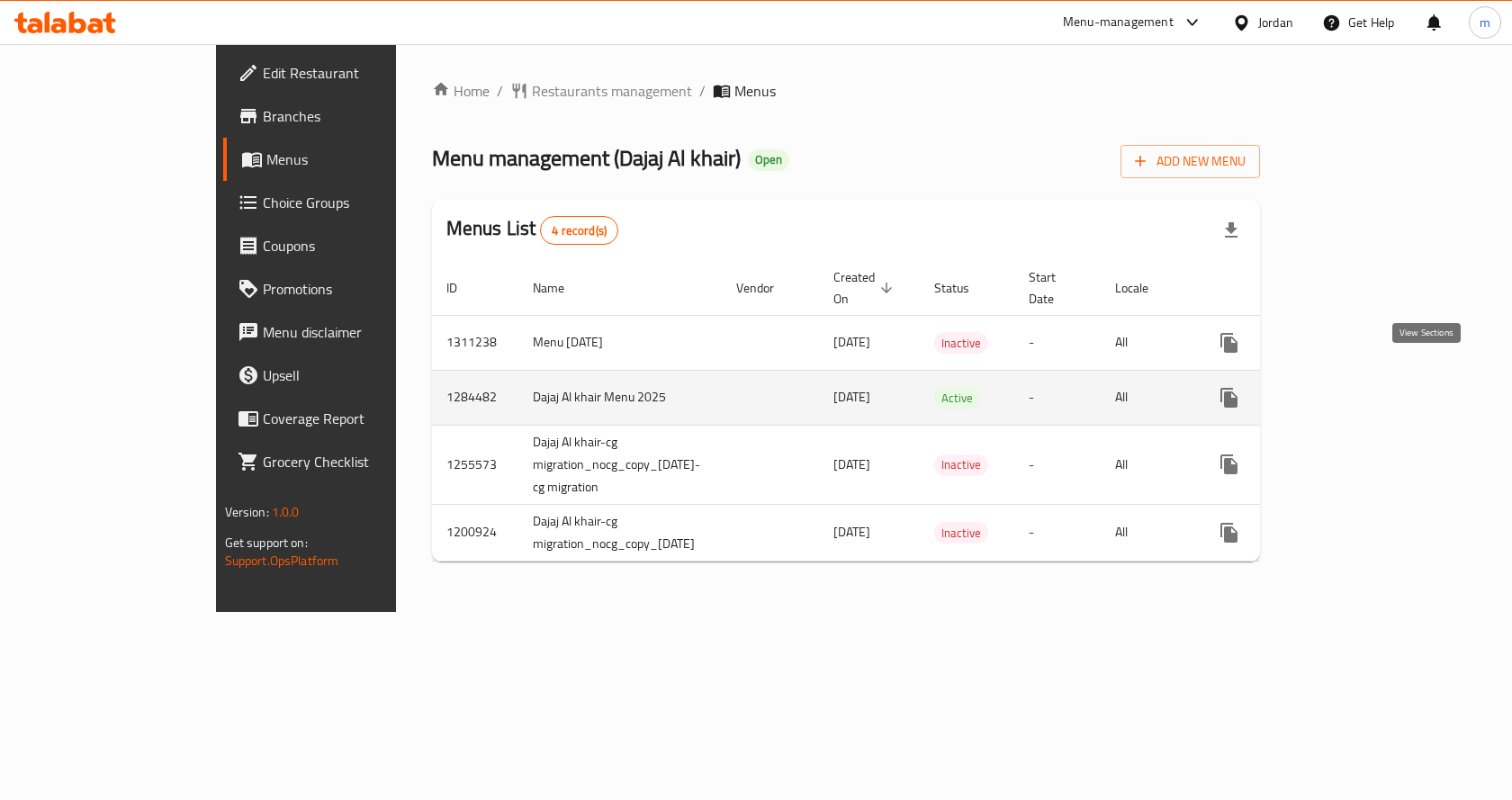
click at [1380, 383] on link "enhanced table" at bounding box center [1359, 398] width 43 height 43
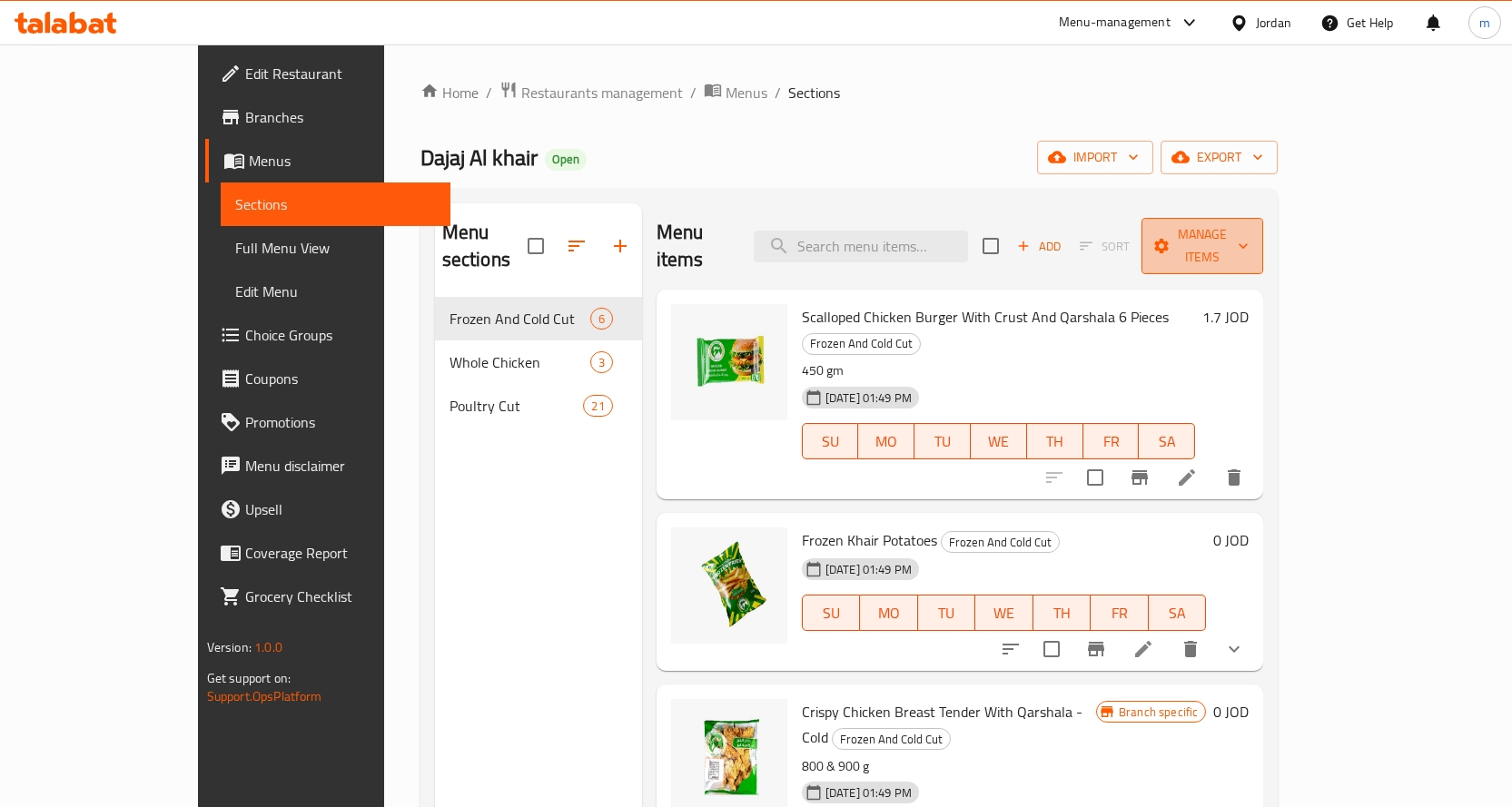
click at [1262, 218] on button "Manage items" at bounding box center [1202, 246] width 121 height 56
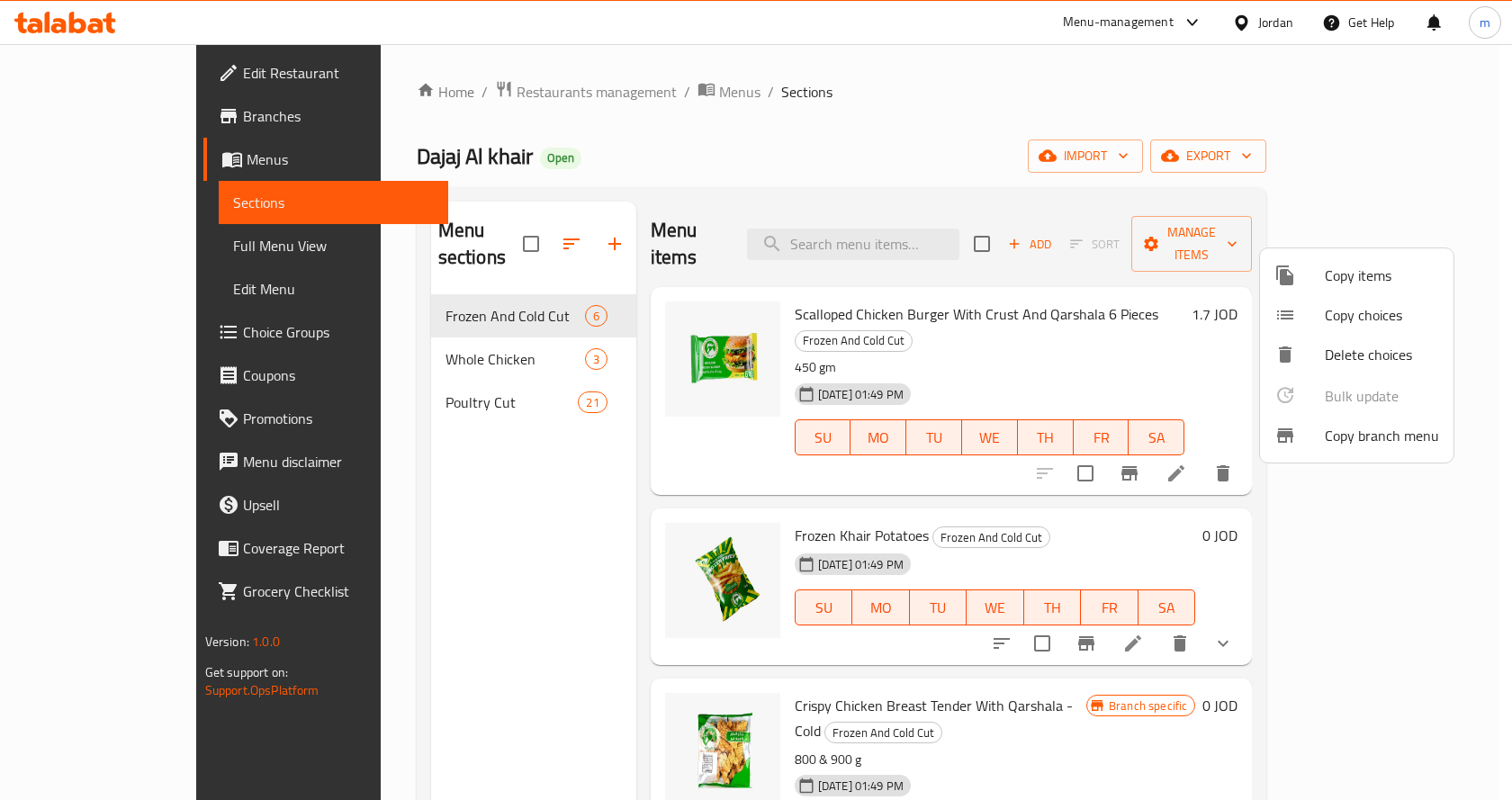
click at [974, 157] on div at bounding box center [756, 400] width 1512 height 800
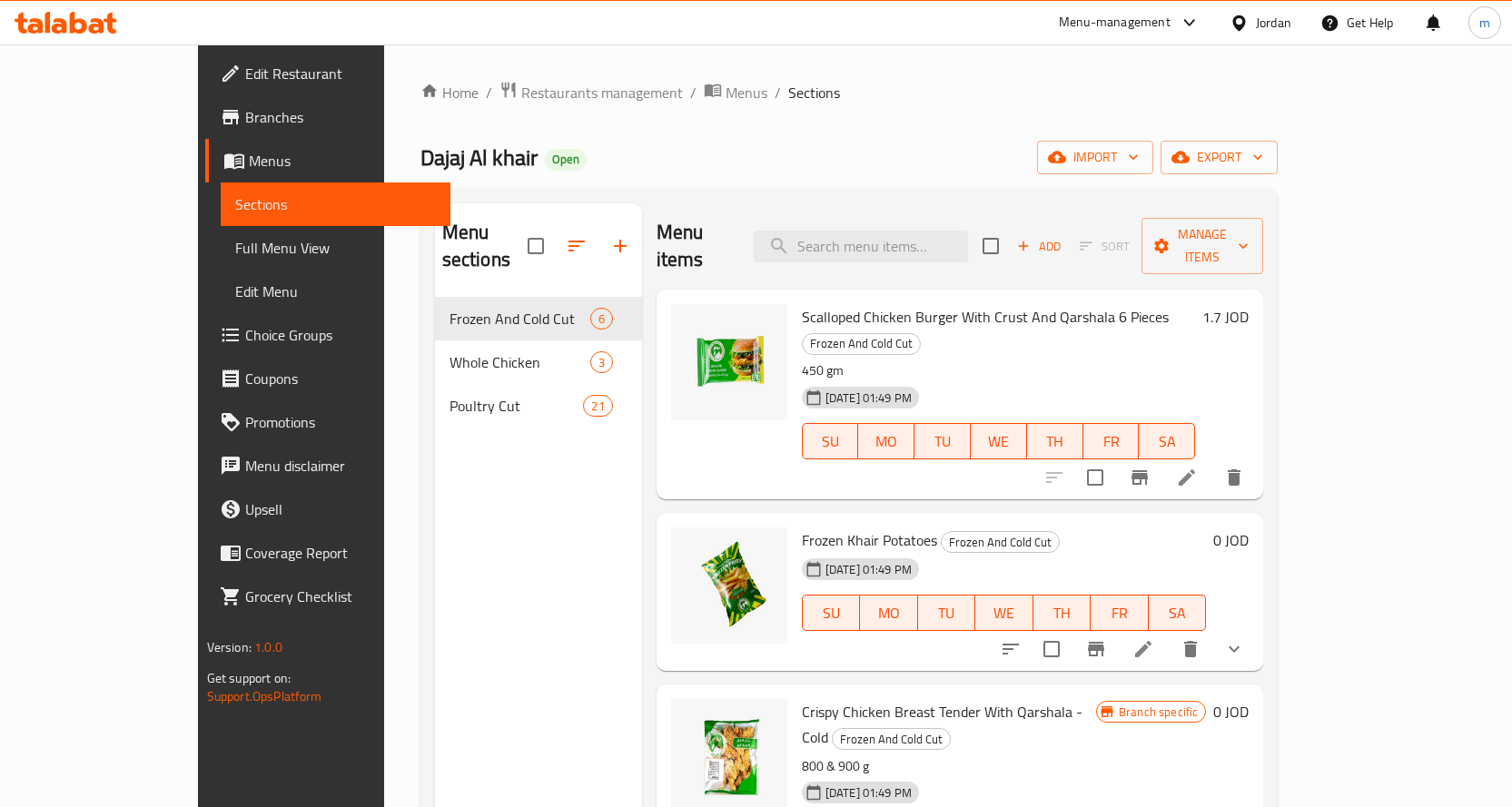
click at [1054, 136] on div "Home / Restaurants management / Menus / Sections Dajaj Al khair Open import exp…" at bounding box center [849, 553] width 858 height 945
click at [1248, 234] on span "Manage items" at bounding box center [1203, 246] width 93 height 46
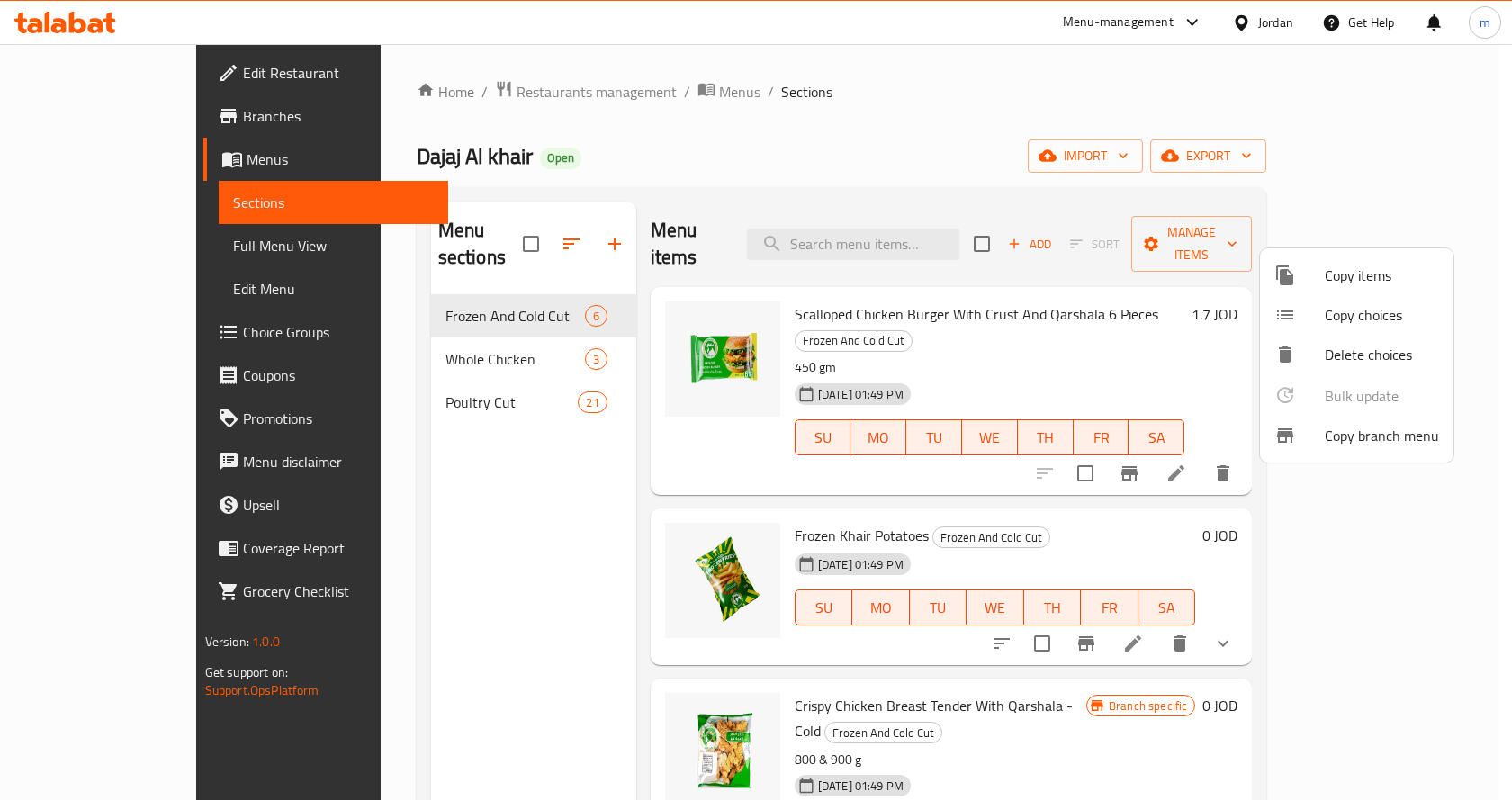
click at [1063, 145] on div at bounding box center [756, 400] width 1512 height 800
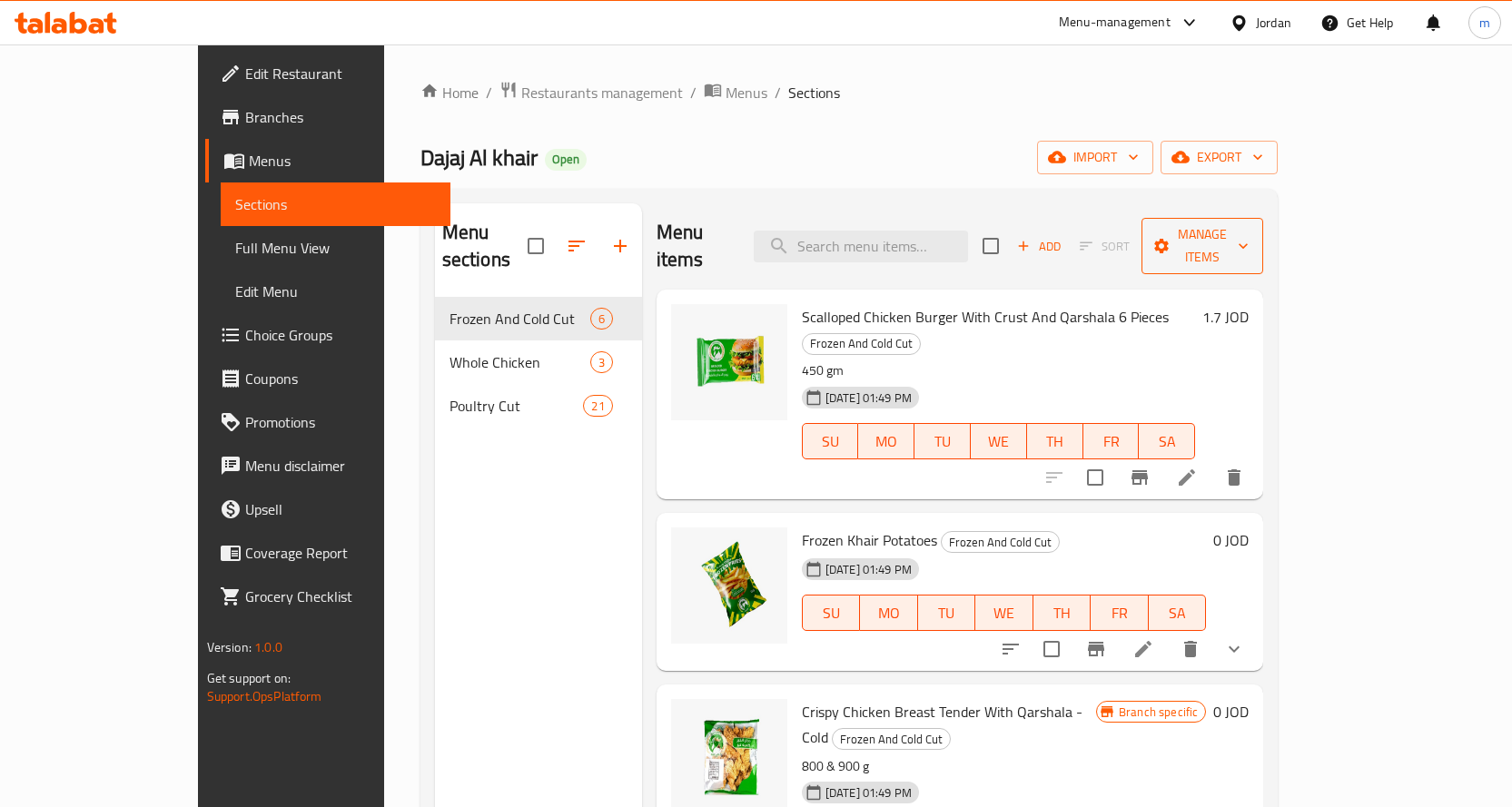
click at [1248, 240] on span "Manage items" at bounding box center [1203, 246] width 93 height 46
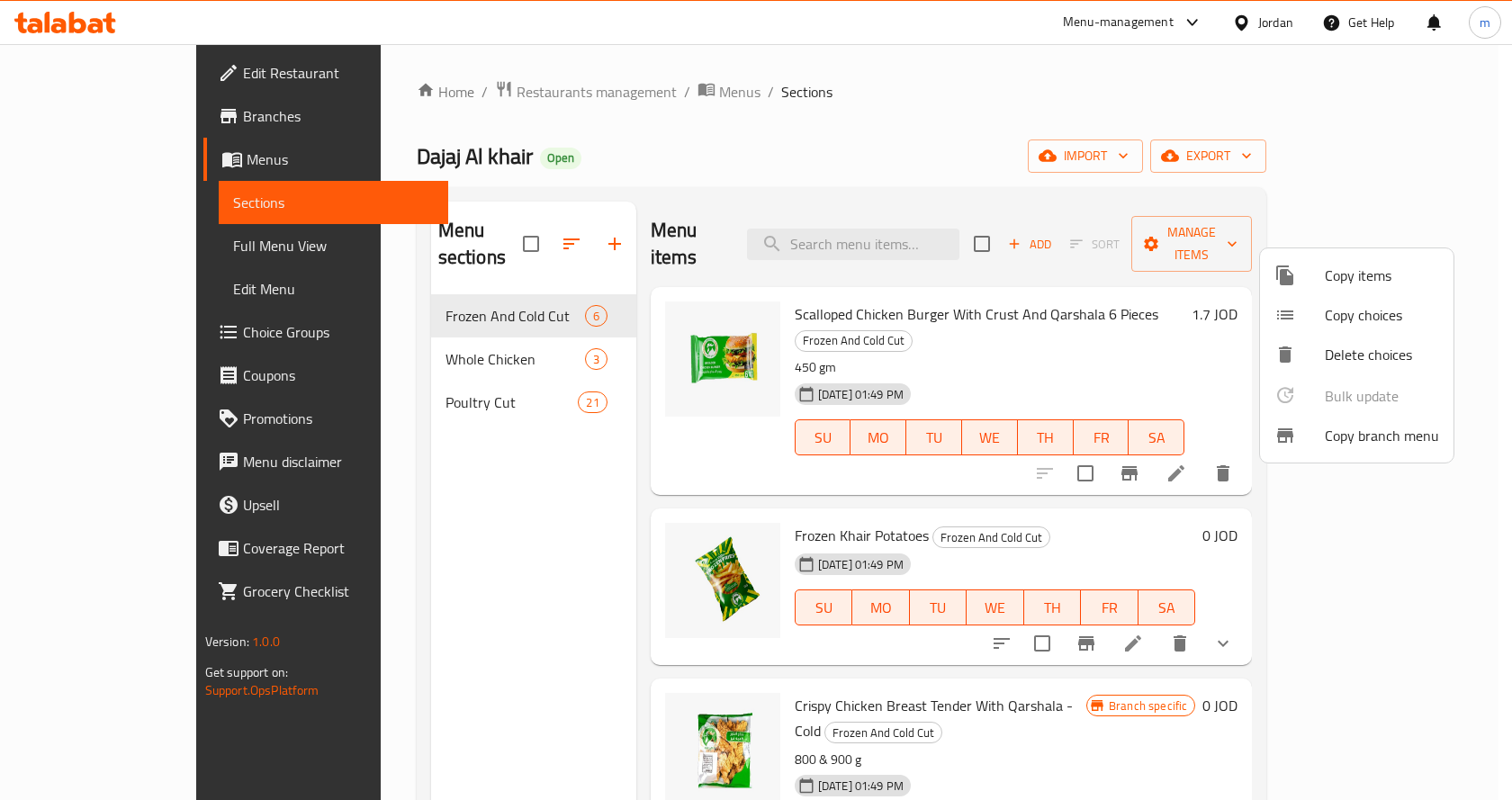
click at [1400, 441] on span "Copy branch menu" at bounding box center [1381, 435] width 114 height 22
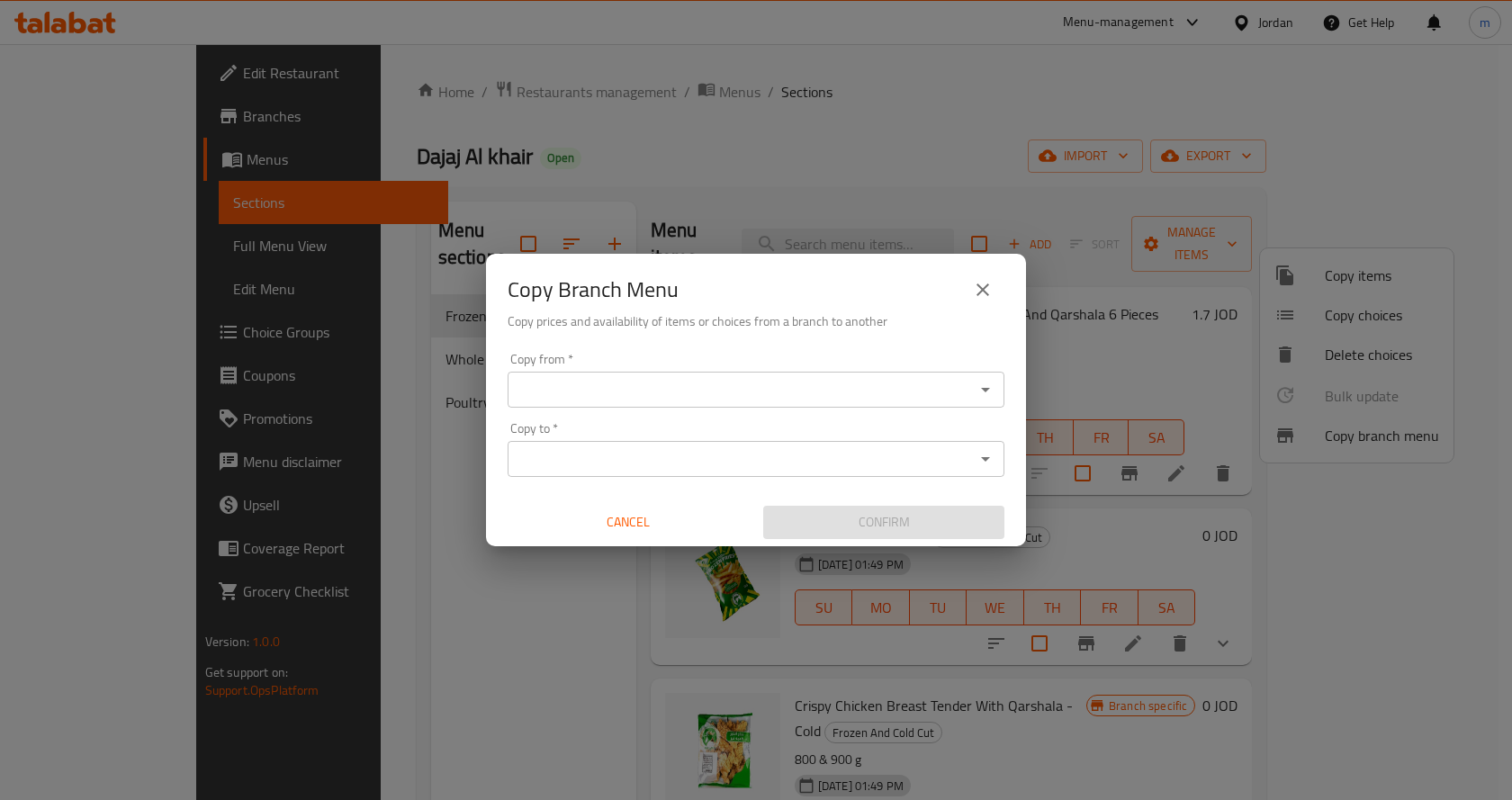
click at [771, 395] on input "Copy from   *" at bounding box center [740, 390] width 456 height 25
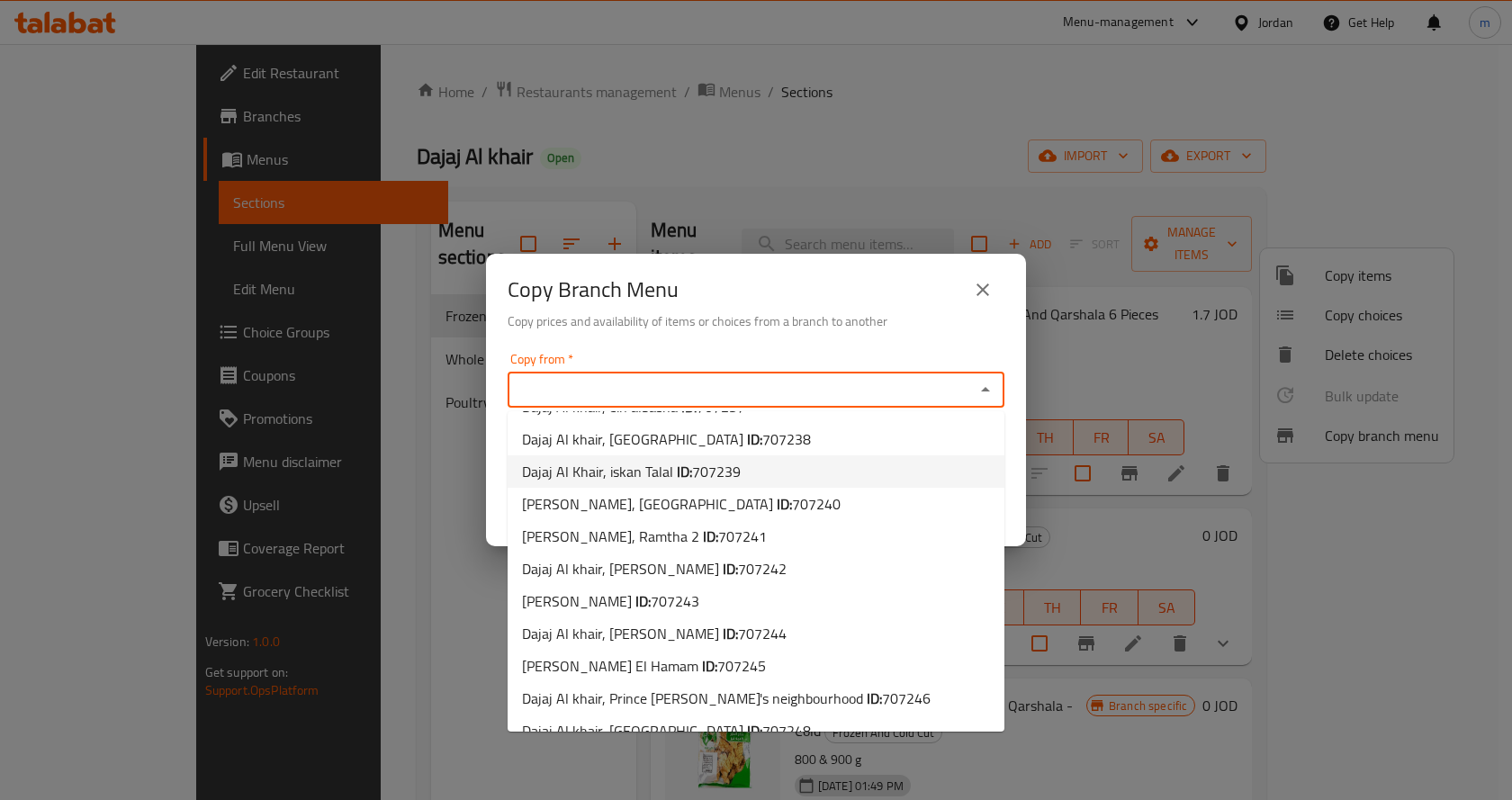
scroll to position [180, 0]
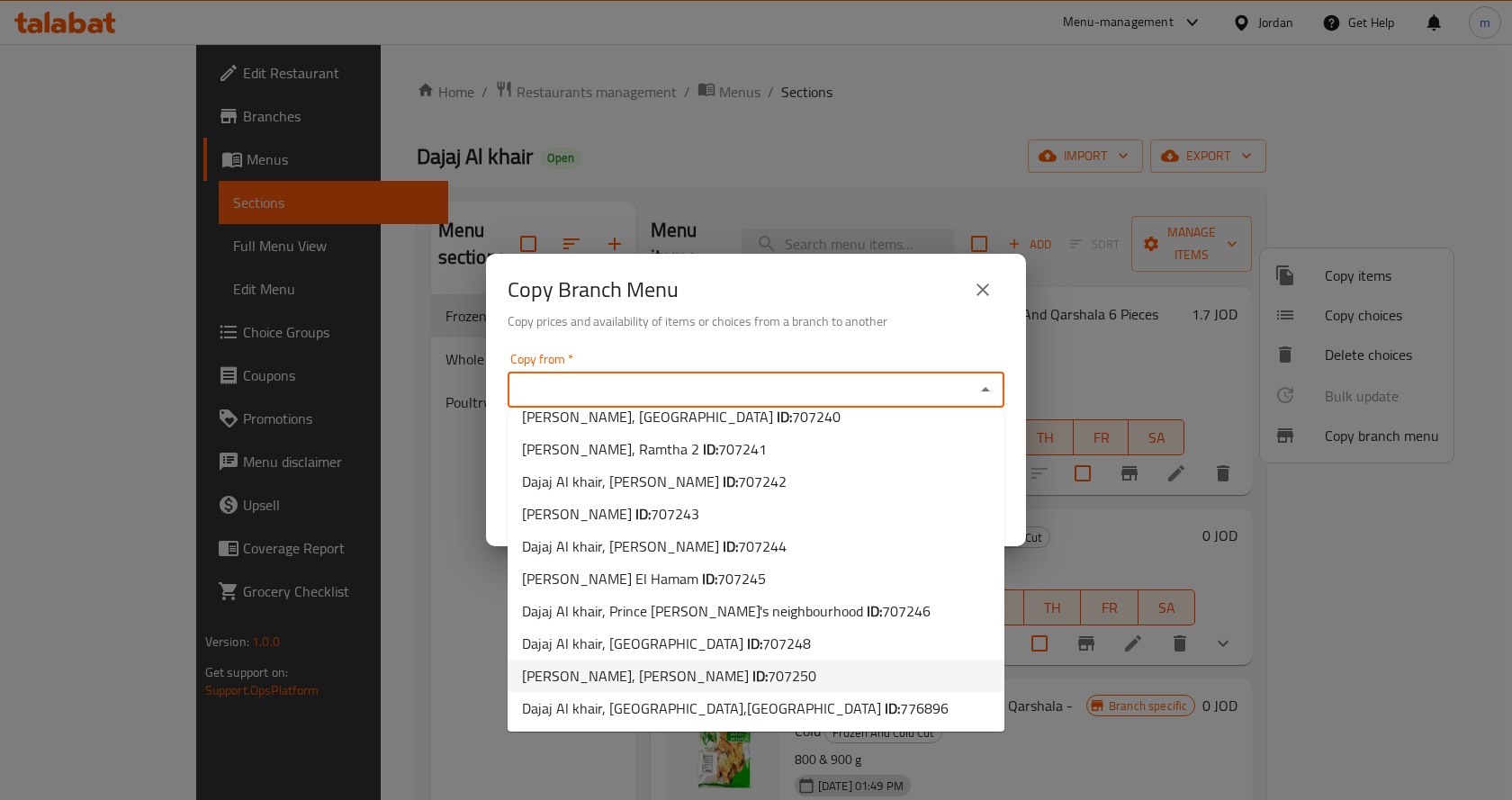
click at [772, 669] on li "[PERSON_NAME], [PERSON_NAME] ID: 707250" at bounding box center [756, 676] width 497 height 32
type input "[PERSON_NAME], [PERSON_NAME]"
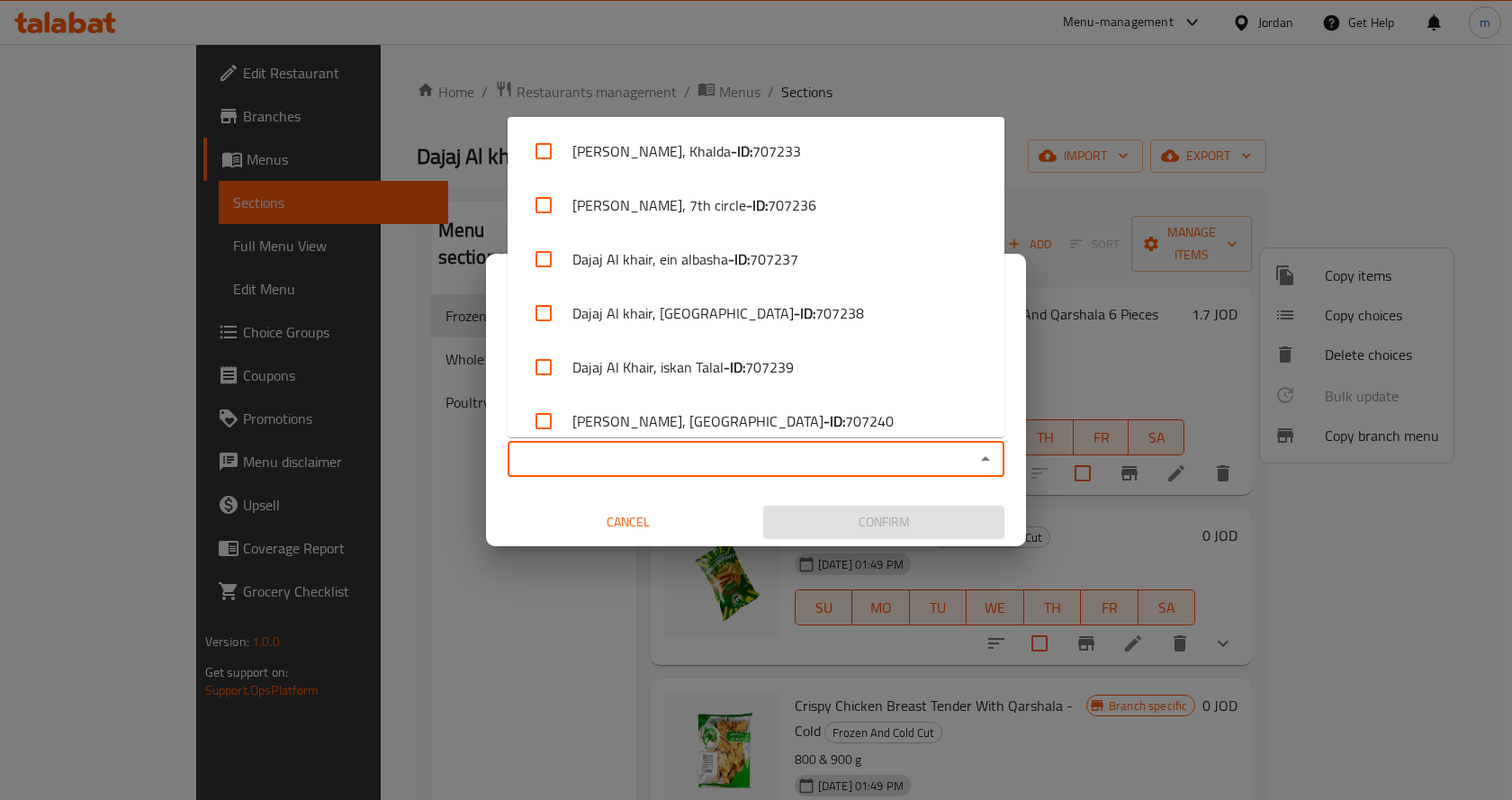
click at [715, 454] on input "Copy to   *" at bounding box center [740, 458] width 456 height 25
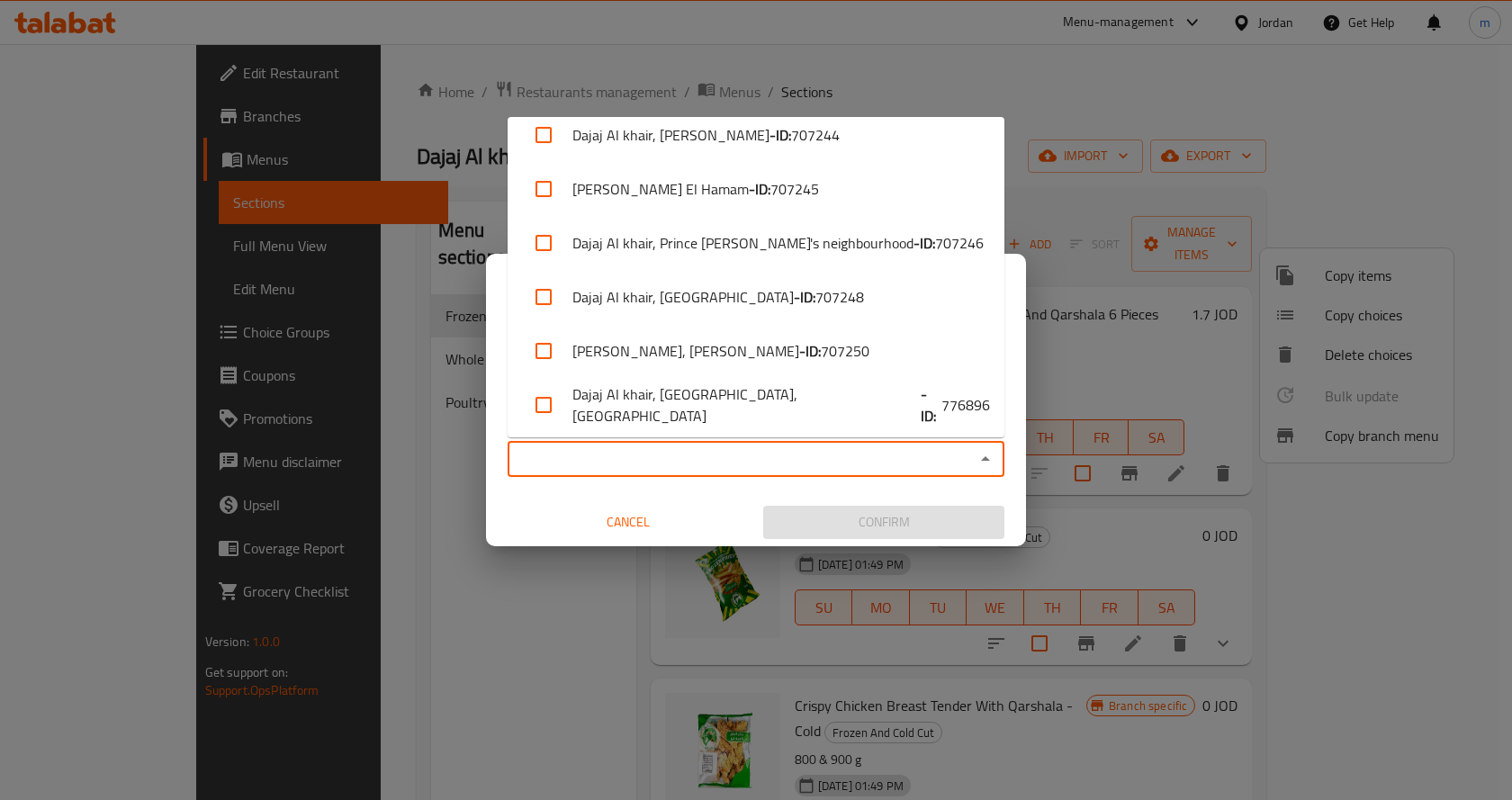
scroll to position [504, 0]
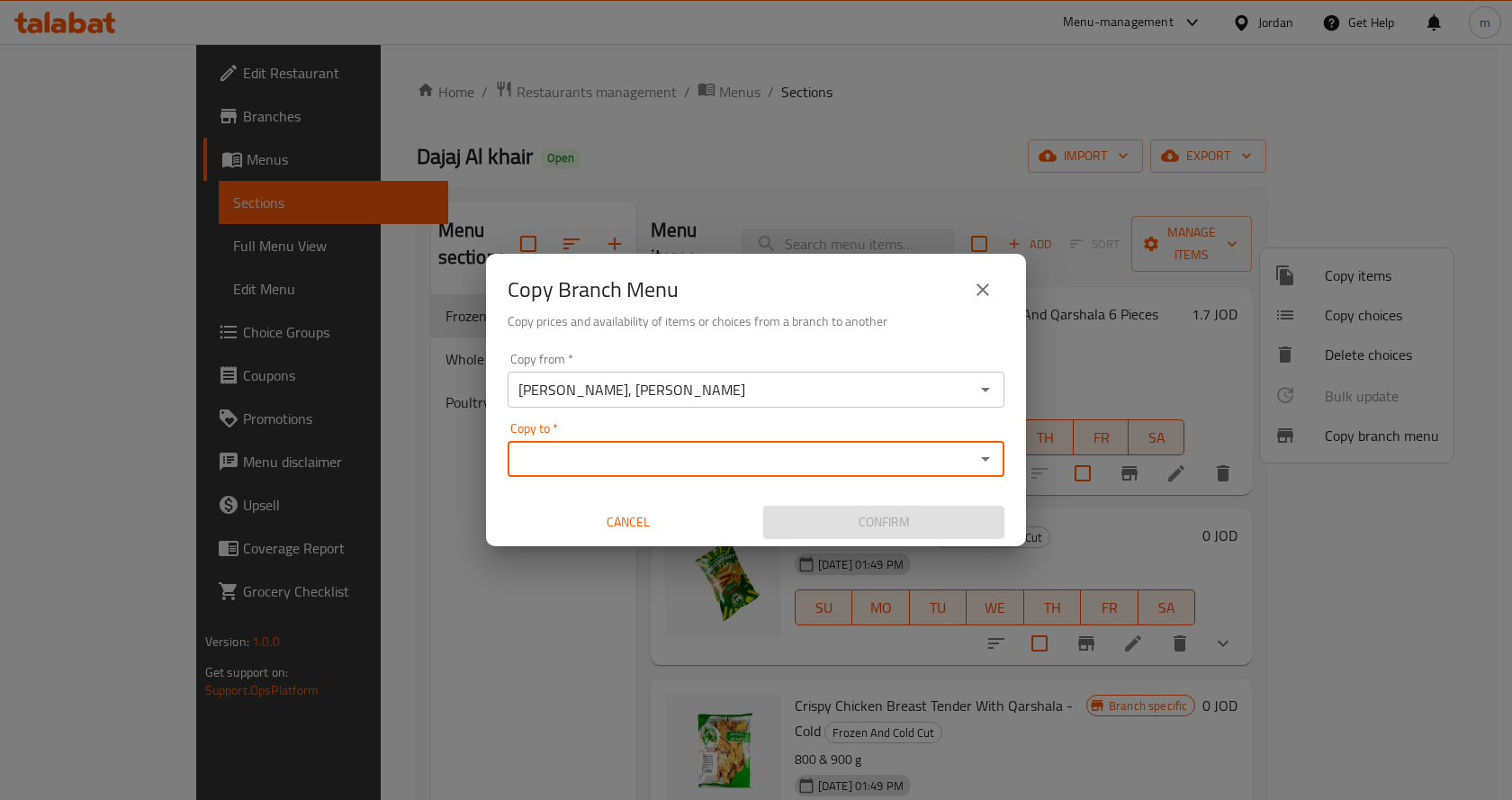
click at [857, 476] on div "Copy to *" at bounding box center [756, 459] width 497 height 36
click at [979, 467] on icon "Open" at bounding box center [985, 458] width 22 height 22
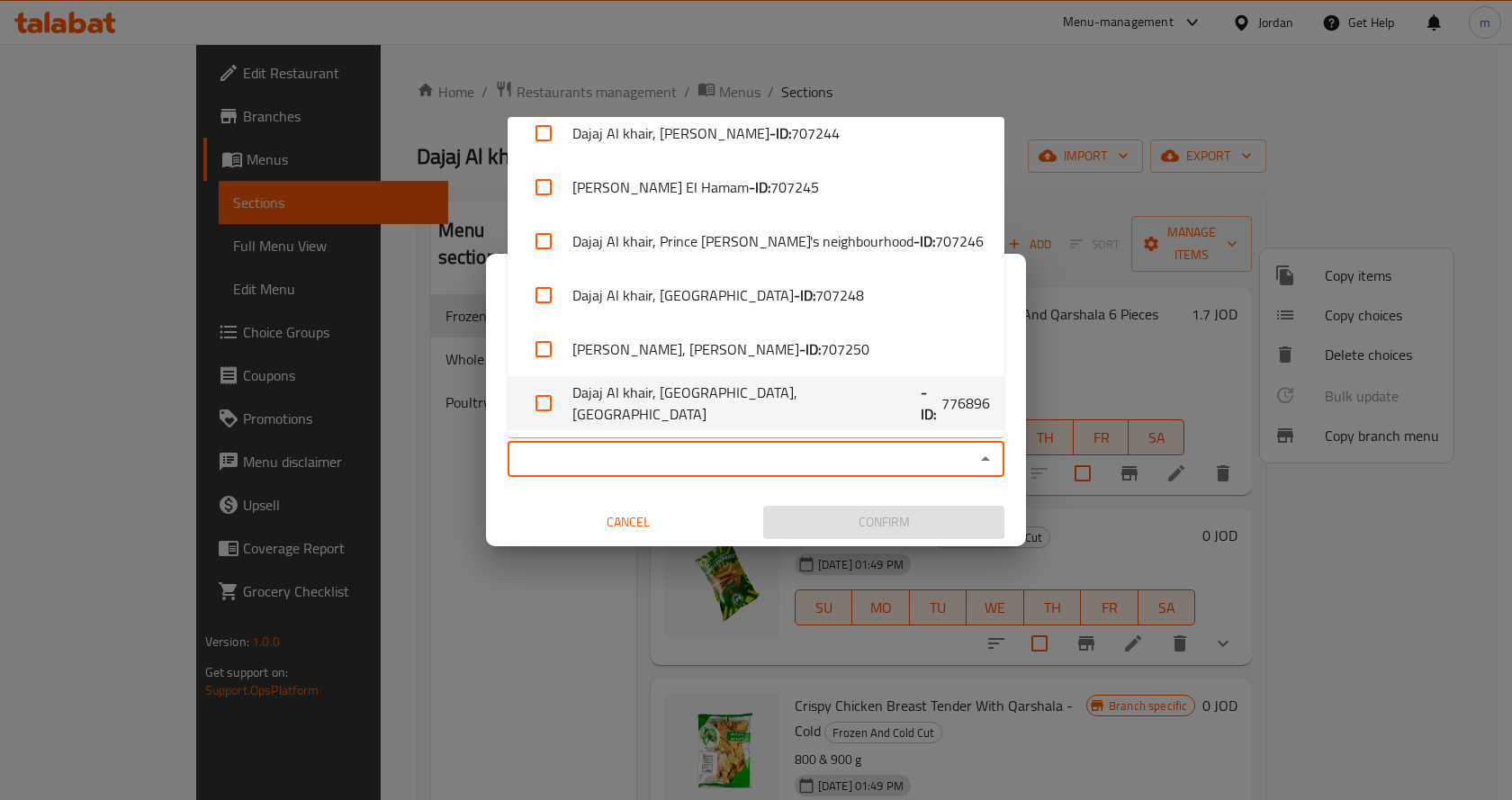
drag, startPoint x: 864, startPoint y: 404, endPoint x: 833, endPoint y: 515, distance: 115.2
click at [864, 408] on li "Dajaj Al khair, [GEOGRAPHIC_DATA],[GEOGRAPHIC_DATA] - ID: 776896" at bounding box center [756, 403] width 497 height 54
checkbox input "true"
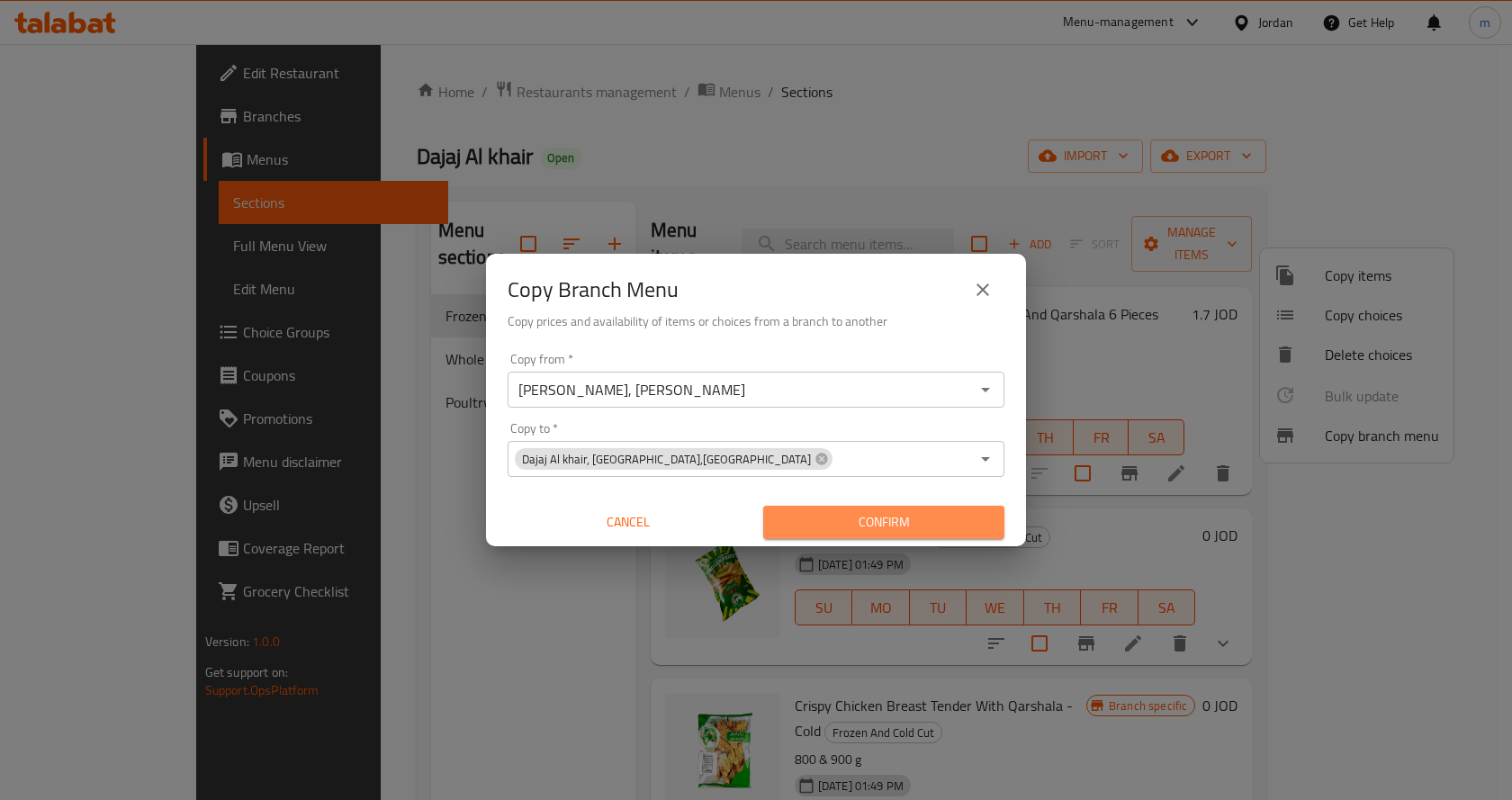
click at [864, 519] on span "Confirm" at bounding box center [883, 522] width 213 height 23
